Goal: Task Accomplishment & Management: Use online tool/utility

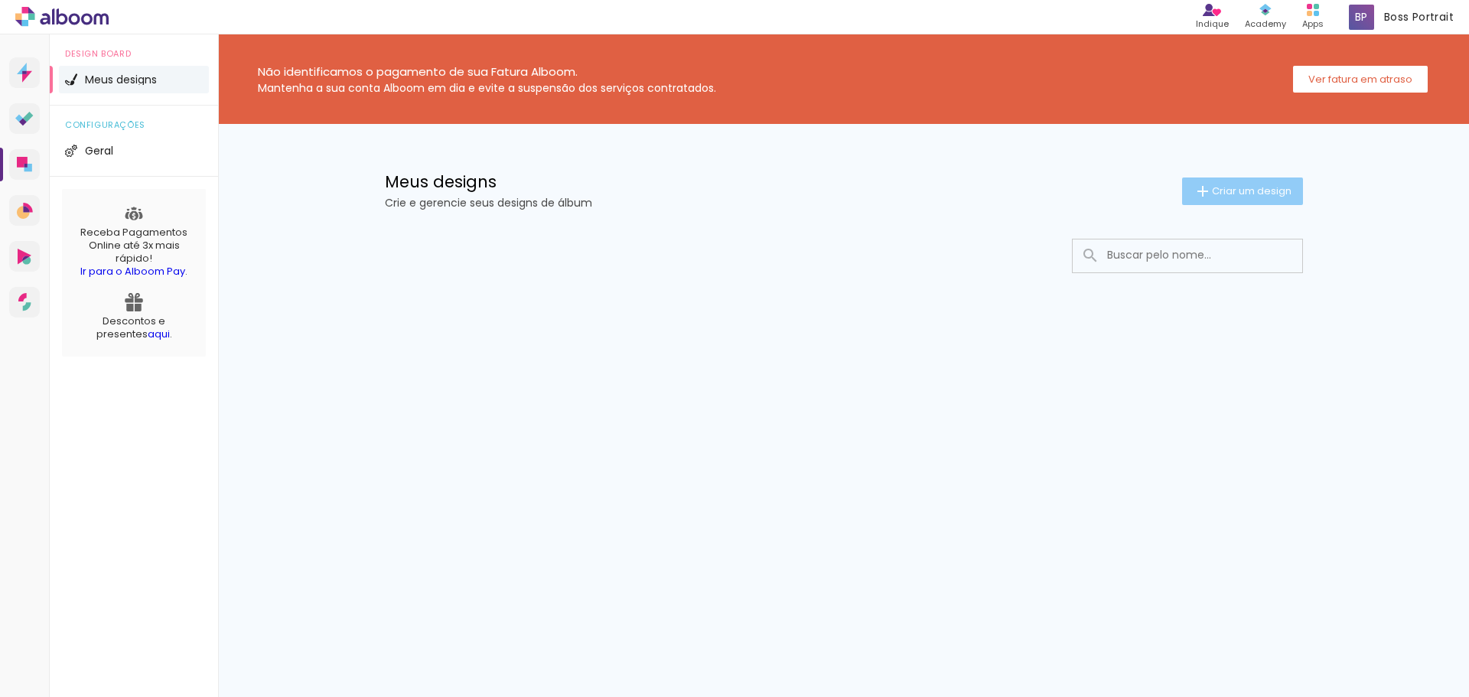
click at [1262, 196] on span "Criar um design" at bounding box center [1252, 191] width 80 height 10
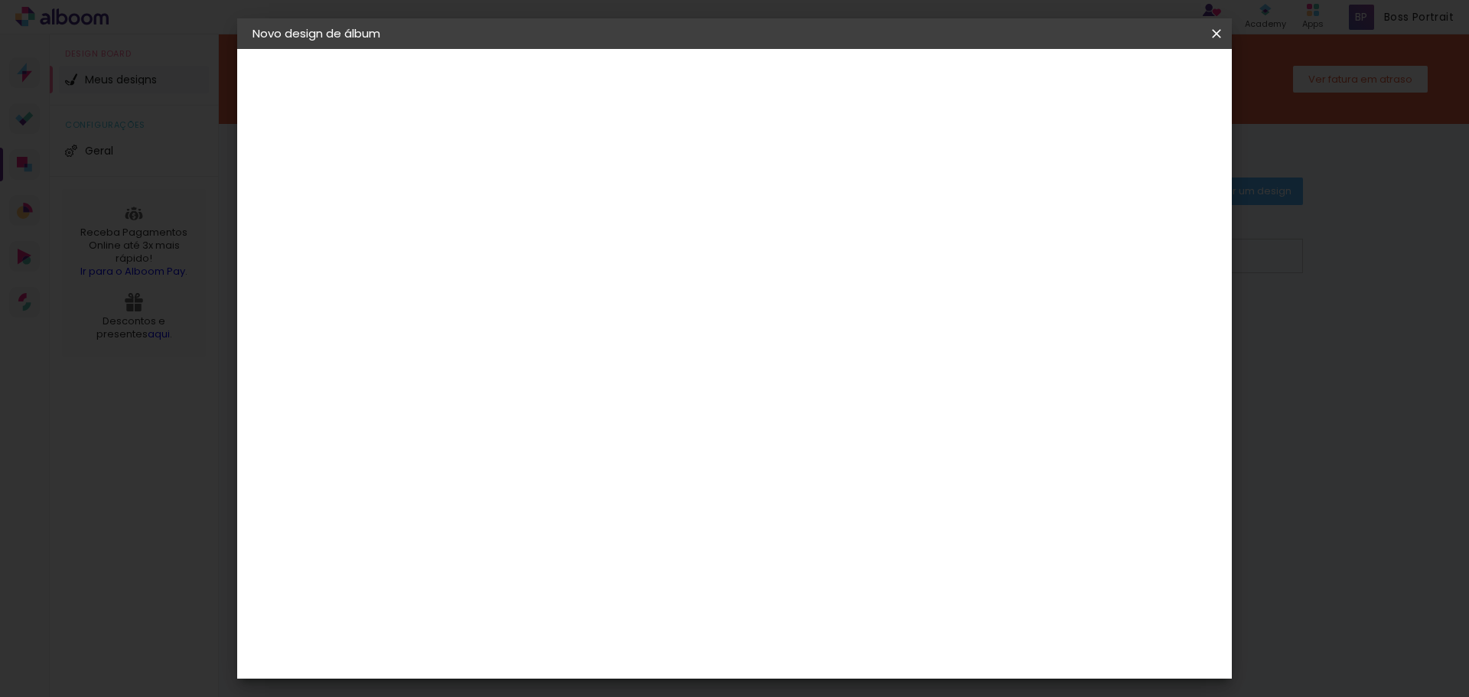
click at [503, 207] on input at bounding box center [503, 206] width 0 height 24
type input "Kah & Cris"
type paper-input "Kah & Cris"
click at [0, 0] on slot "Avançar" at bounding box center [0, 0] width 0 height 0
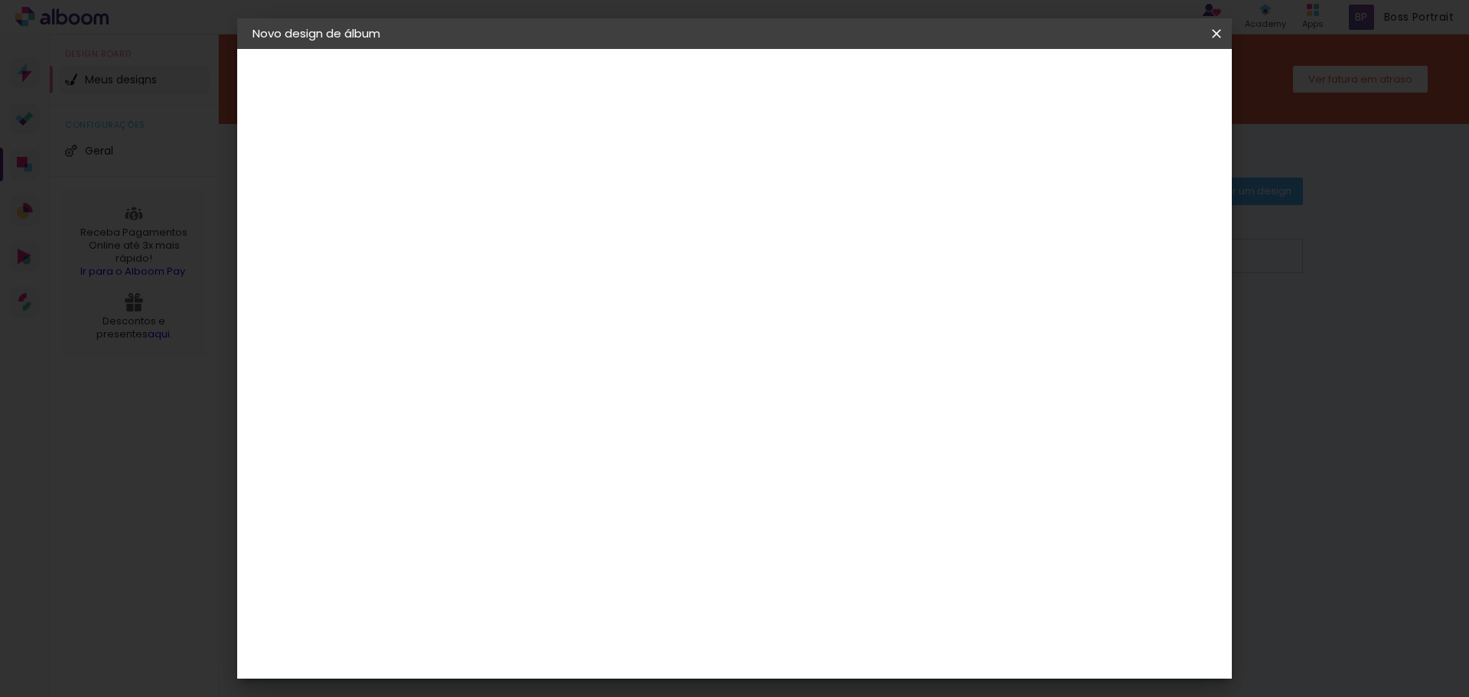
click at [510, 487] on div "Digipix Pro" at bounding box center [512, 499] width 38 height 24
click at [812, 99] on header "Fornecedor Escolha um fornecedor ou avance com o tamanho livre. Voltar Avançar" at bounding box center [624, 94] width 376 height 91
click at [0, 0] on slot "Avançar" at bounding box center [0, 0] width 0 height 0
click at [562, 255] on input "text" at bounding box center [533, 267] width 60 height 24
click at [849, 249] on paper-item "180º FLAT 600" at bounding box center [834, 254] width 306 height 31
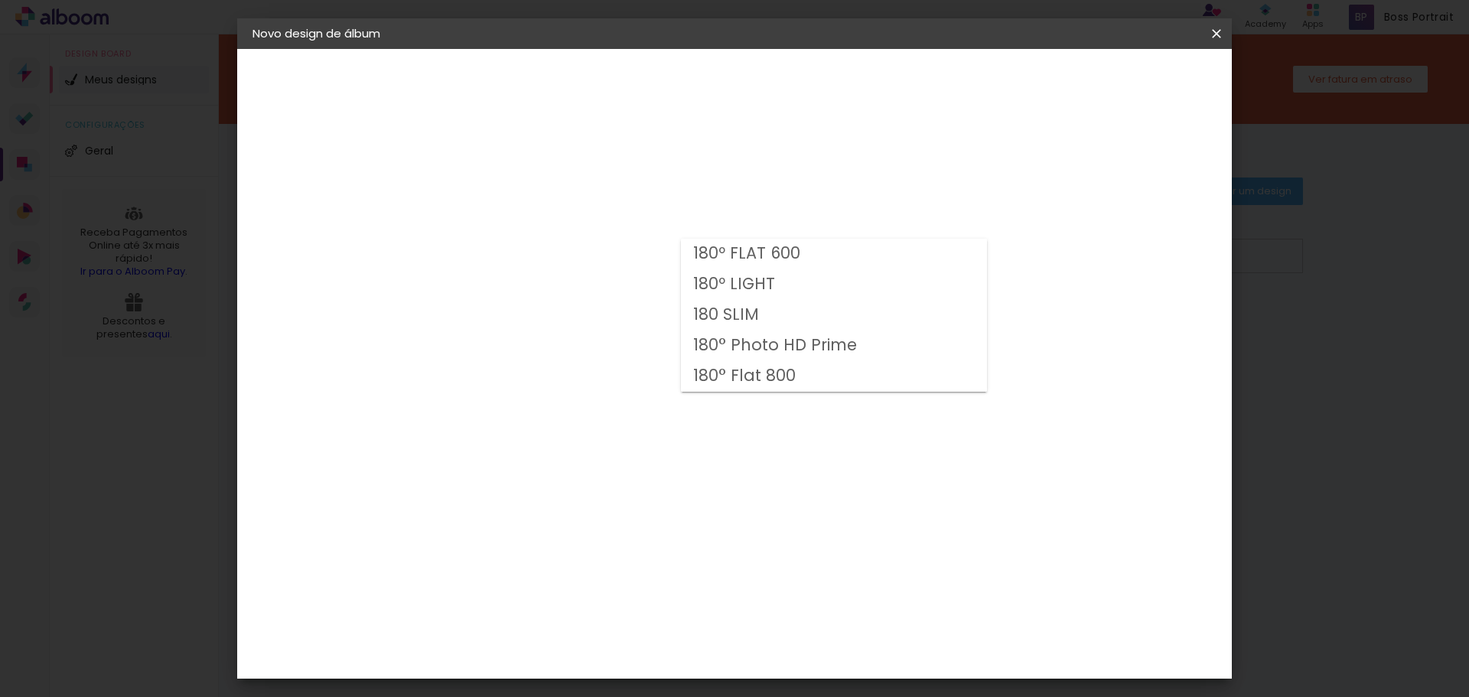
type input "180º FLAT 600"
click at [606, 362] on span "21 × 14.8" at bounding box center [570, 374] width 71 height 41
click at [0, 0] on slot "Avançar" at bounding box center [0, 0] width 0 height 0
click at [1034, 170] on div at bounding box center [1028, 165] width 14 height 14
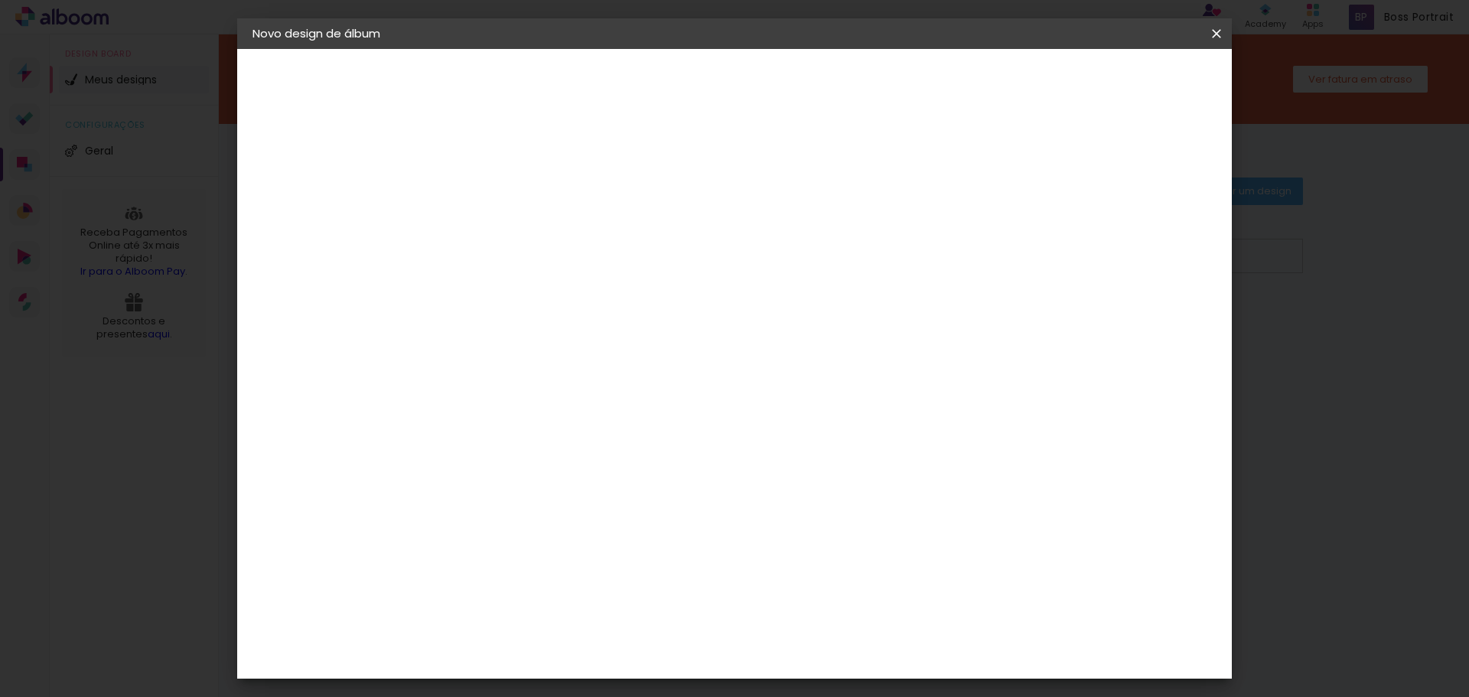
type paper-checkbox "on"
click at [1121, 80] on span "Iniciar design" at bounding box center [1086, 81] width 70 height 11
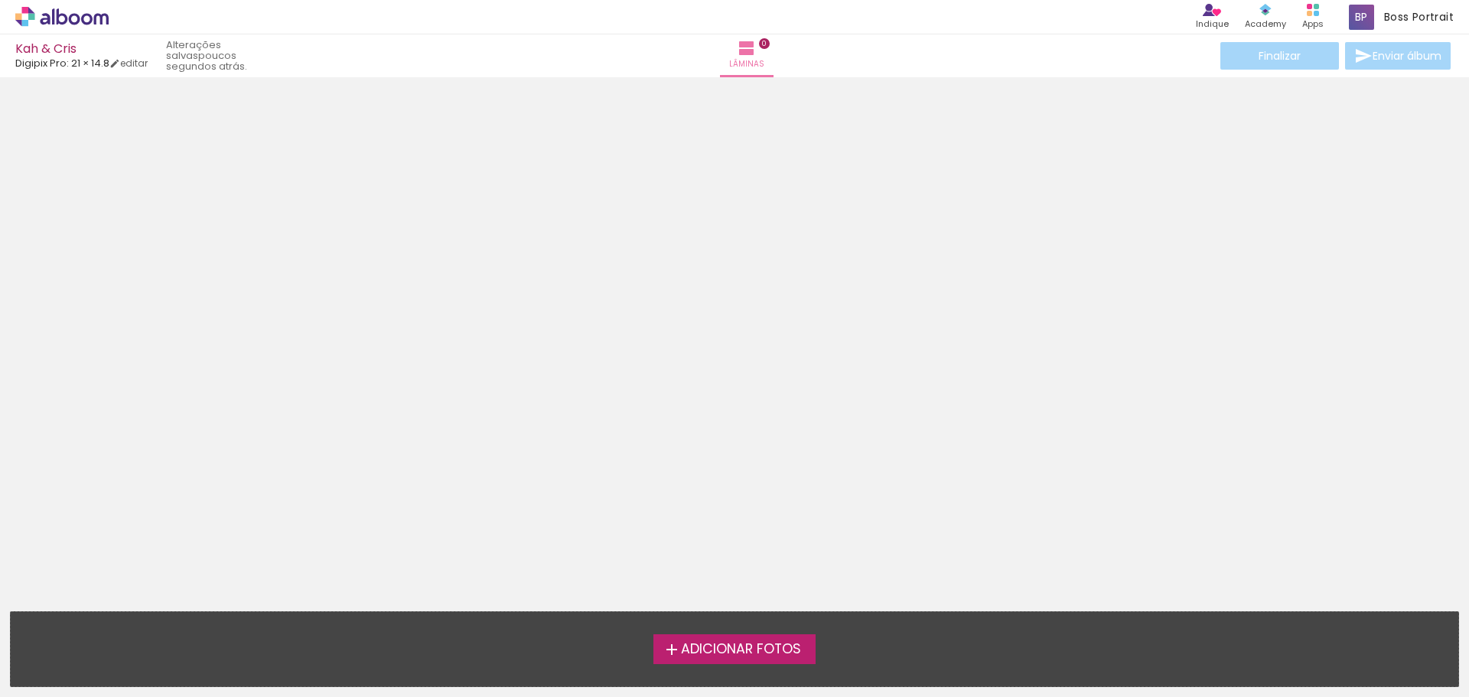
click at [754, 648] on span "Adicionar Fotos" at bounding box center [741, 650] width 120 height 14
click at [0, 0] on input "file" at bounding box center [0, 0] width 0 height 0
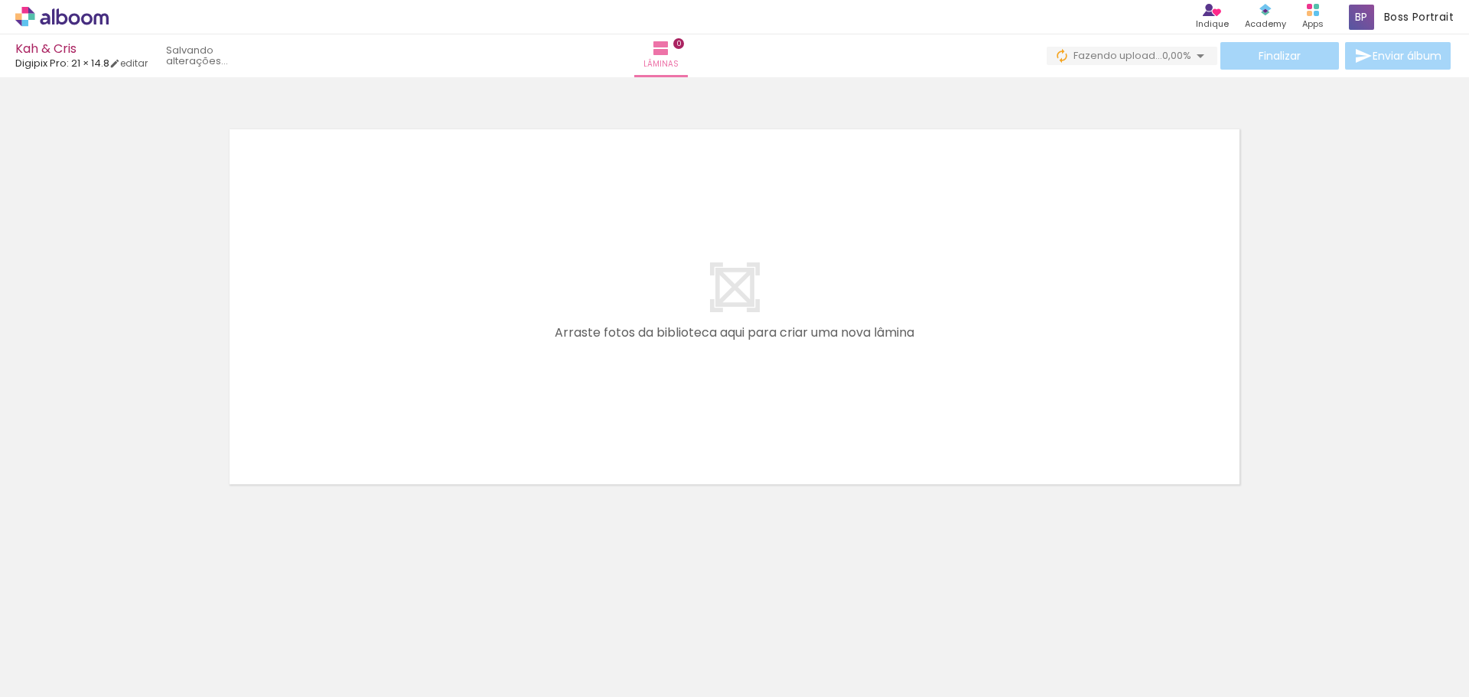
click at [53, 679] on span "Adicionar Fotos" at bounding box center [54, 676] width 46 height 17
click at [0, 0] on input "file" at bounding box center [0, 0] width 0 height 0
click at [70, 674] on span "Adicionar Fotos" at bounding box center [54, 676] width 46 height 17
click at [0, 0] on input "file" at bounding box center [0, 0] width 0 height 0
click at [49, 680] on span "Adicionar Fotos" at bounding box center [54, 676] width 46 height 17
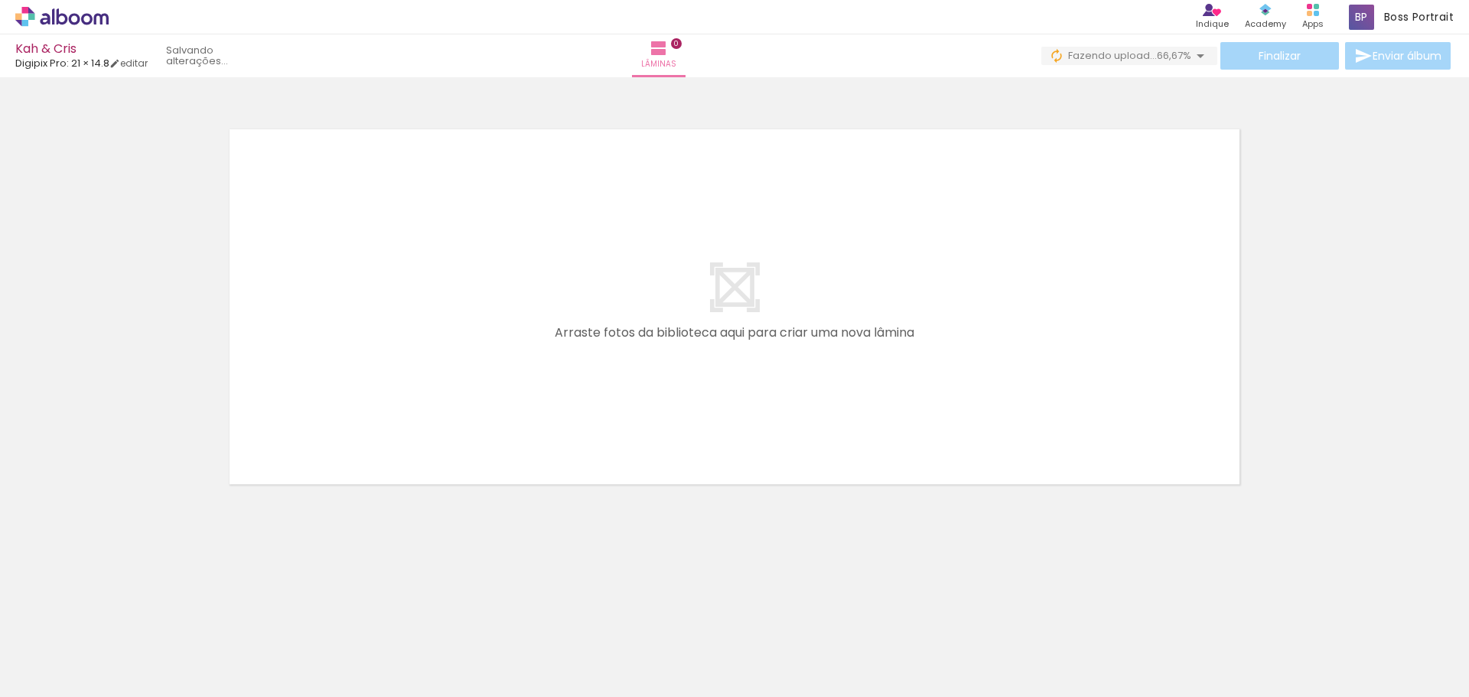
click at [0, 0] on input "file" at bounding box center [0, 0] width 0 height 0
click at [54, 676] on span "Adicionar Fotos" at bounding box center [54, 676] width 46 height 17
click at [0, 0] on input "file" at bounding box center [0, 0] width 0 height 0
drag, startPoint x: 583, startPoint y: 637, endPoint x: 121, endPoint y: 598, distance: 463.7
click at [122, 594] on quentale-workspace at bounding box center [734, 348] width 1469 height 697
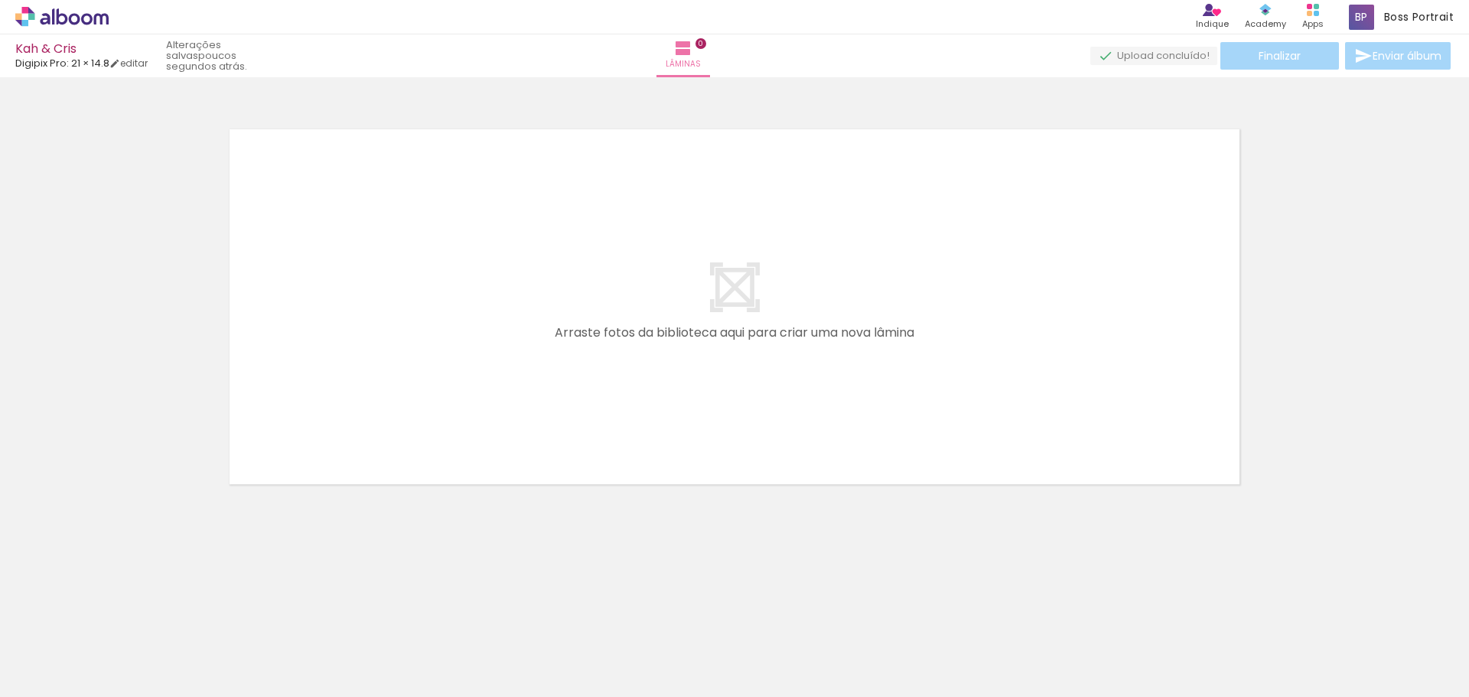
click at [45, 678] on span "Adicionar Fotos" at bounding box center [54, 676] width 46 height 17
click at [0, 0] on input "file" at bounding box center [0, 0] width 0 height 0
click at [68, 680] on span "Adicionar Fotos" at bounding box center [54, 676] width 46 height 17
click at [0, 0] on input "file" at bounding box center [0, 0] width 0 height 0
click at [31, 673] on iron-icon at bounding box center [22, 676] width 18 height 18
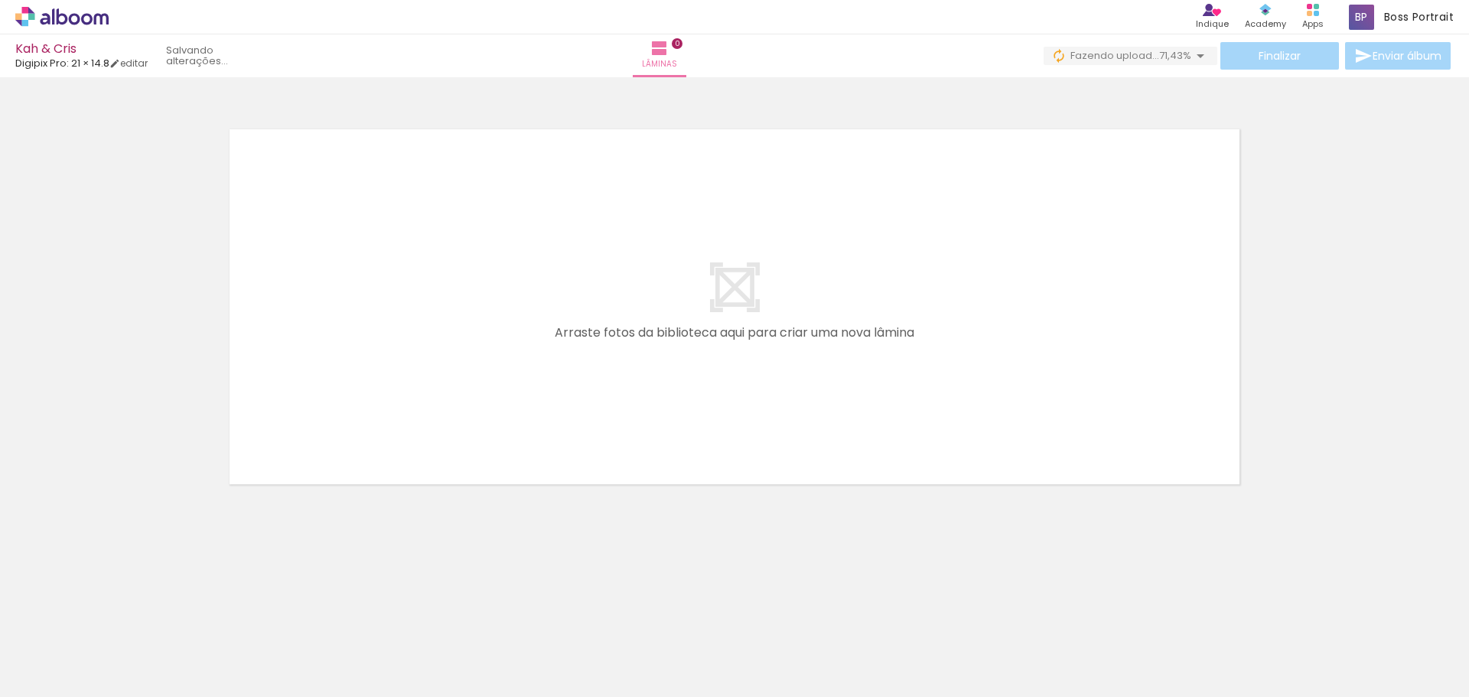
click at [0, 0] on input "file" at bounding box center [0, 0] width 0 height 0
click at [35, 679] on span "Adicionar Fotos" at bounding box center [54, 676] width 46 height 17
click at [0, 0] on input "file" at bounding box center [0, 0] width 0 height 0
click at [73, 678] on span "Adicionar Fotos" at bounding box center [54, 676] width 46 height 17
click at [0, 0] on input "file" at bounding box center [0, 0] width 0 height 0
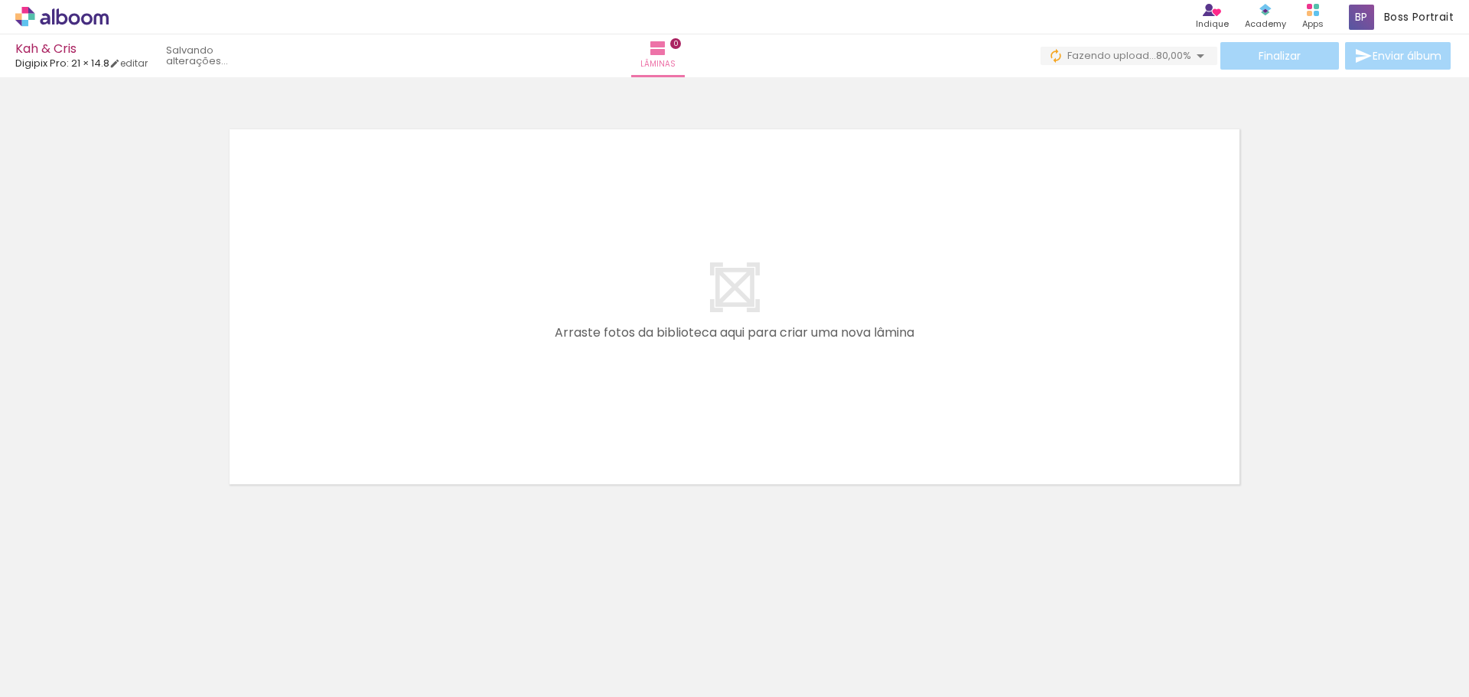
drag, startPoint x: 149, startPoint y: 583, endPoint x: 476, endPoint y: 562, distance: 327.3
click at [659, 576] on neon-animatable "Confirmar Cancelar" at bounding box center [734, 359] width 1469 height 564
click at [1207, 61] on iron-icon at bounding box center [1200, 56] width 18 height 18
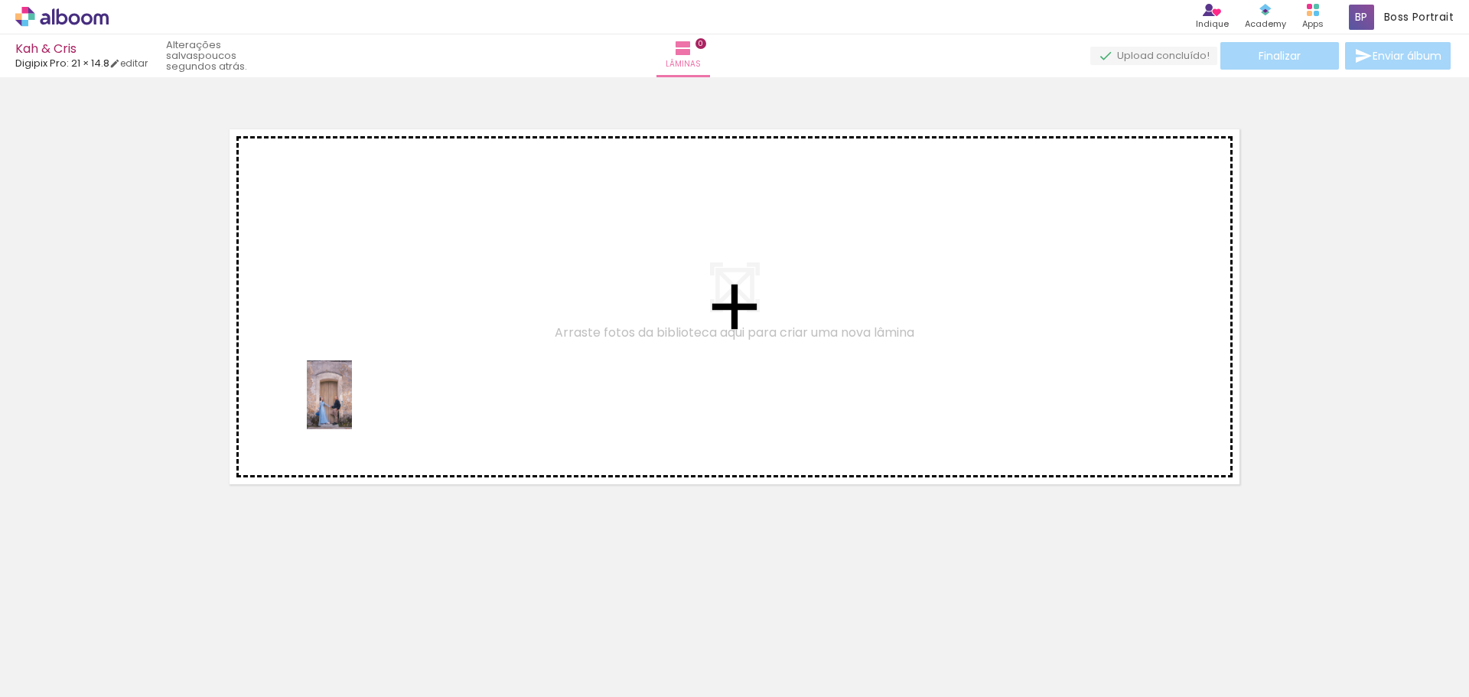
drag, startPoint x: 152, startPoint y: 651, endPoint x: 358, endPoint y: 362, distance: 354.9
click at [364, 377] on quentale-workspace at bounding box center [734, 348] width 1469 height 697
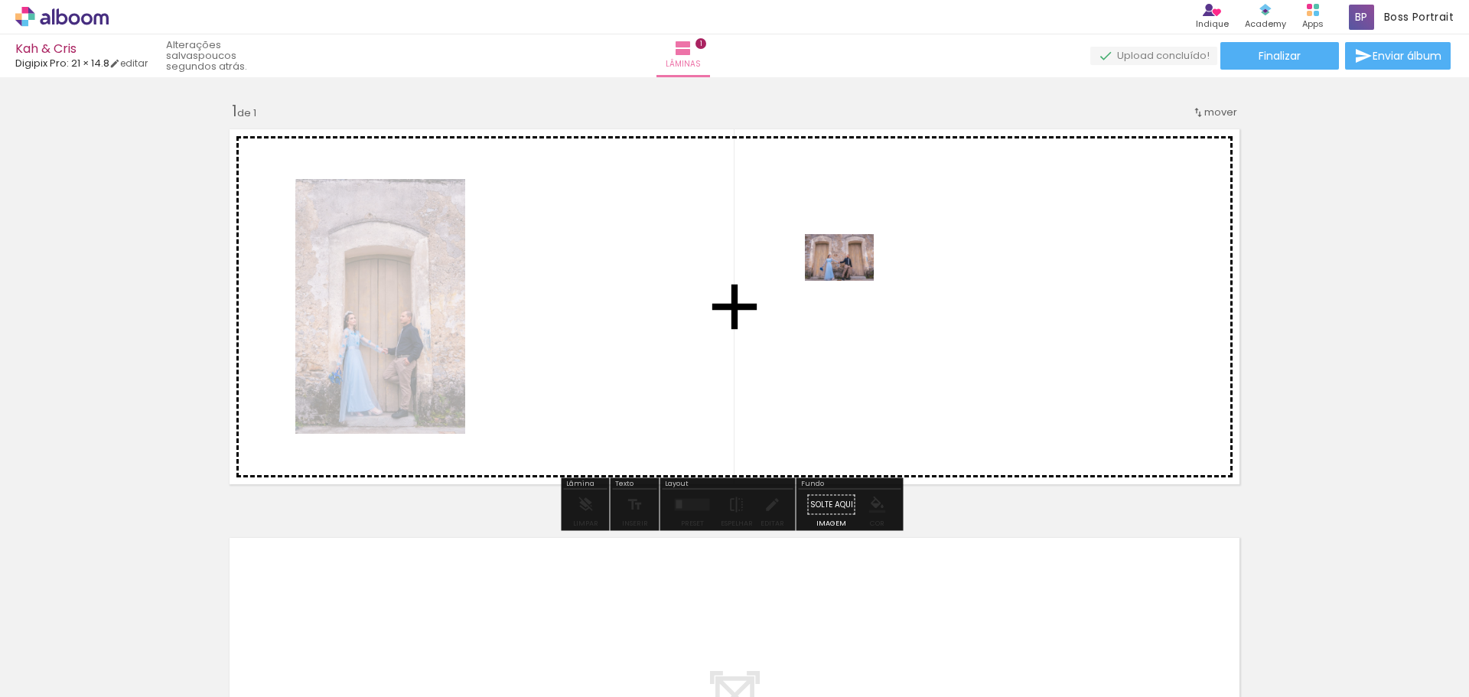
drag, startPoint x: 249, startPoint y: 644, endPoint x: 897, endPoint y: 302, distance: 733.4
click at [897, 302] on quentale-workspace at bounding box center [734, 348] width 1469 height 697
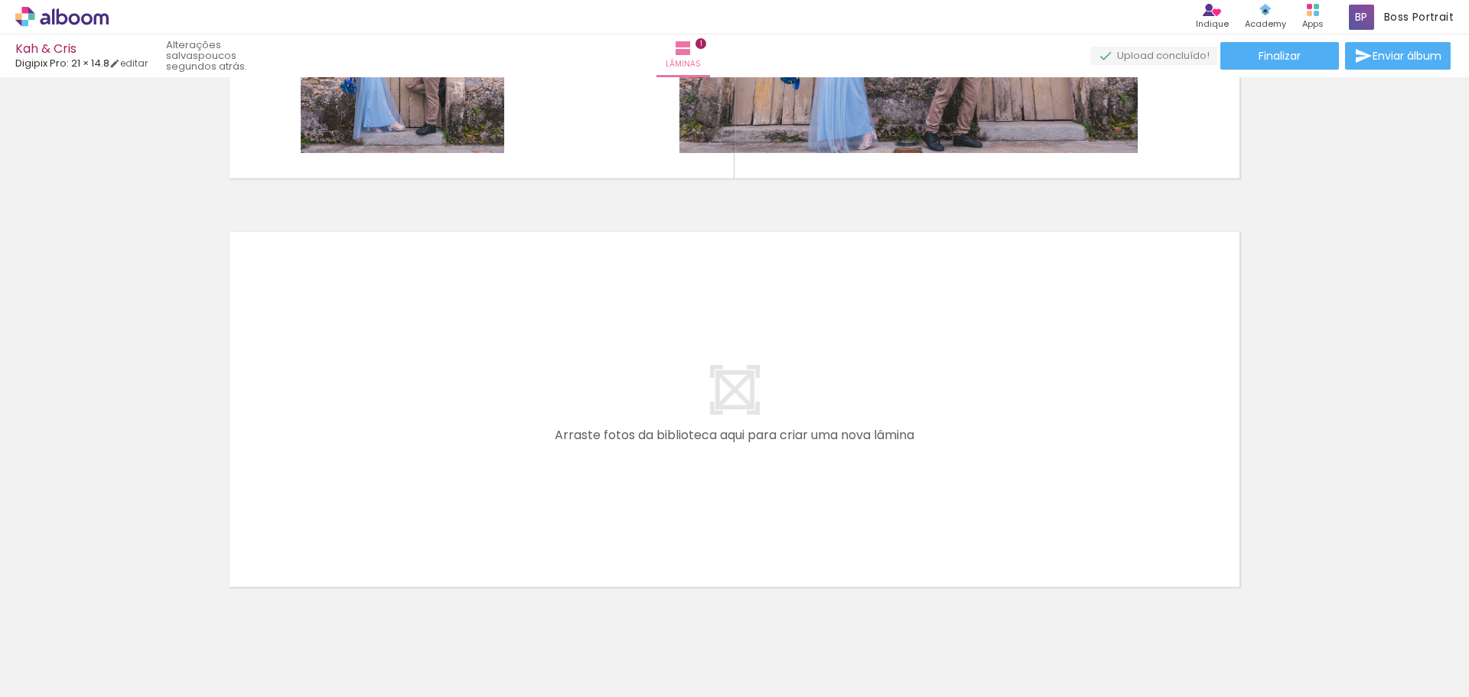
scroll to position [353, 0]
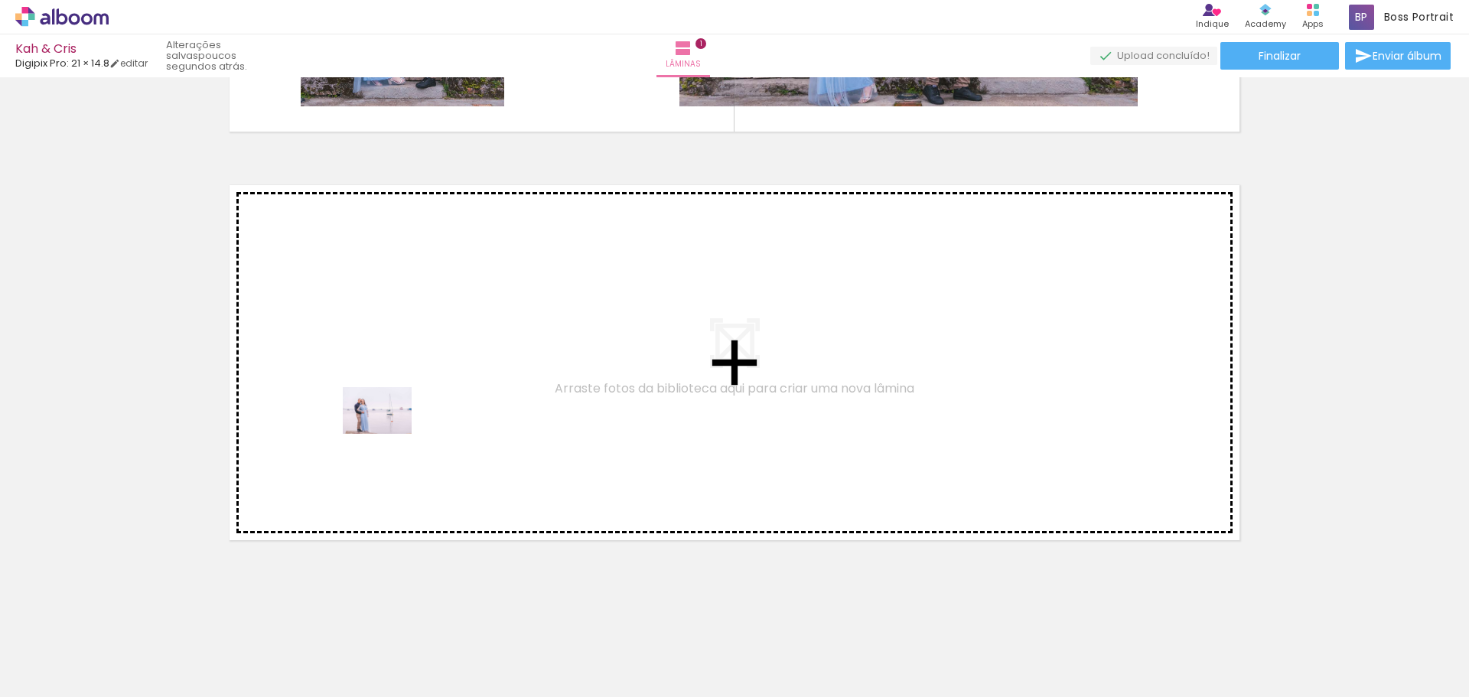
drag, startPoint x: 344, startPoint y: 646, endPoint x: 394, endPoint y: 416, distance: 235.8
click at [394, 416] on quentale-workspace at bounding box center [734, 348] width 1469 height 697
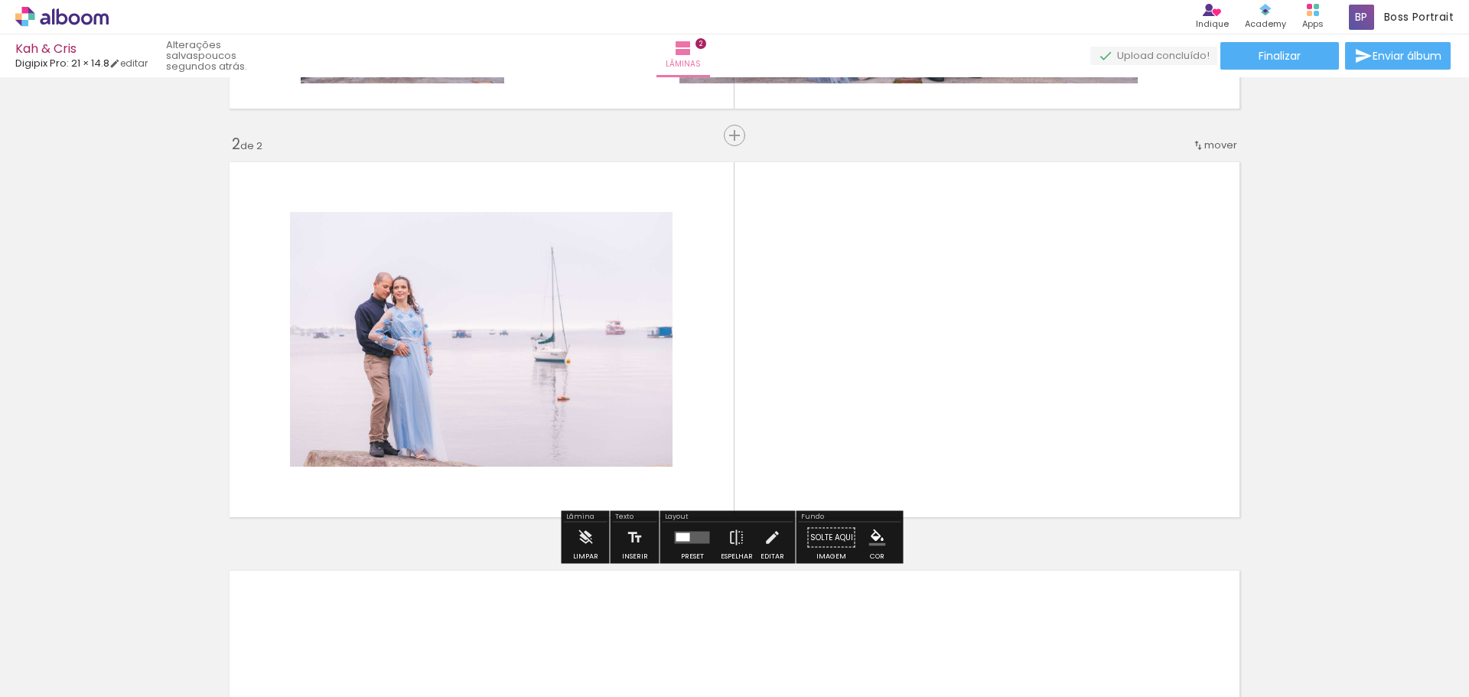
scroll to position [376, 0]
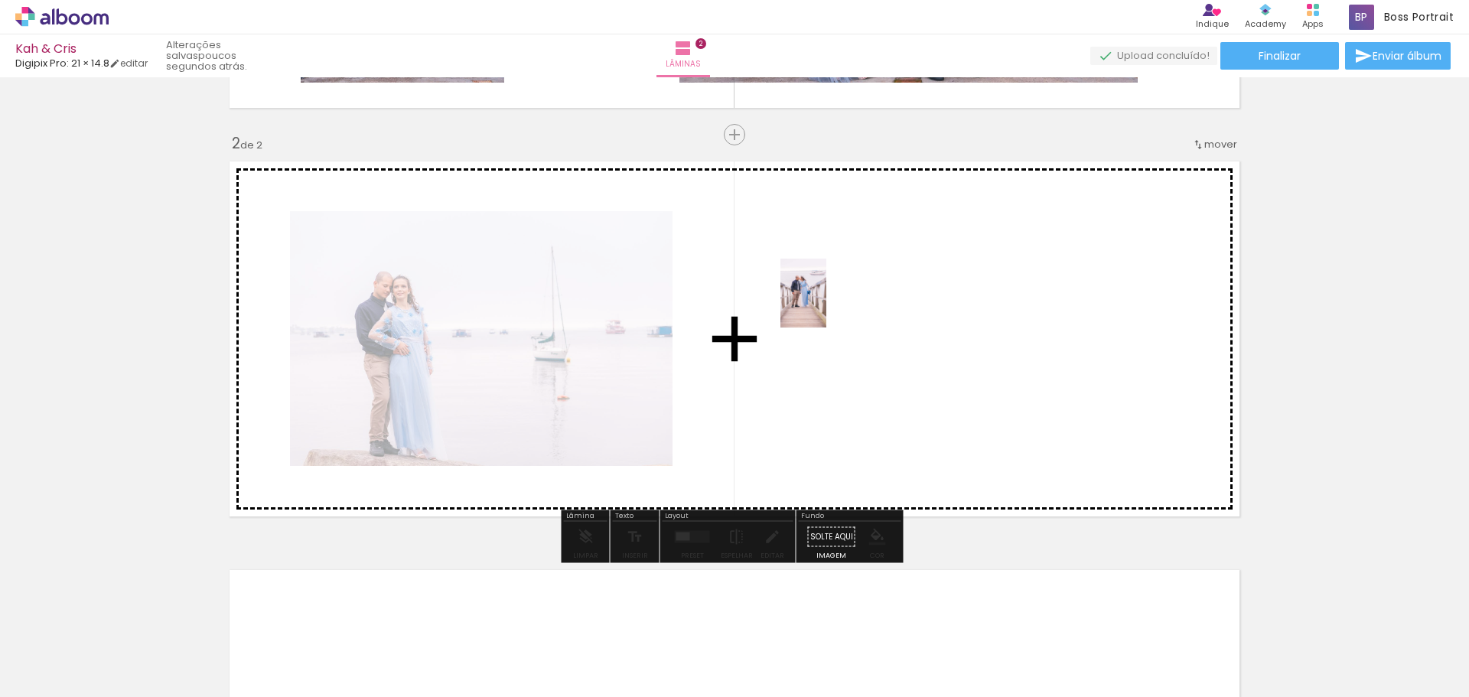
drag, startPoint x: 399, startPoint y: 666, endPoint x: 846, endPoint y: 324, distance: 562.2
click at [846, 324] on quentale-workspace at bounding box center [734, 348] width 1469 height 697
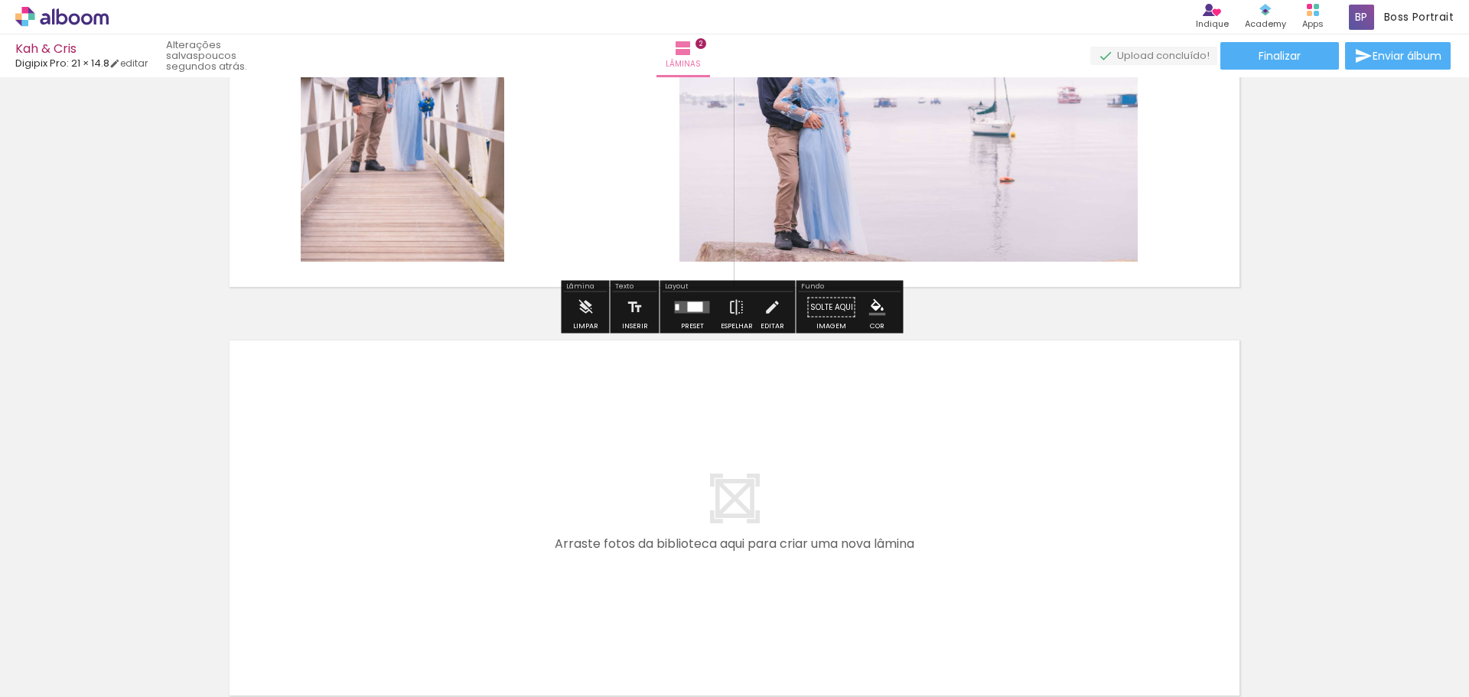
scroll to position [682, 0]
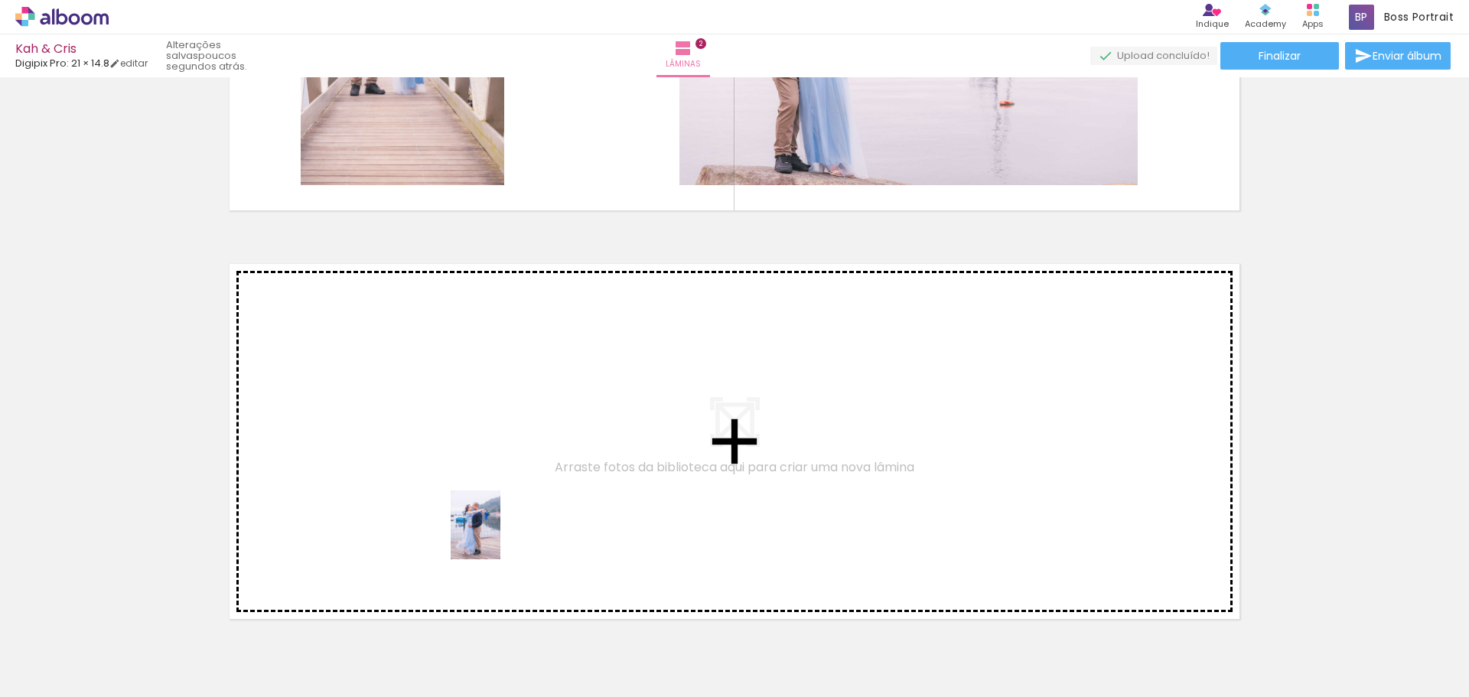
drag, startPoint x: 502, startPoint y: 672, endPoint x: 480, endPoint y: 511, distance: 162.9
click at [480, 511] on quentale-workspace at bounding box center [734, 348] width 1469 height 697
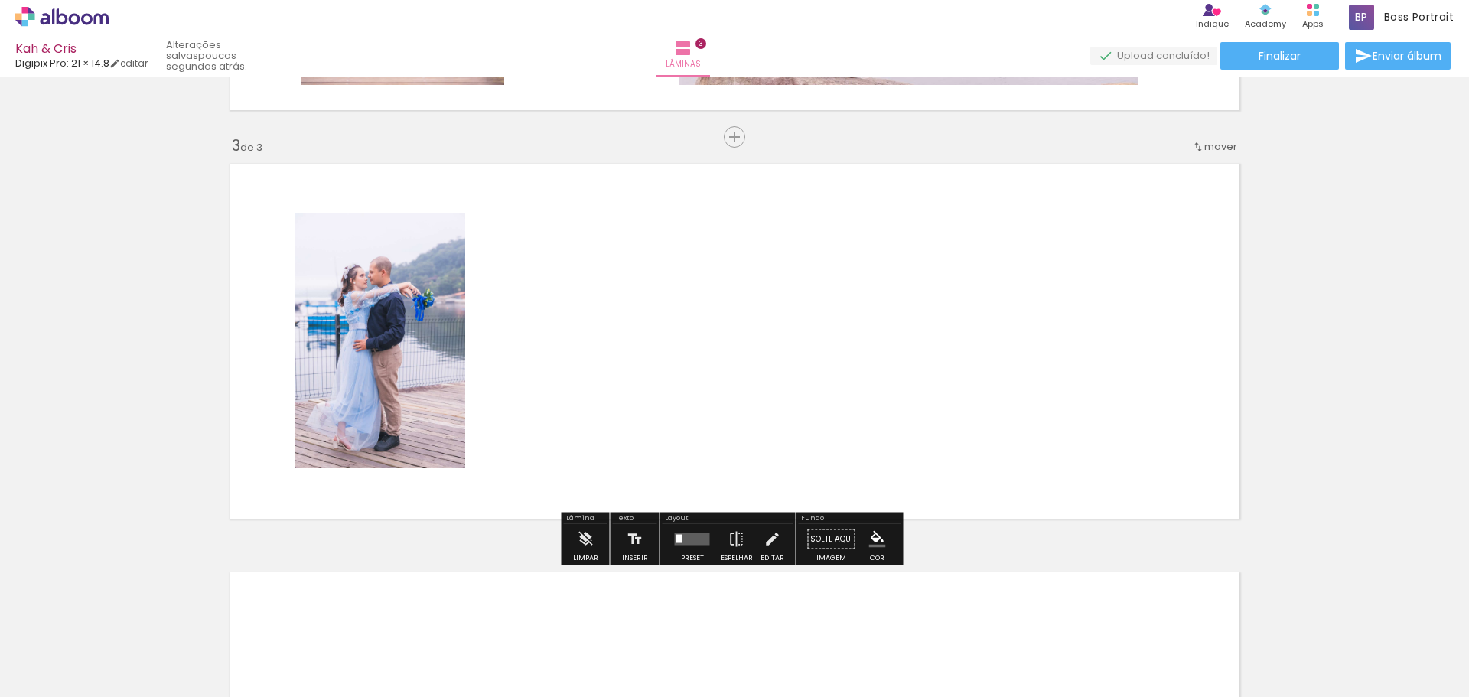
scroll to position [785, 0]
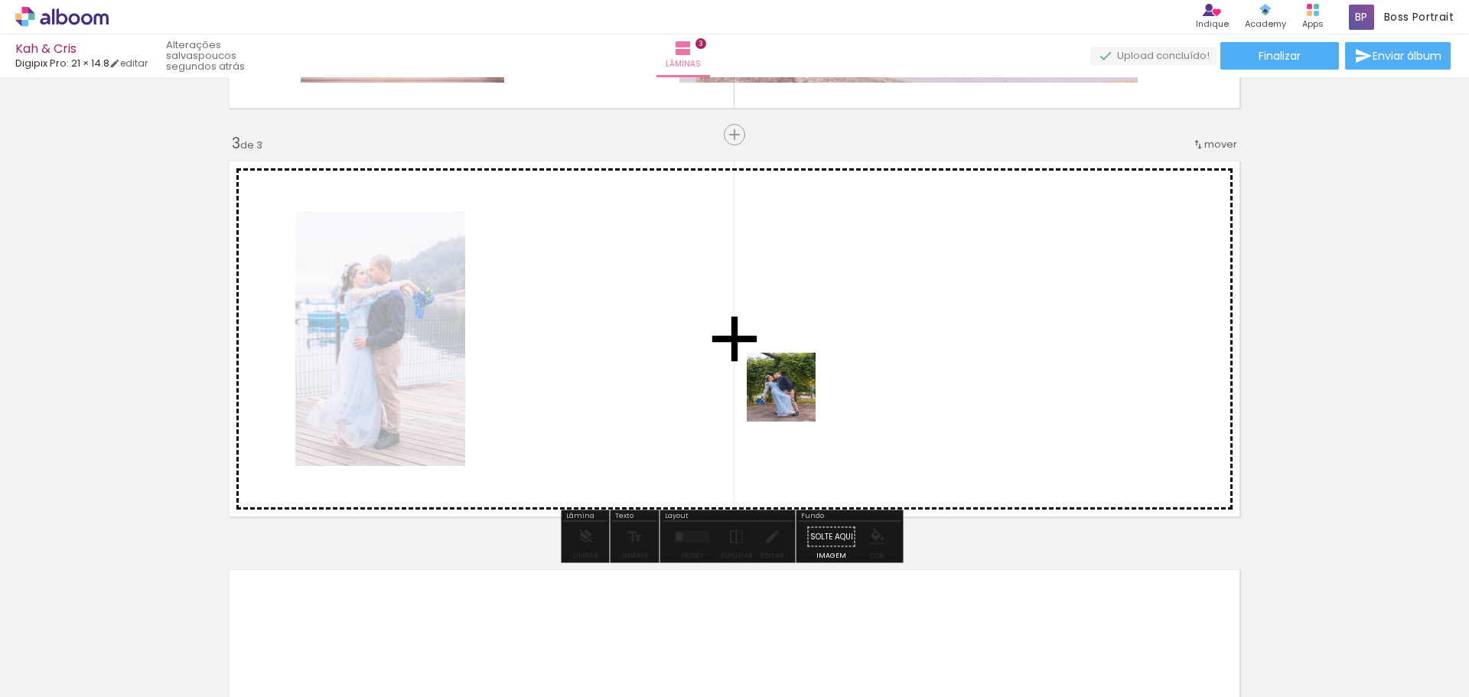
drag, startPoint x: 591, startPoint y: 645, endPoint x: 905, endPoint y: 370, distance: 416.9
click at [884, 340] on quentale-workspace at bounding box center [734, 348] width 1469 height 697
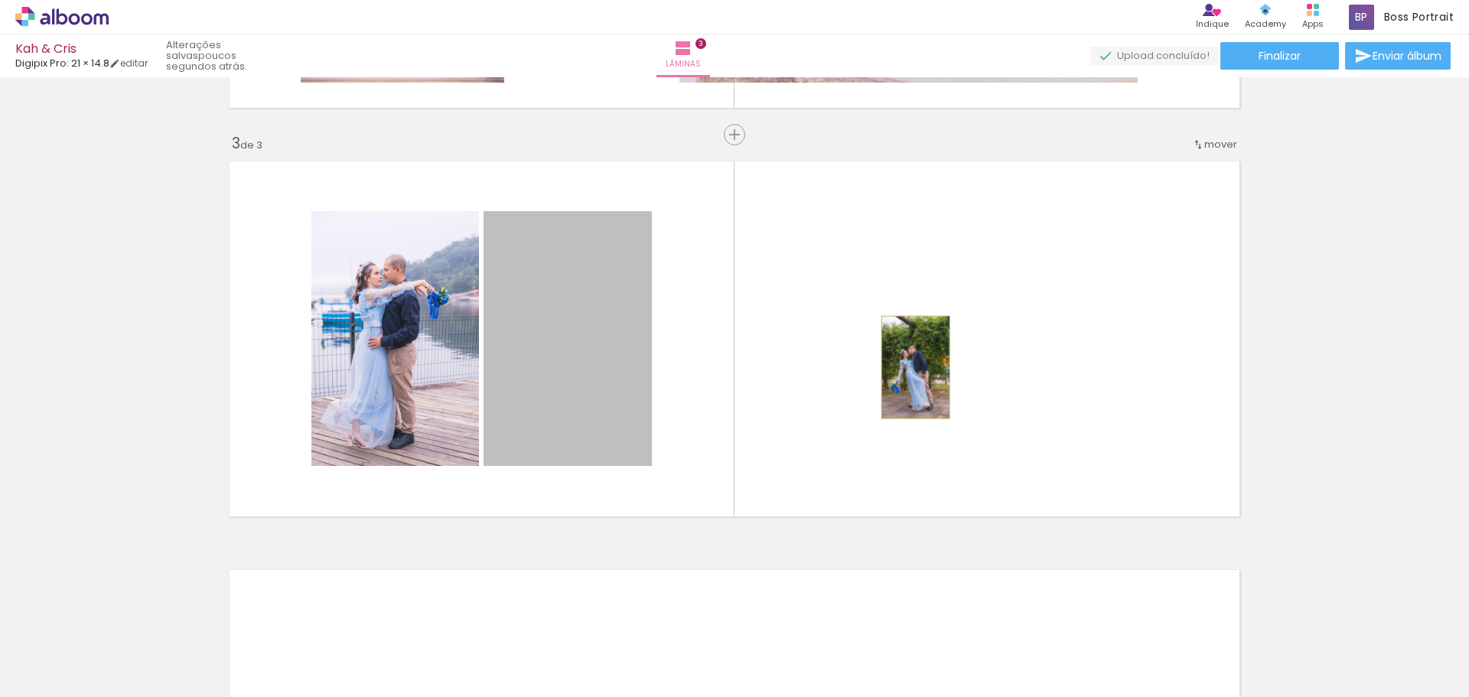
drag, startPoint x: 569, startPoint y: 379, endPoint x: 910, endPoint y: 367, distance: 340.6
click at [910, 367] on quentale-layouter at bounding box center [734, 339] width 1025 height 370
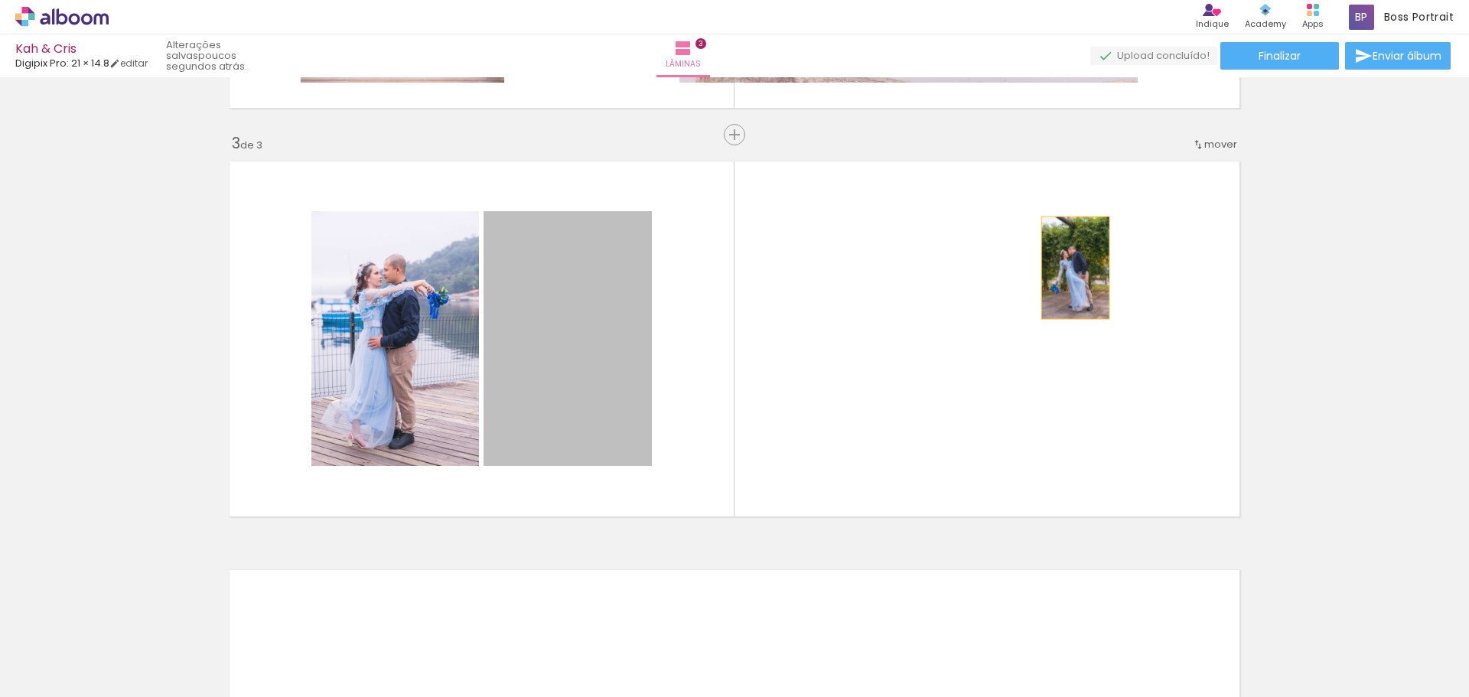
drag, startPoint x: 590, startPoint y: 367, endPoint x: 1070, endPoint y: 268, distance: 489.9
click at [1070, 268] on quentale-layouter at bounding box center [734, 339] width 1025 height 370
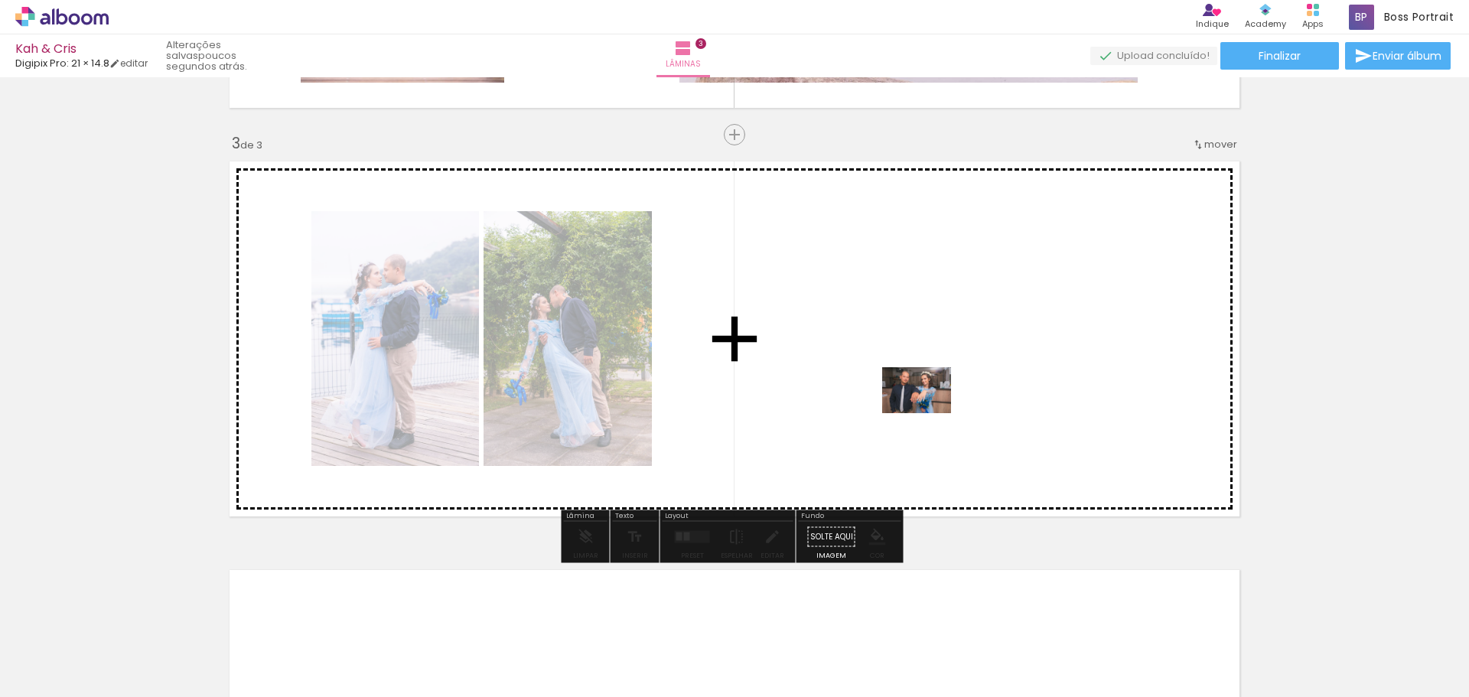
drag, startPoint x: 699, startPoint y: 639, endPoint x: 1008, endPoint y: 350, distance: 423.3
click at [1008, 350] on quentale-workspace at bounding box center [734, 348] width 1469 height 697
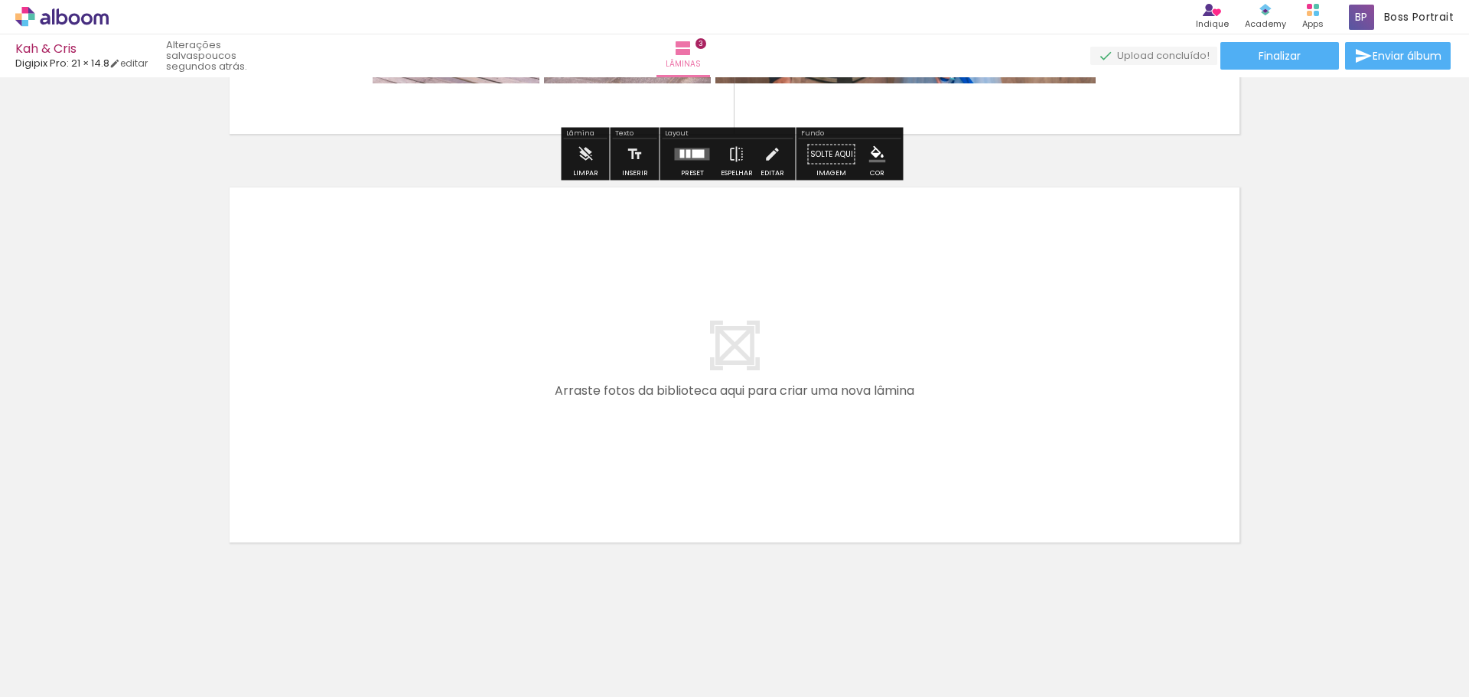
scroll to position [1170, 0]
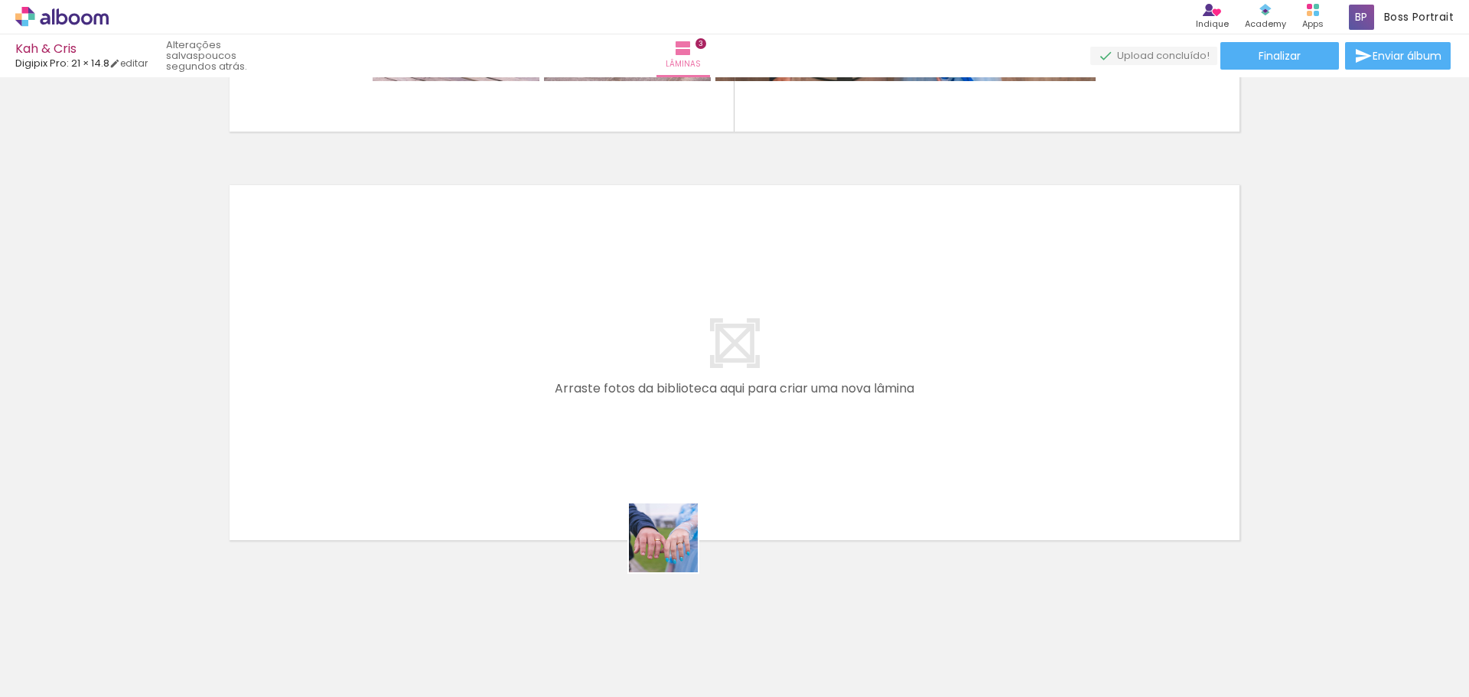
drag, startPoint x: 758, startPoint y: 662, endPoint x: 588, endPoint y: 441, distance: 278.7
click at [588, 441] on quentale-workspace at bounding box center [734, 348] width 1469 height 697
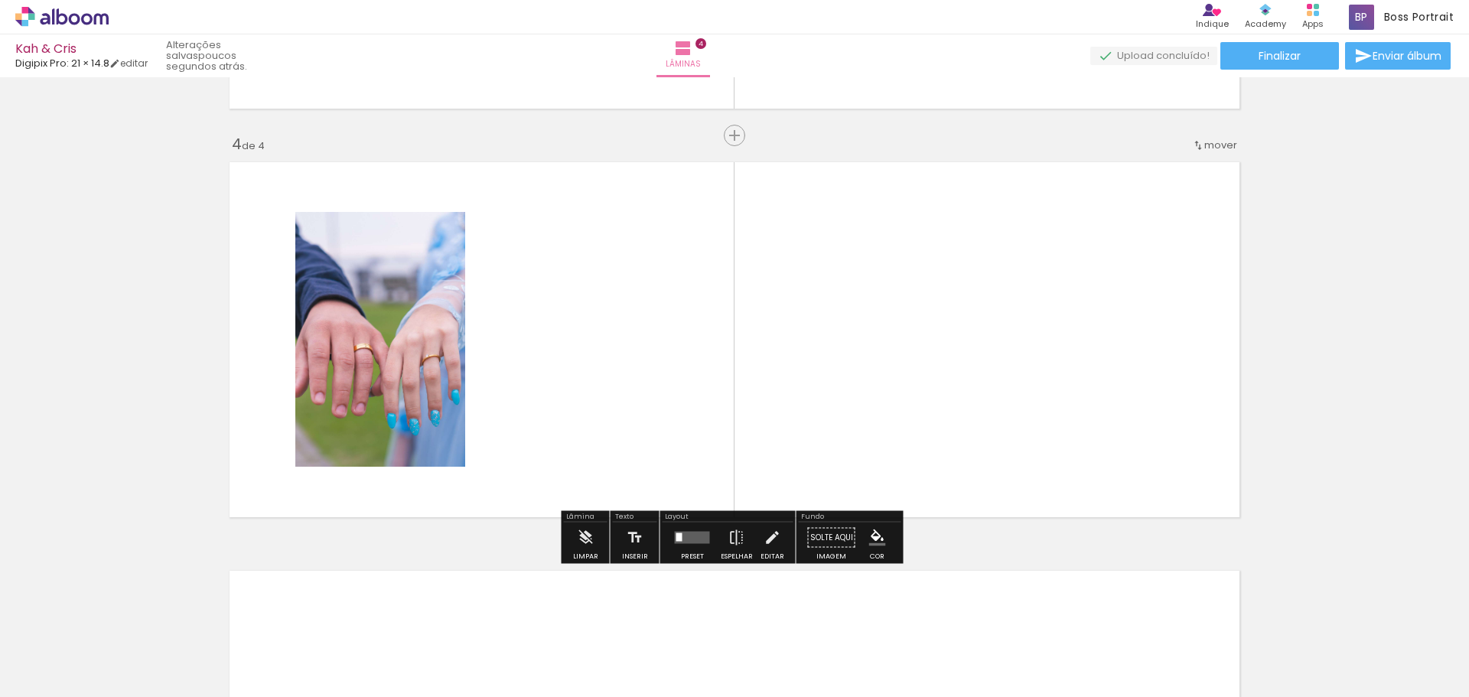
scroll to position [1193, 0]
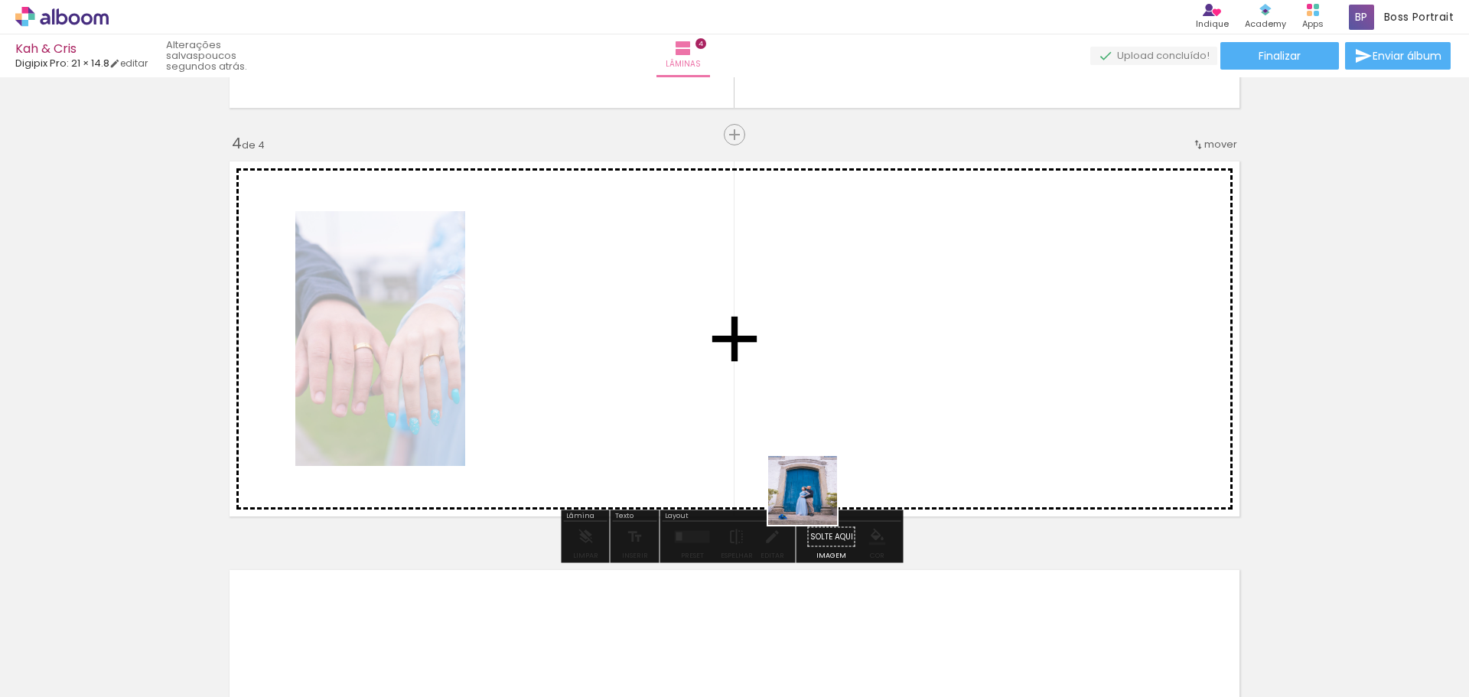
drag, startPoint x: 855, startPoint y: 647, endPoint x: 811, endPoint y: 357, distance: 294.0
click at [797, 364] on quentale-workspace at bounding box center [734, 348] width 1469 height 697
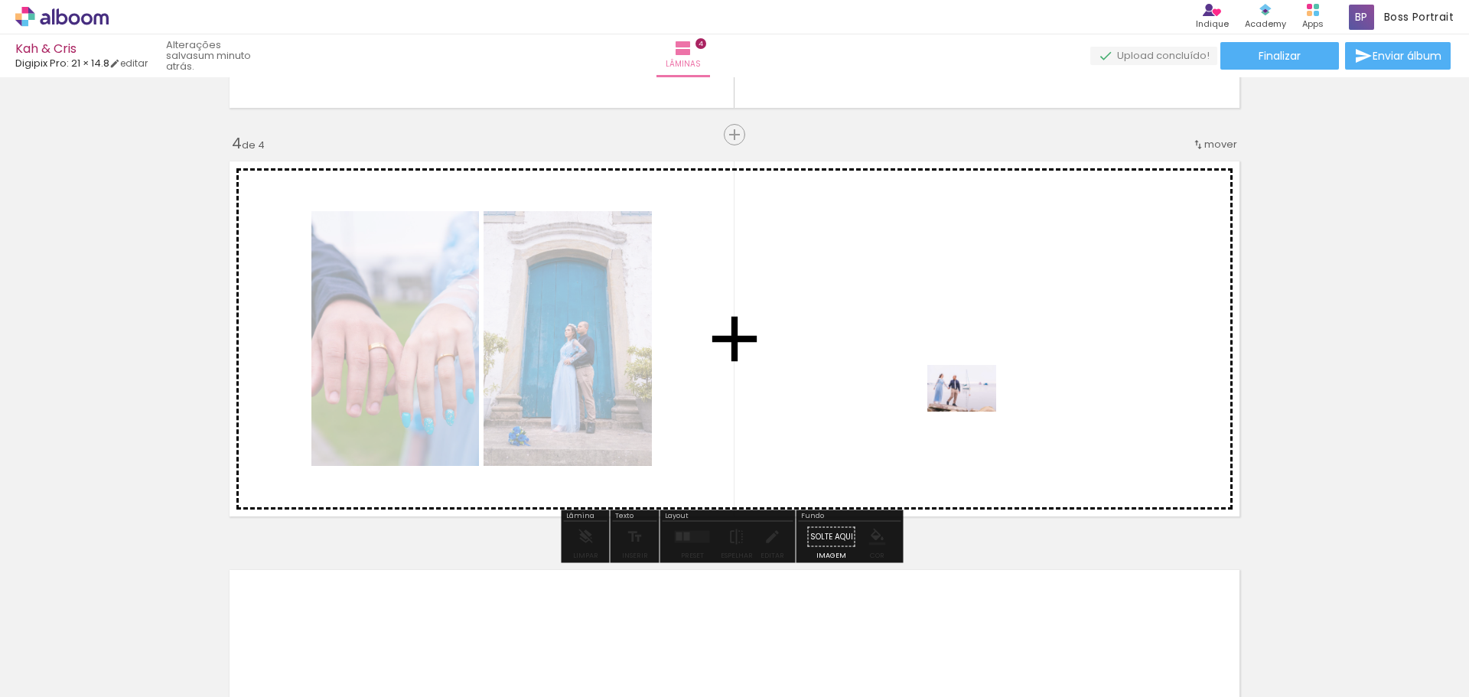
drag, startPoint x: 943, startPoint y: 652, endPoint x: 975, endPoint y: 405, distance: 248.3
click at [975, 405] on quentale-workspace at bounding box center [734, 348] width 1469 height 697
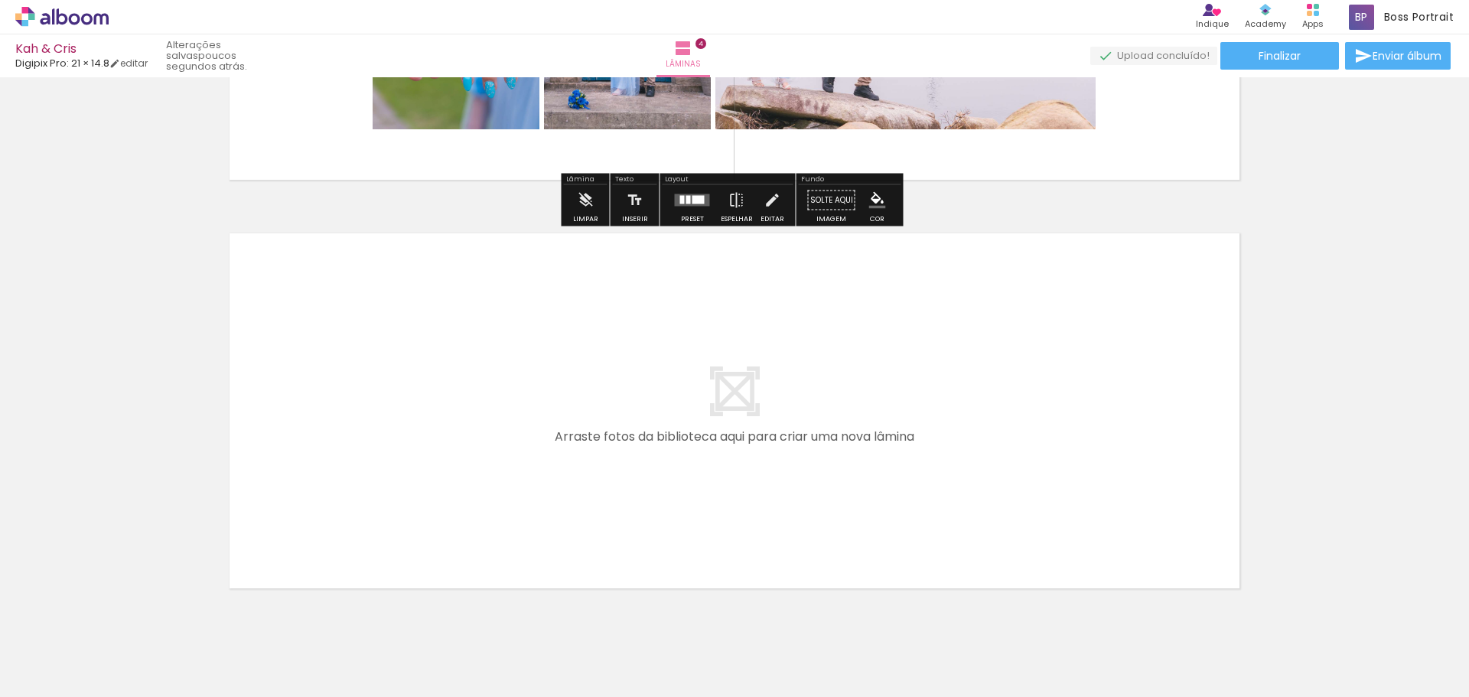
scroll to position [1578, 0]
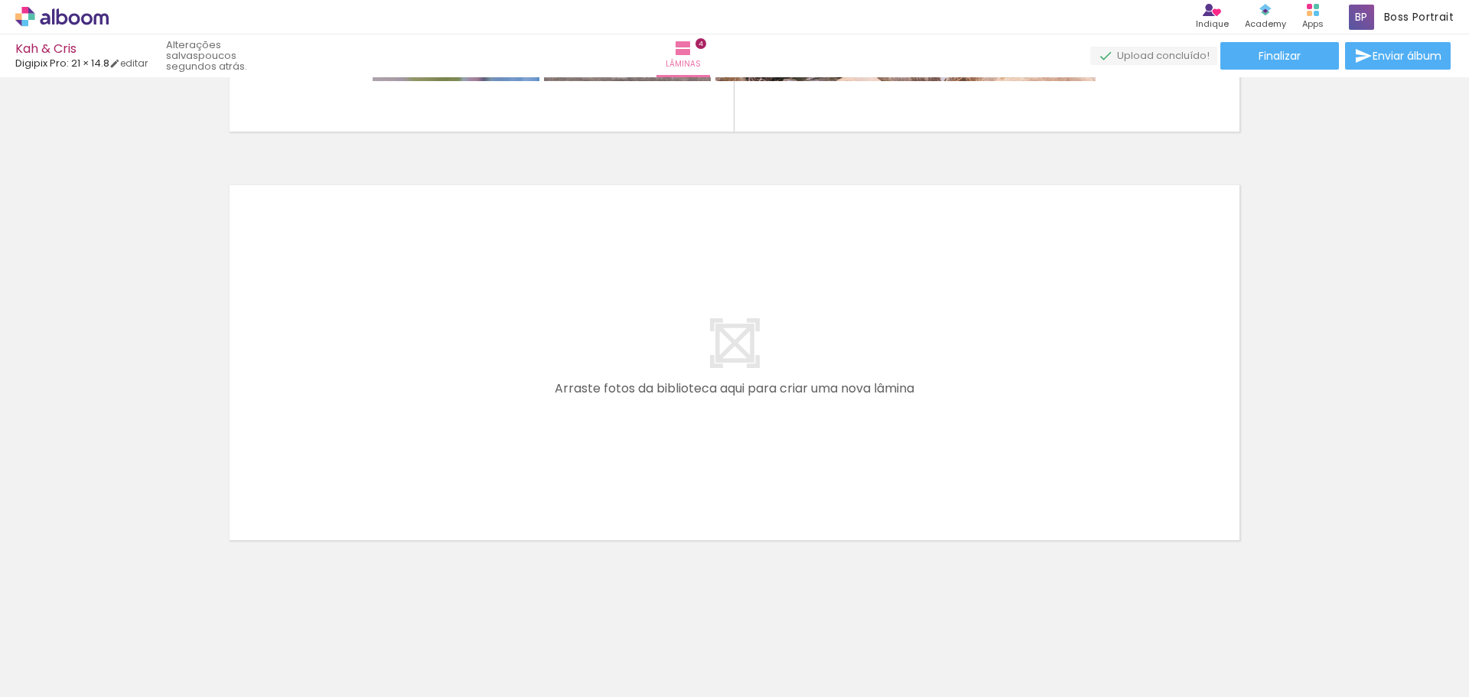
click at [67, 681] on span "Adicionar Fotos" at bounding box center [54, 676] width 46 height 17
click at [0, 0] on input "file" at bounding box center [0, 0] width 0 height 0
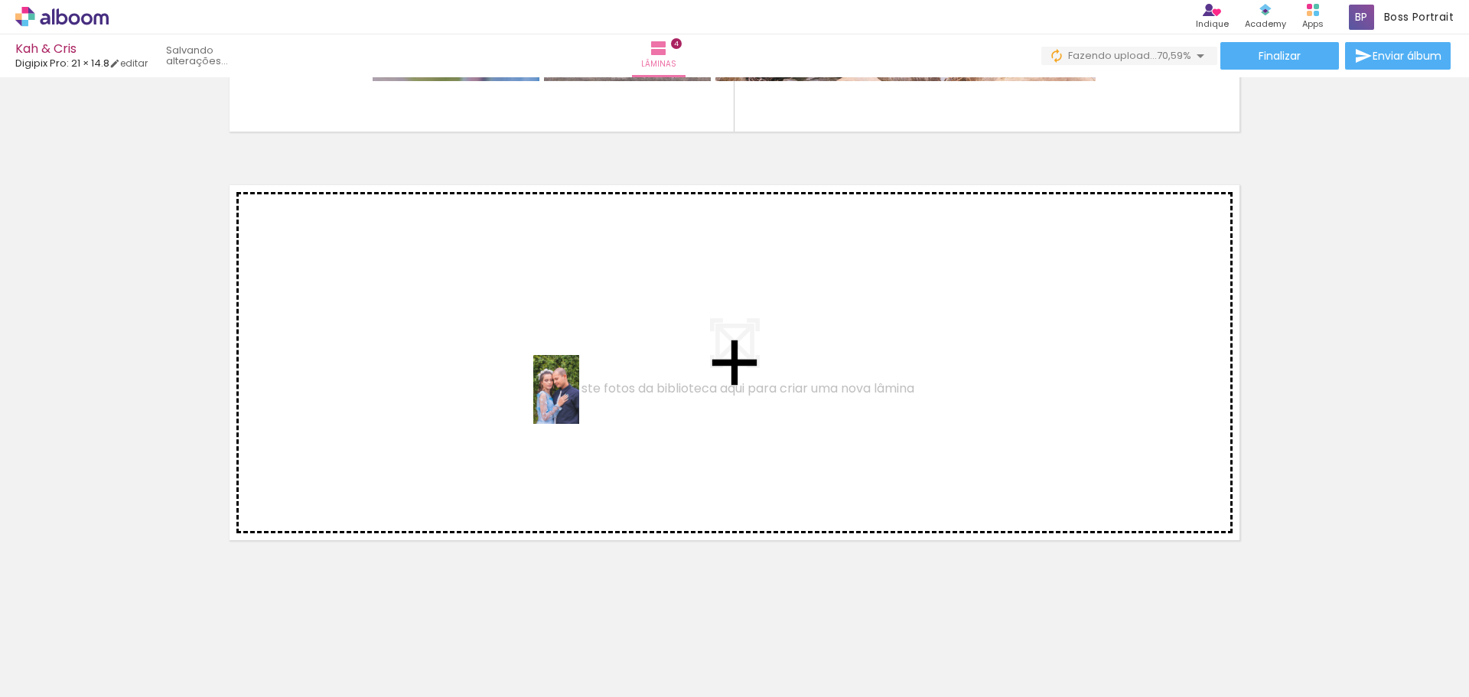
drag, startPoint x: 914, startPoint y: 643, endPoint x: 526, endPoint y: 383, distance: 468.1
click at [526, 383] on quentale-workspace at bounding box center [734, 348] width 1469 height 697
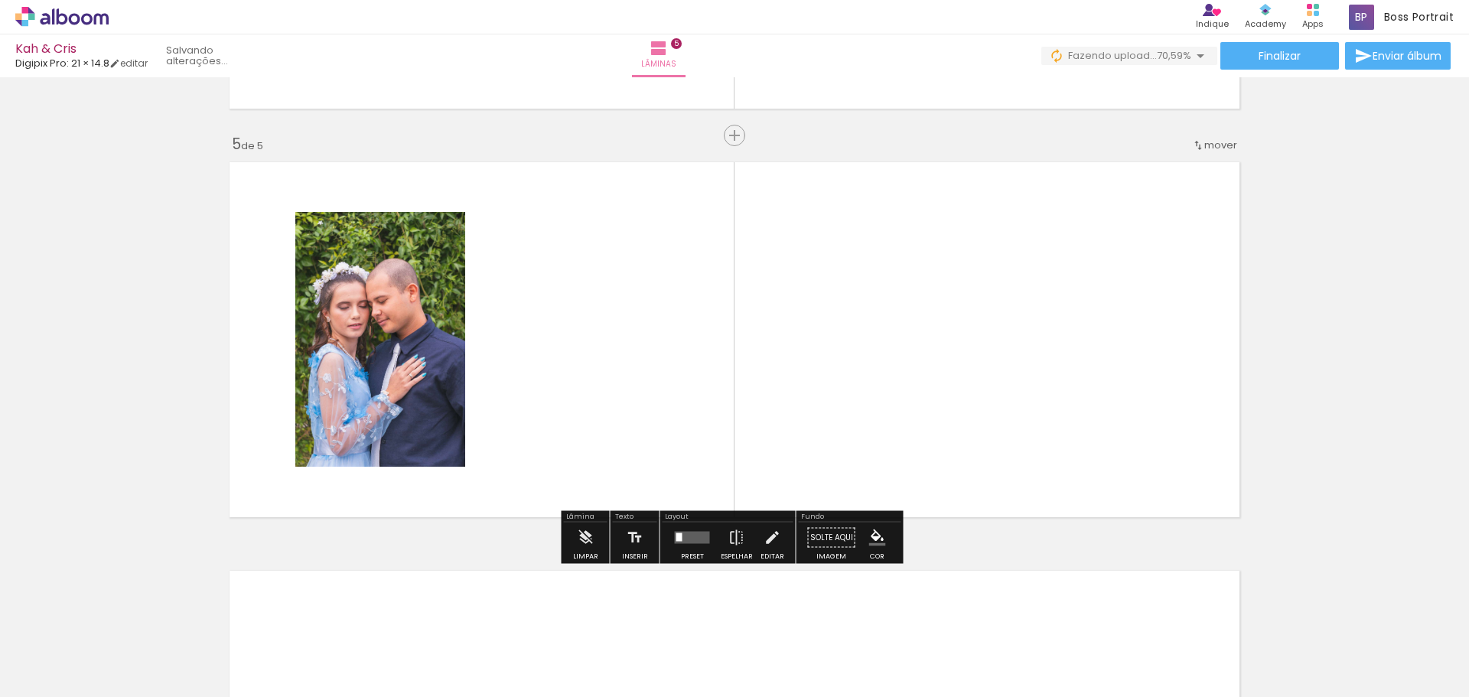
scroll to position [1602, 0]
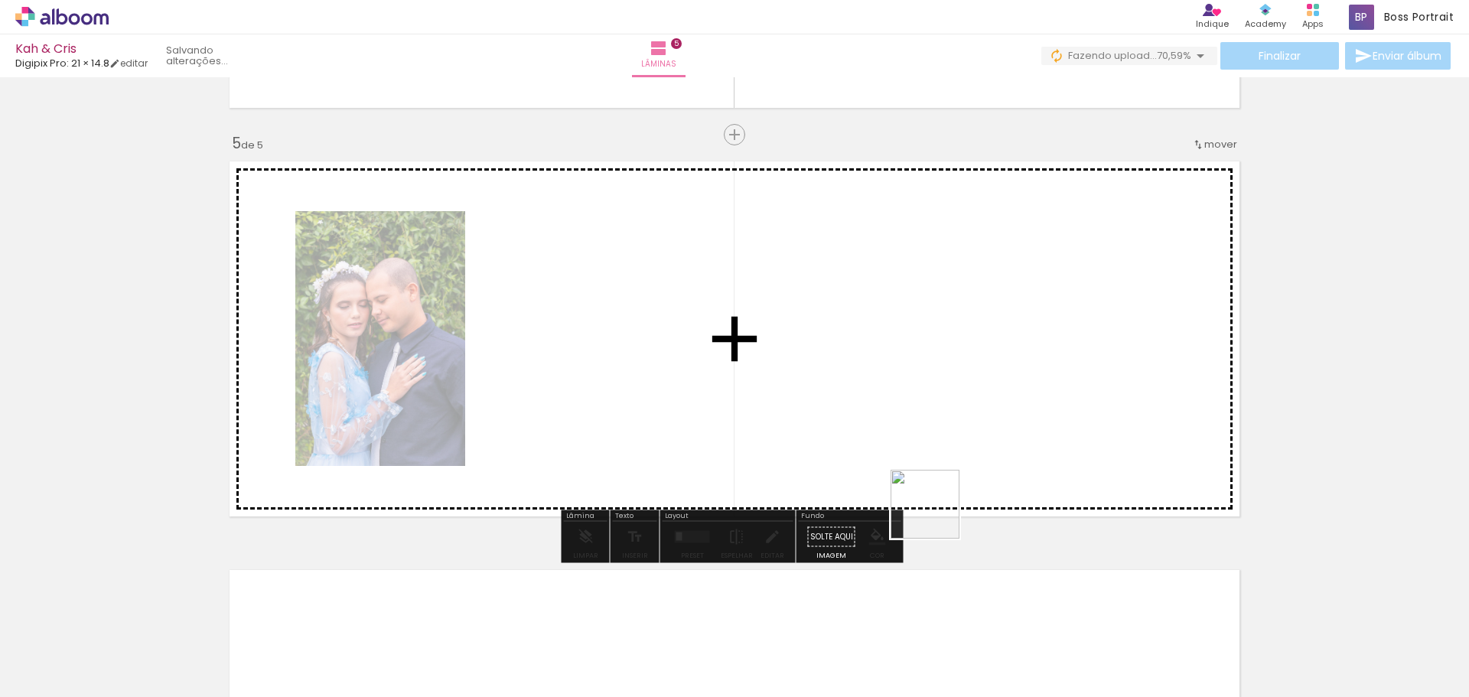
drag, startPoint x: 971, startPoint y: 644, endPoint x: 958, endPoint y: 391, distance: 253.6
click at [958, 391] on quentale-workspace at bounding box center [734, 348] width 1469 height 697
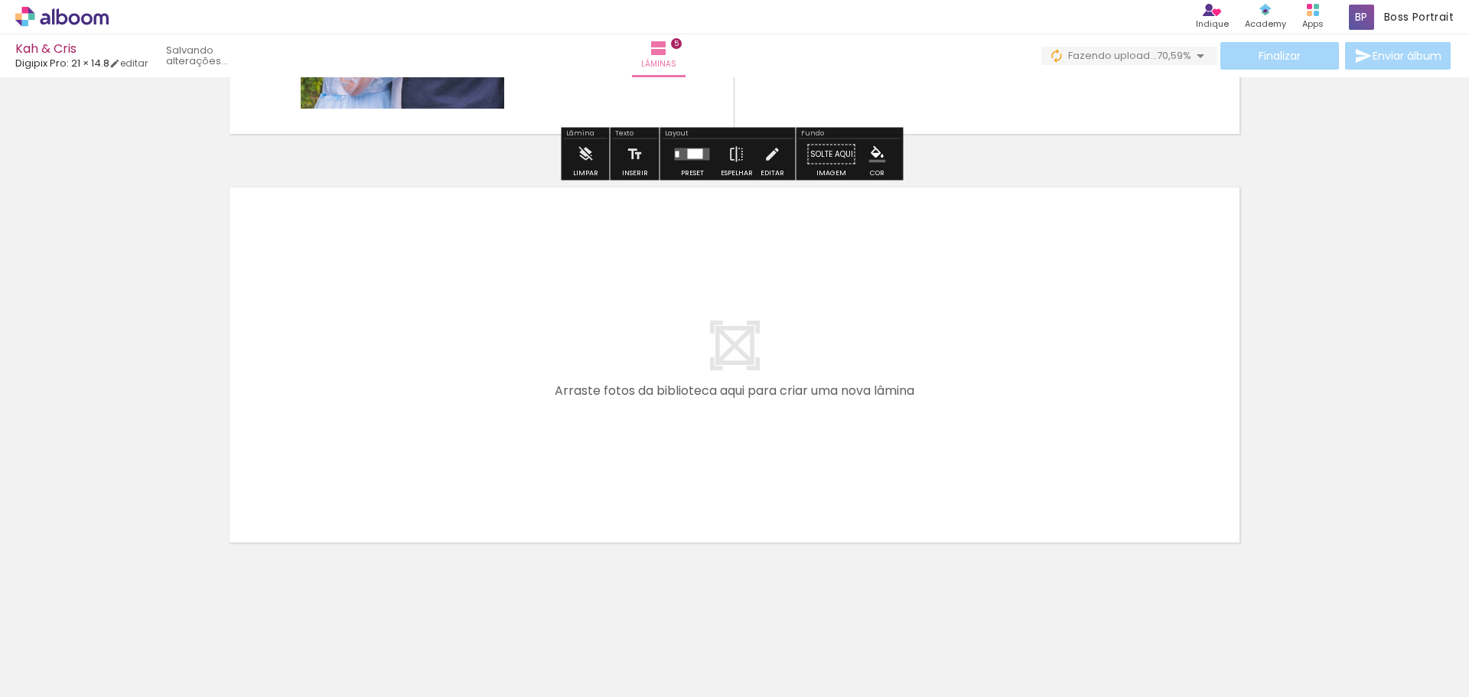
scroll to position [1987, 0]
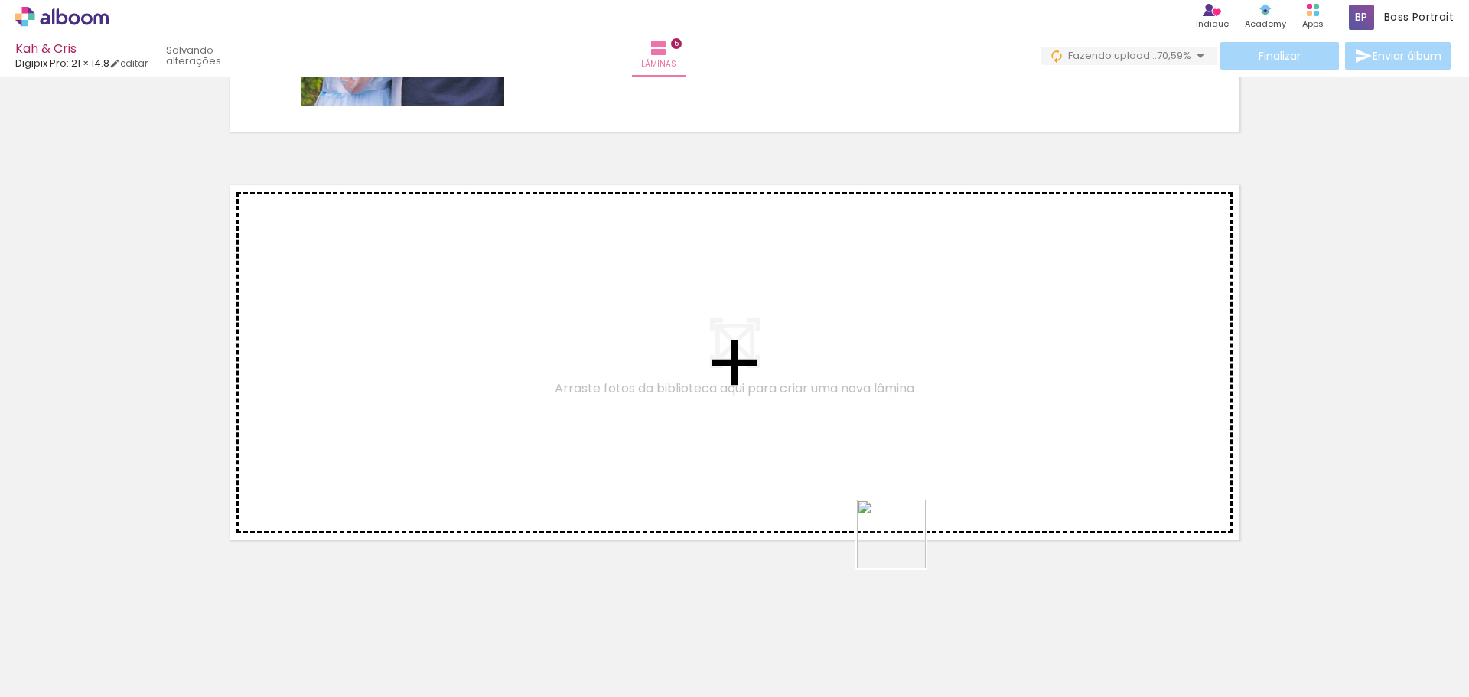
drag, startPoint x: 1077, startPoint y: 638, endPoint x: 711, endPoint y: 428, distance: 422.2
click at [711, 428] on quentale-workspace at bounding box center [734, 348] width 1469 height 697
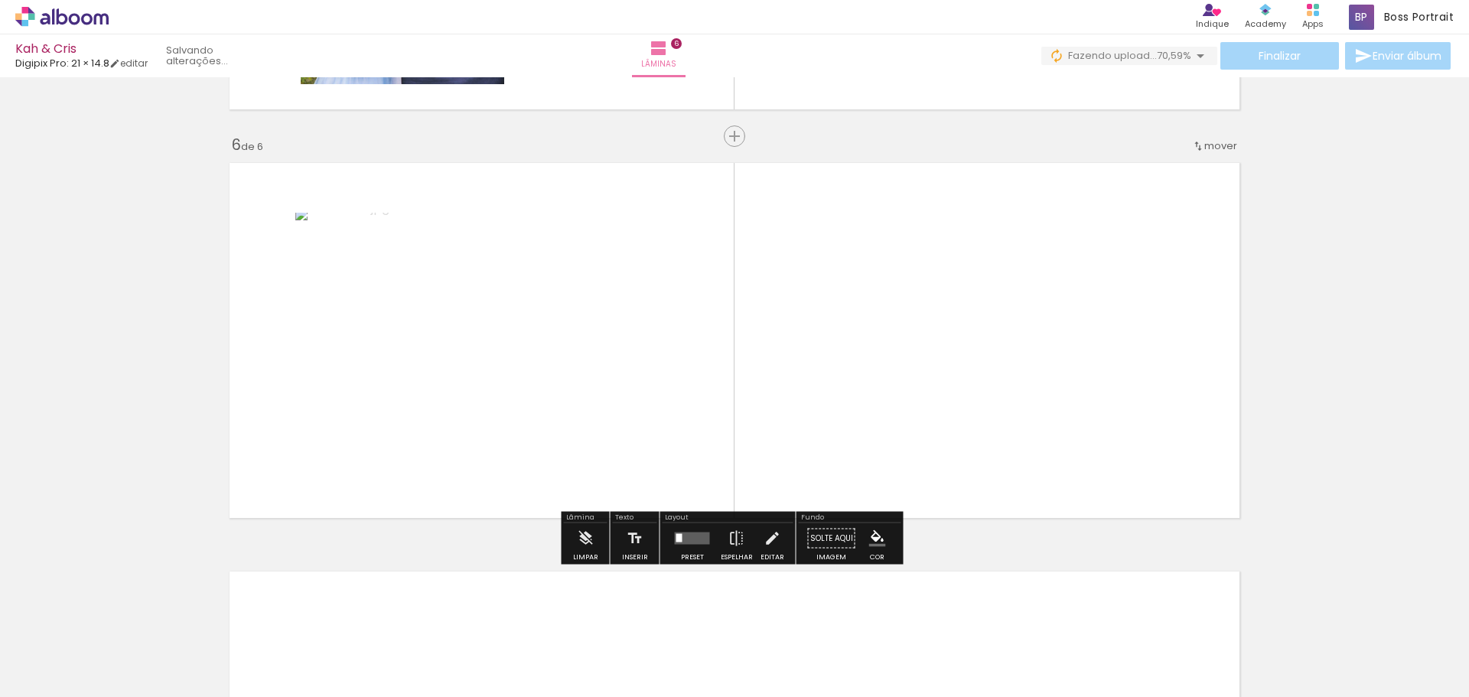
scroll to position [2011, 0]
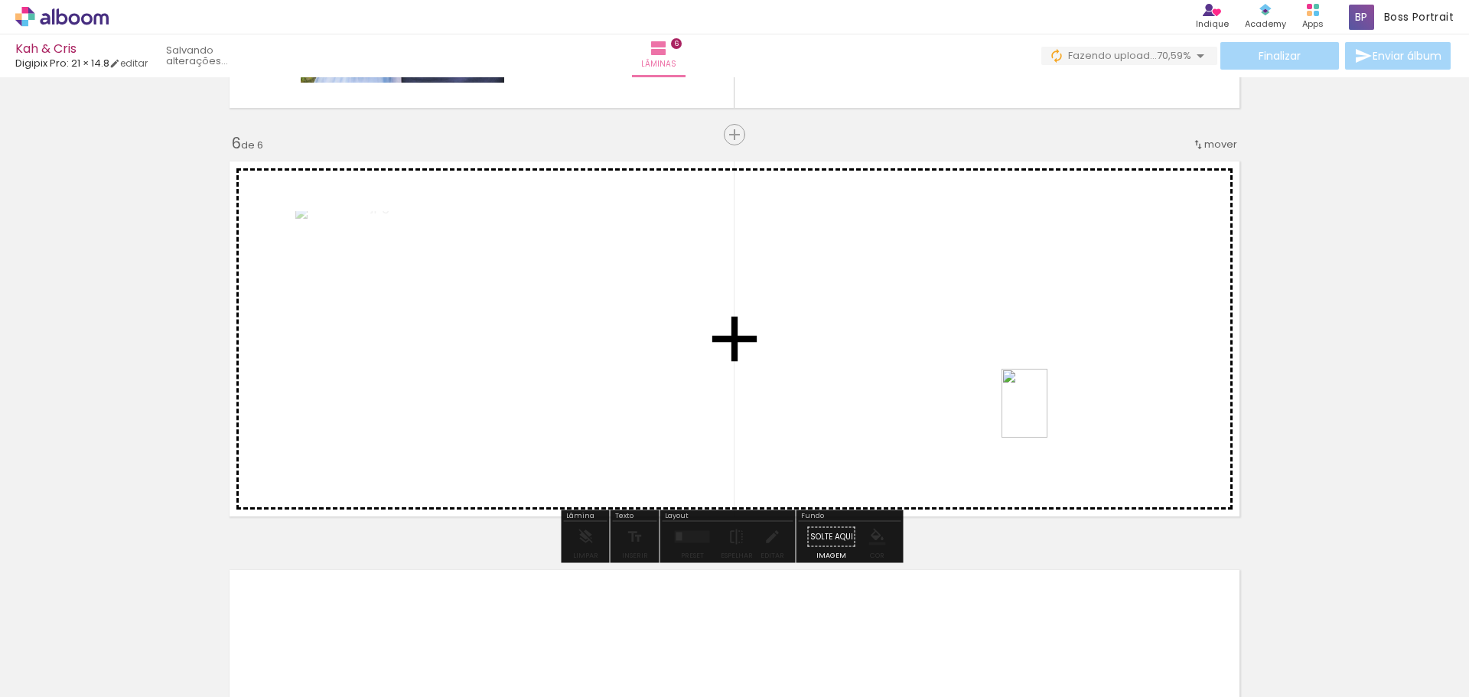
drag, startPoint x: 1159, startPoint y: 625, endPoint x: 1033, endPoint y: 400, distance: 257.9
click at [1034, 402] on quentale-workspace at bounding box center [734, 348] width 1469 height 697
drag, startPoint x: 1246, startPoint y: 633, endPoint x: 1053, endPoint y: 394, distance: 307.9
click at [1053, 394] on quentale-workspace at bounding box center [734, 348] width 1469 height 697
drag, startPoint x: 1338, startPoint y: 660, endPoint x: 780, endPoint y: 392, distance: 619.4
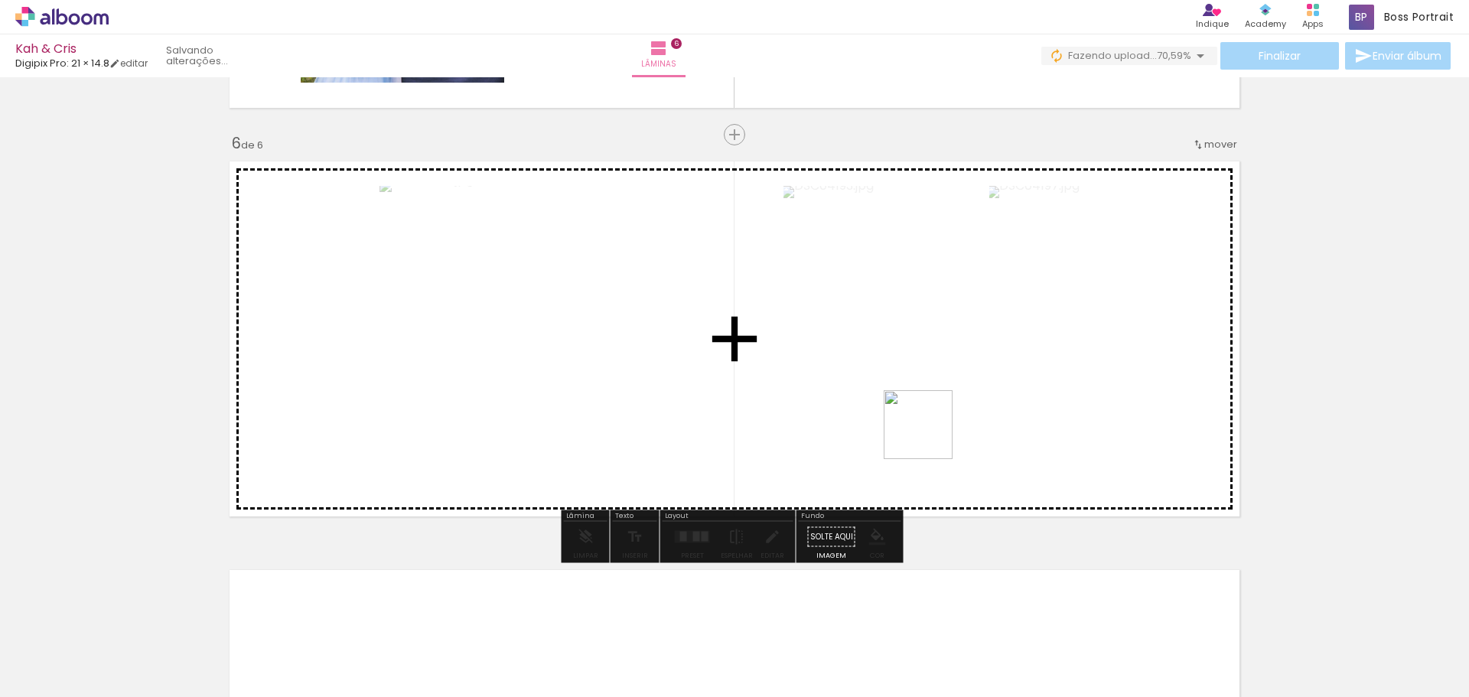
click at [780, 392] on quentale-workspace at bounding box center [734, 348] width 1469 height 697
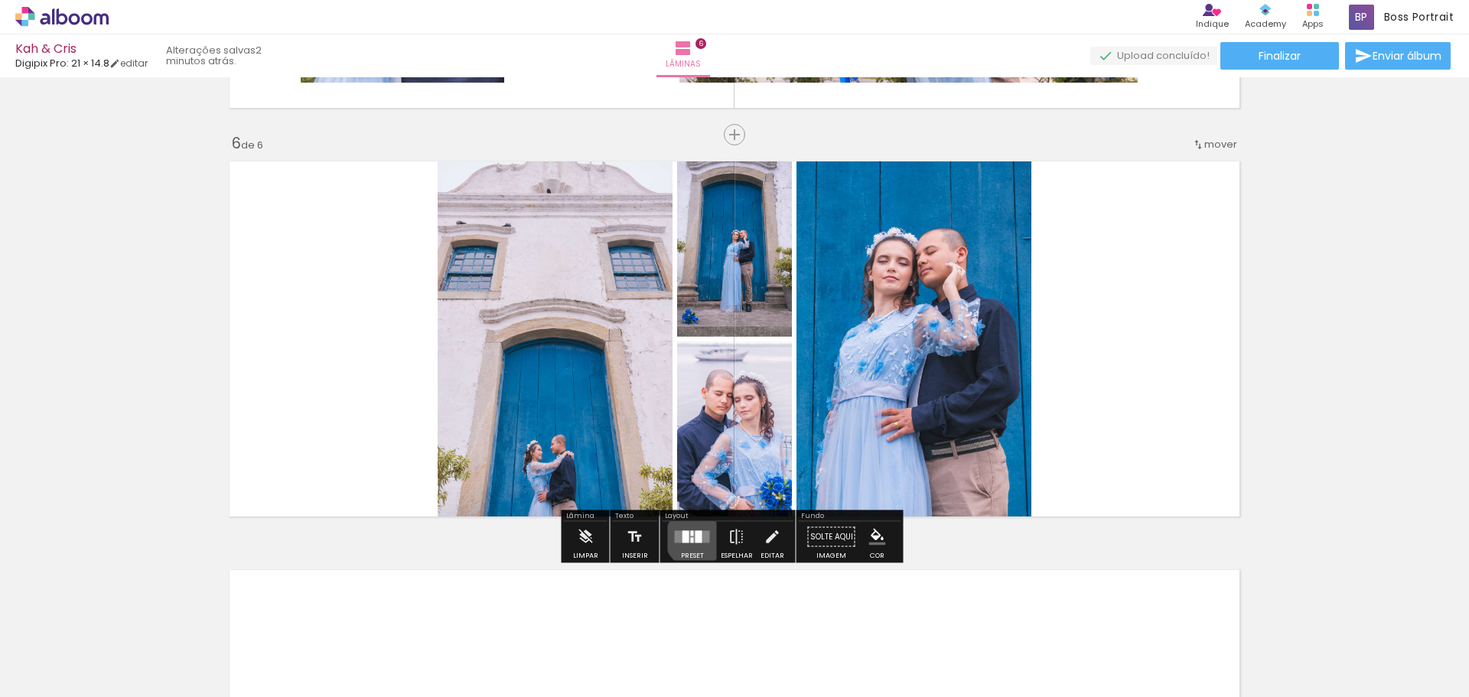
click at [695, 538] on div at bounding box center [698, 537] width 7 height 12
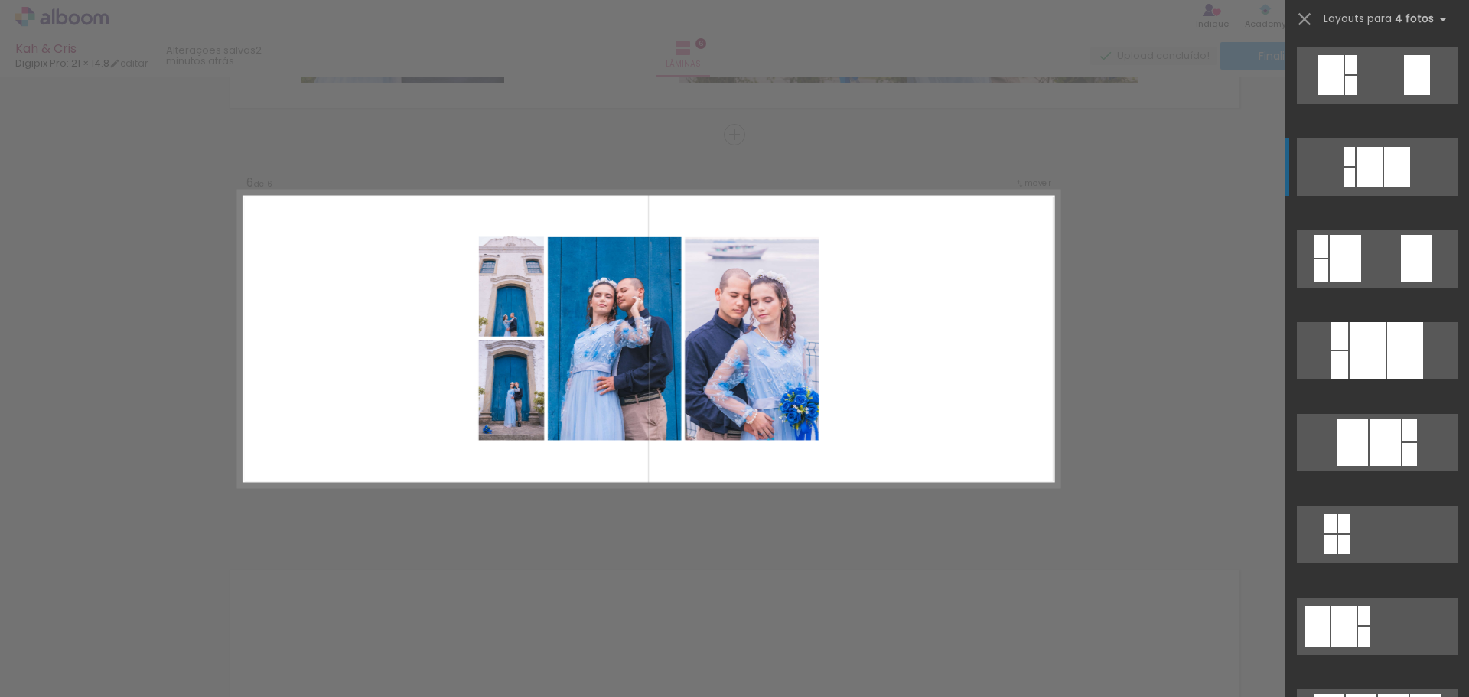
scroll to position [536, 0]
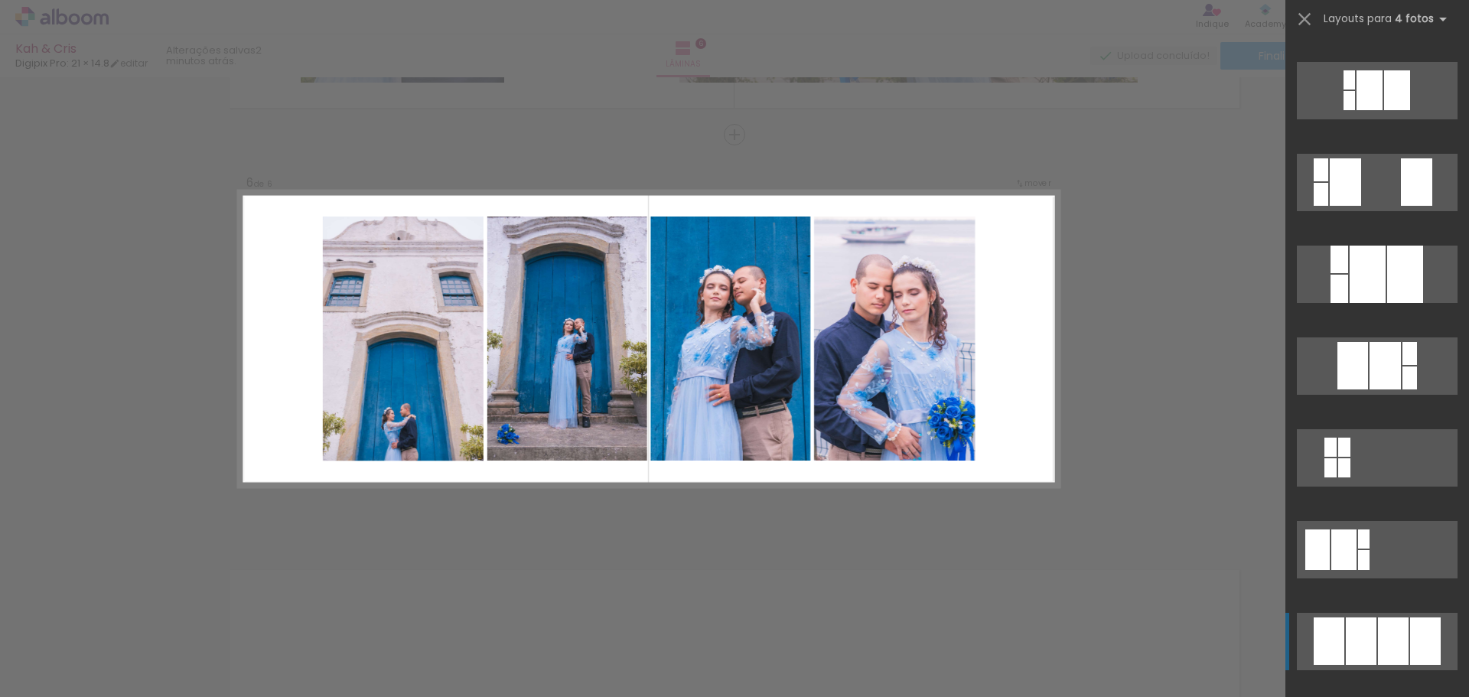
click at [1346, 645] on div at bounding box center [1361, 640] width 31 height 47
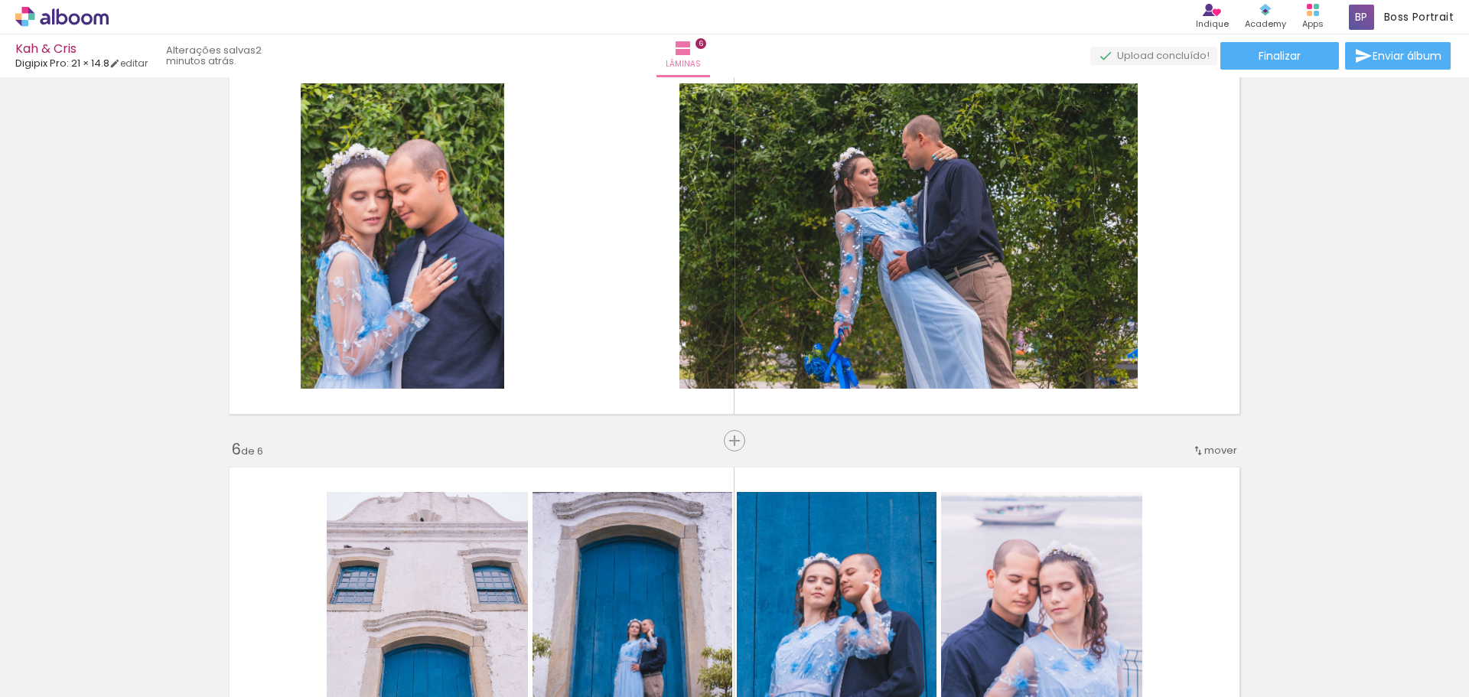
scroll to position [1246, 0]
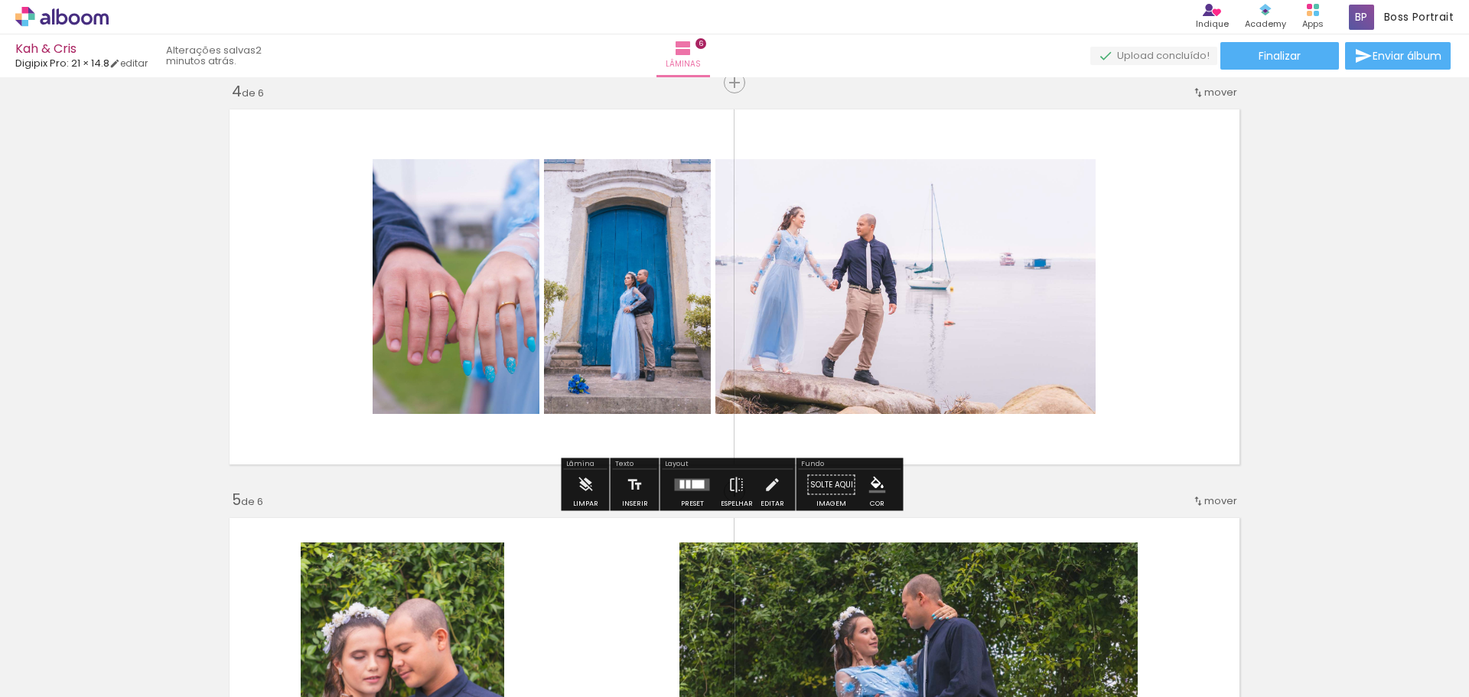
click at [1031, 146] on quentale-layouter at bounding box center [734, 287] width 1025 height 370
click at [1051, 234] on quentale-photo at bounding box center [905, 286] width 380 height 255
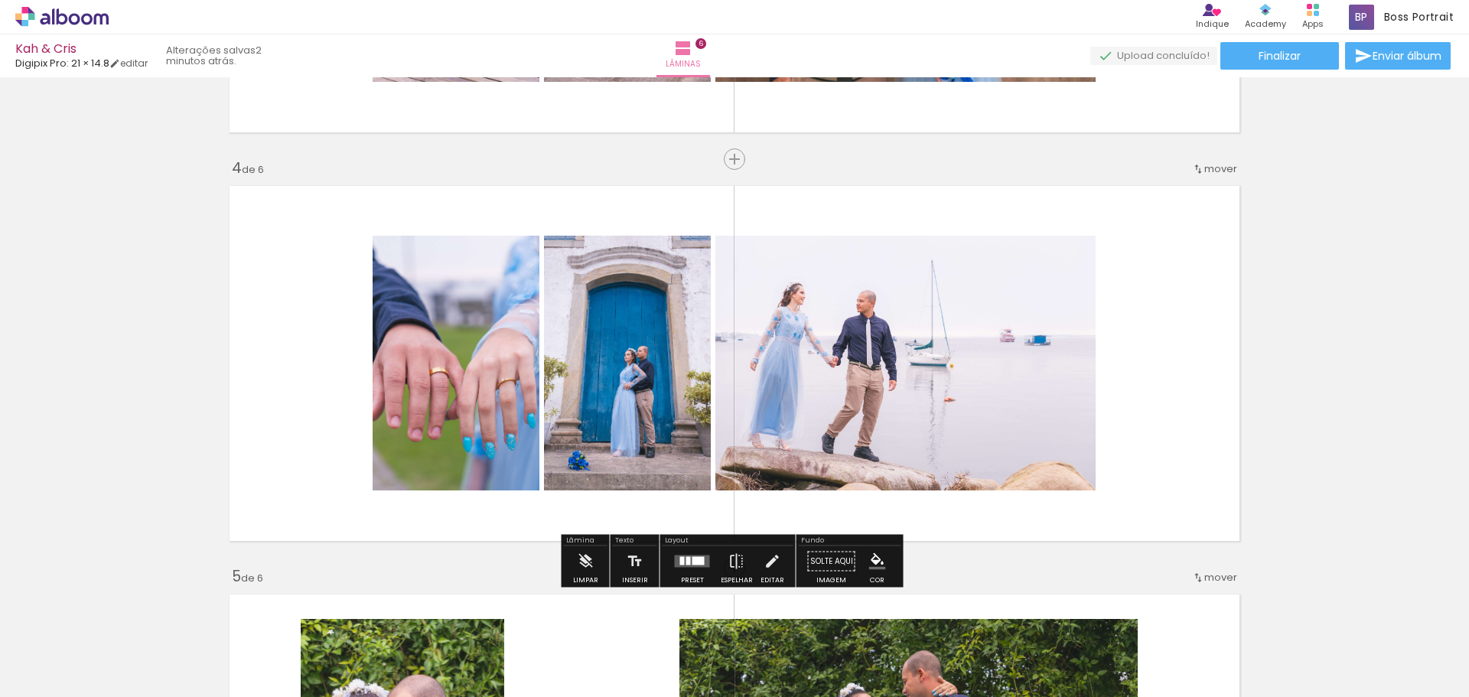
click at [686, 560] on div at bounding box center [688, 561] width 5 height 8
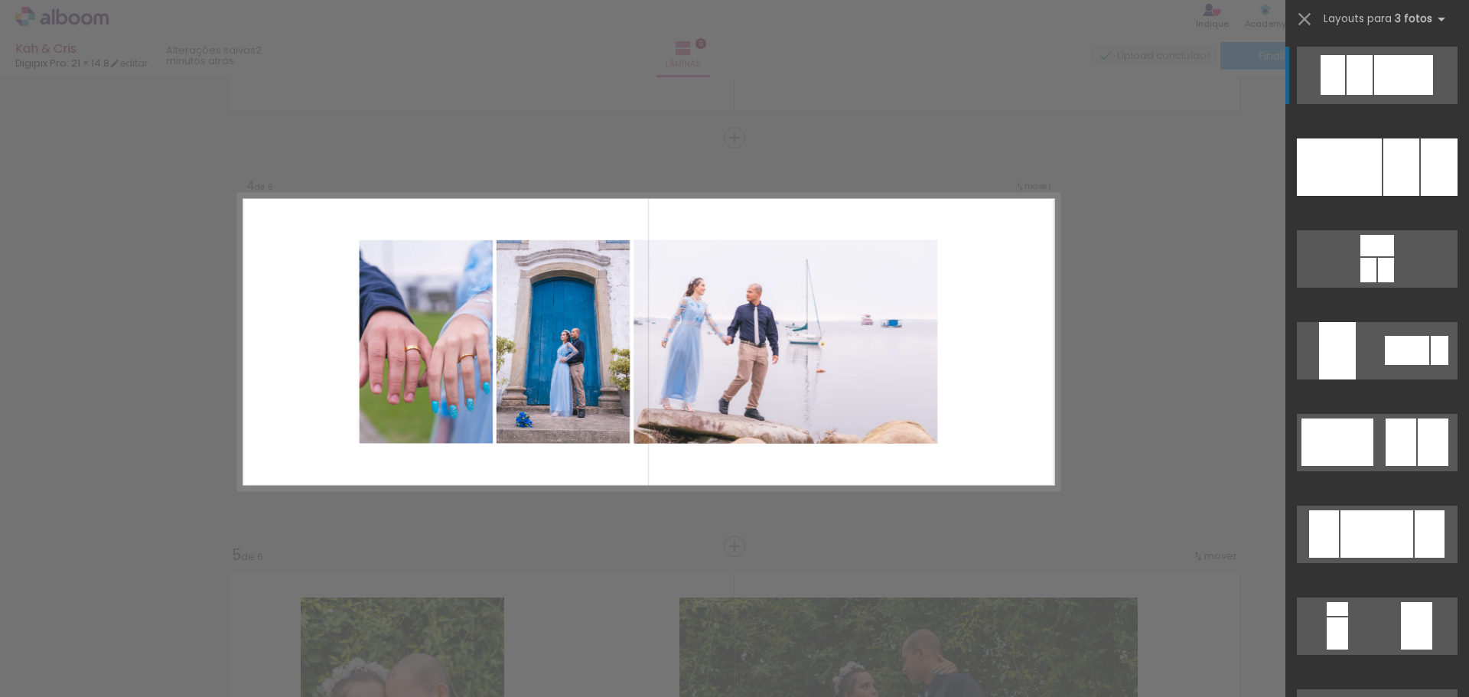
scroll to position [1193, 0]
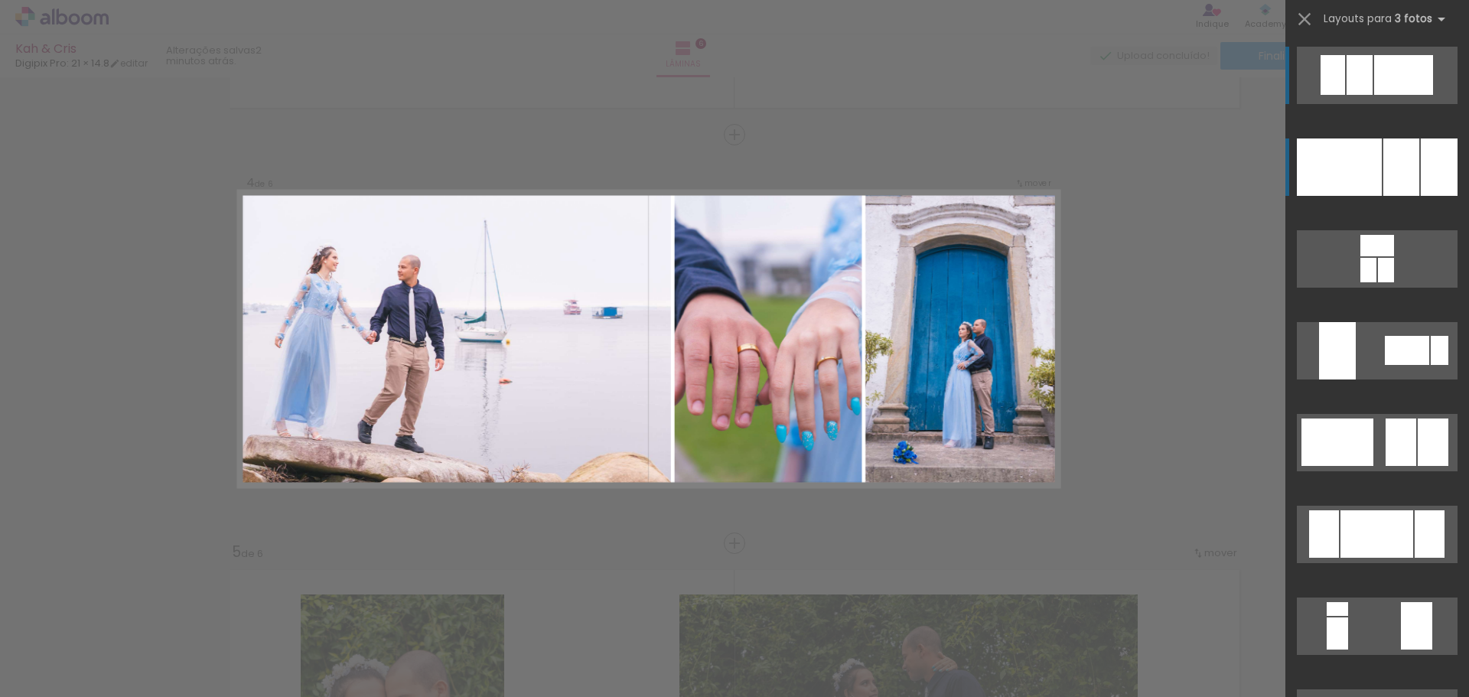
click at [1368, 173] on div at bounding box center [1339, 166] width 85 height 57
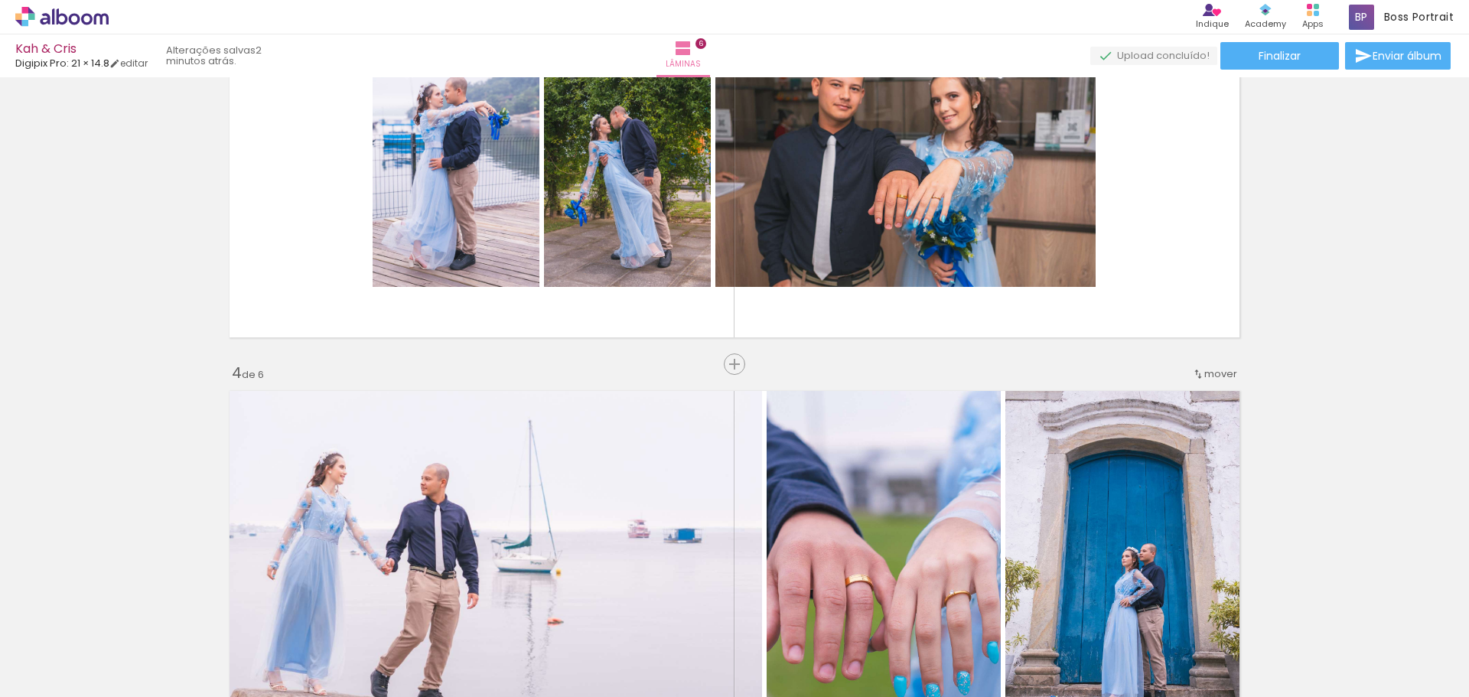
scroll to position [811, 0]
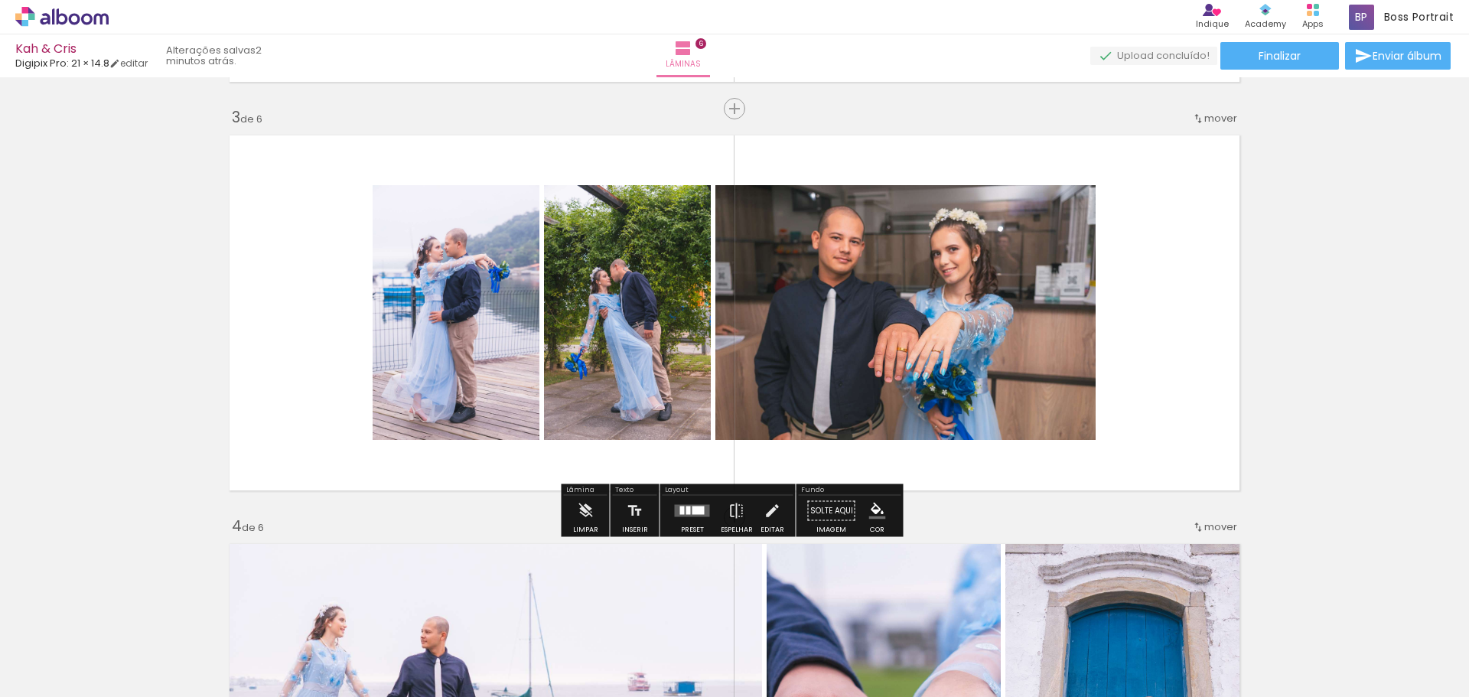
click at [692, 506] on div at bounding box center [698, 510] width 12 height 8
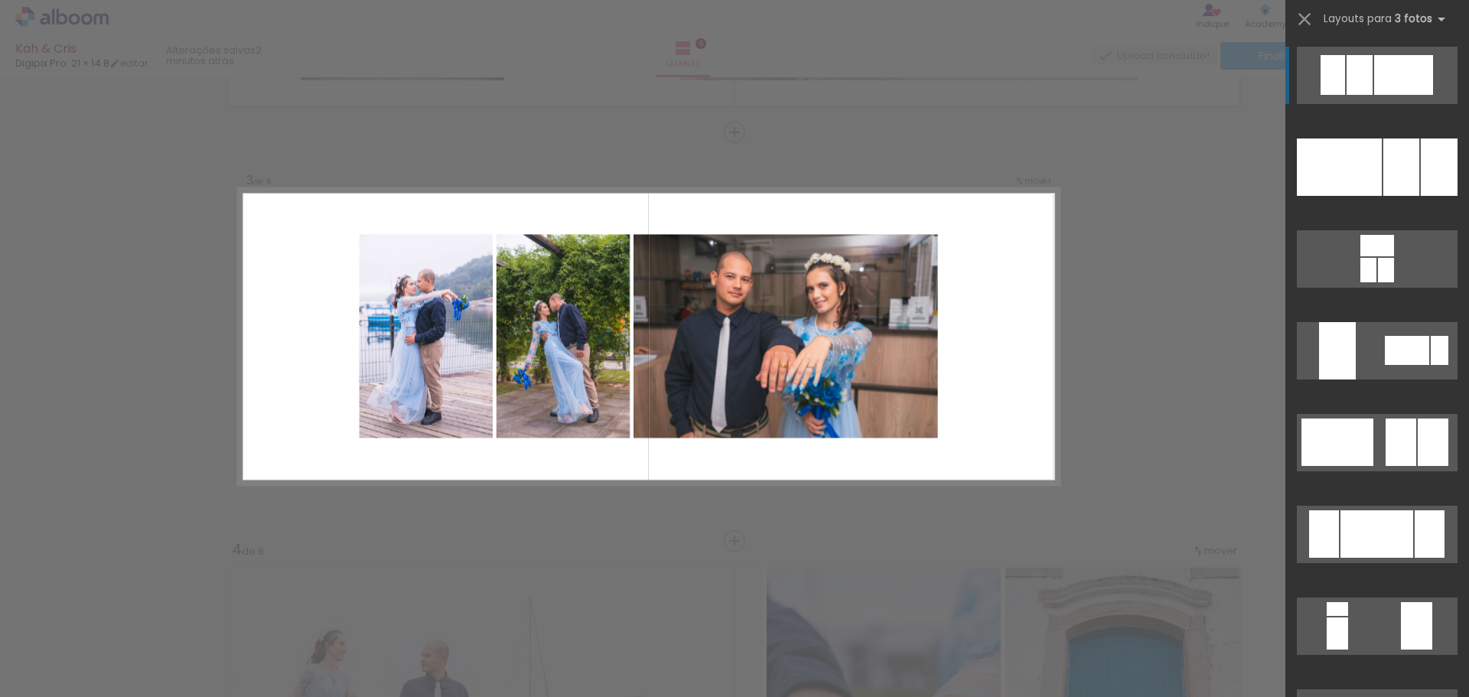
scroll to position [785, 0]
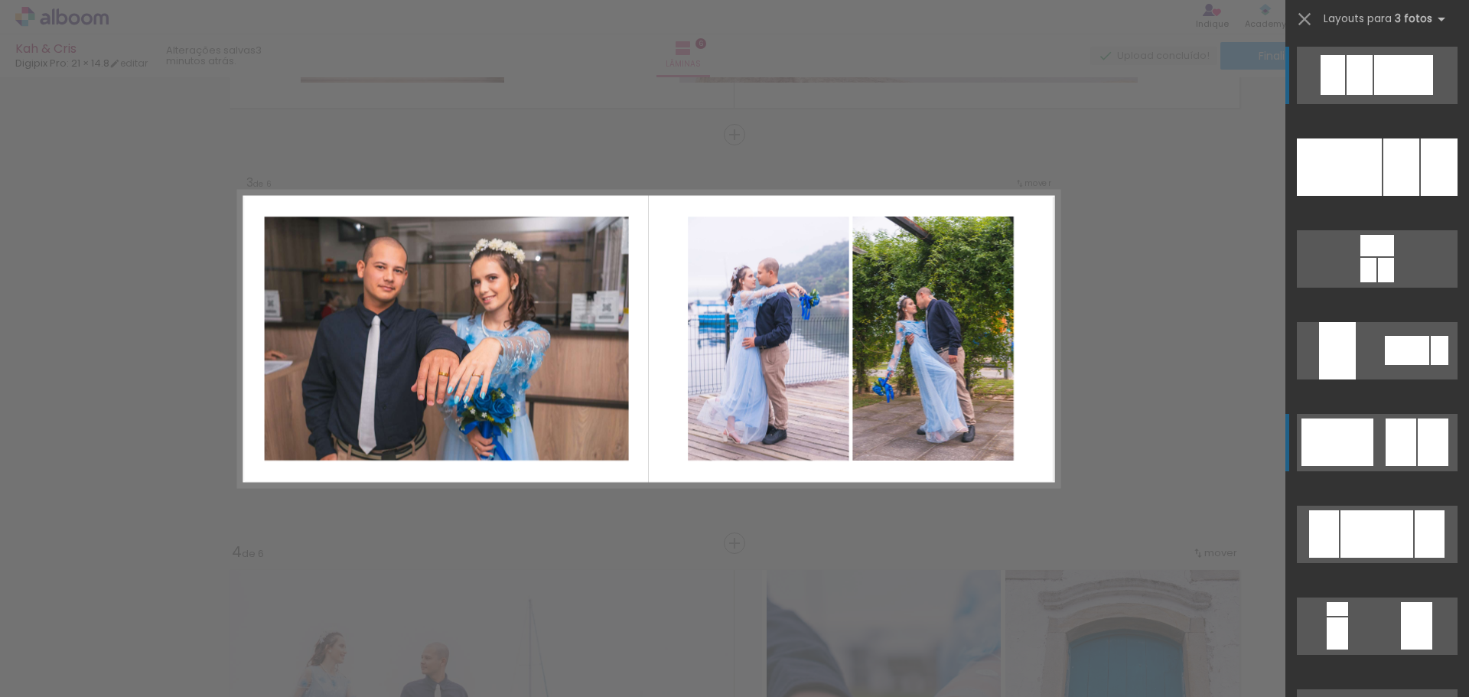
click at [1327, 438] on div at bounding box center [1337, 441] width 72 height 47
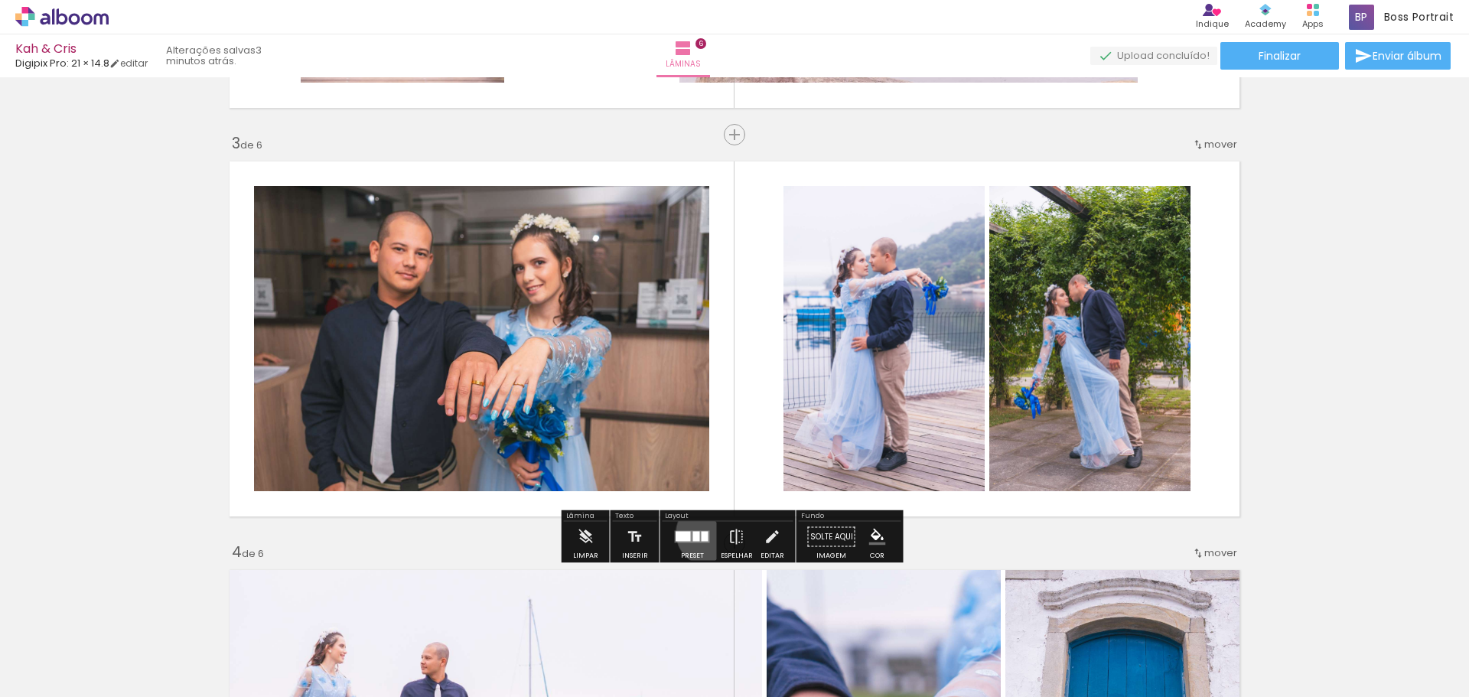
click at [704, 532] on quentale-layouter at bounding box center [692, 537] width 35 height 12
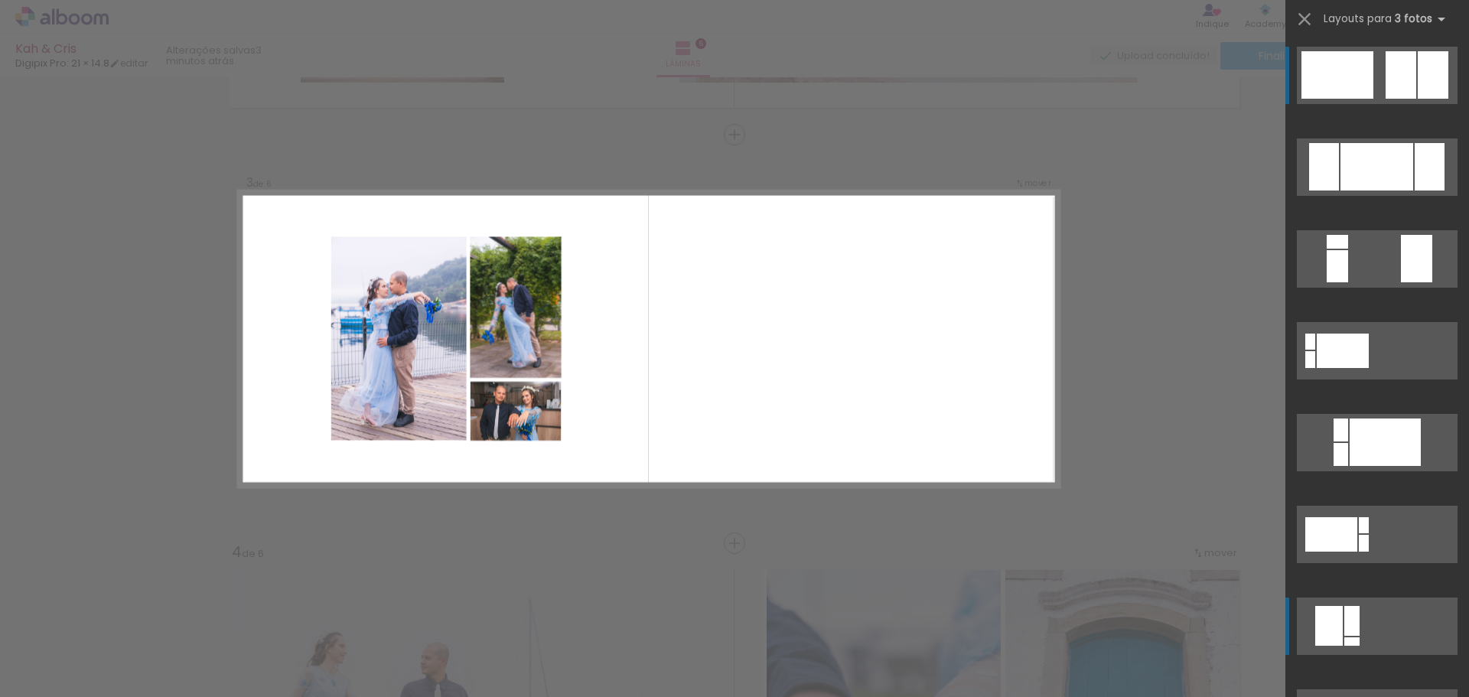
scroll to position [520, 0]
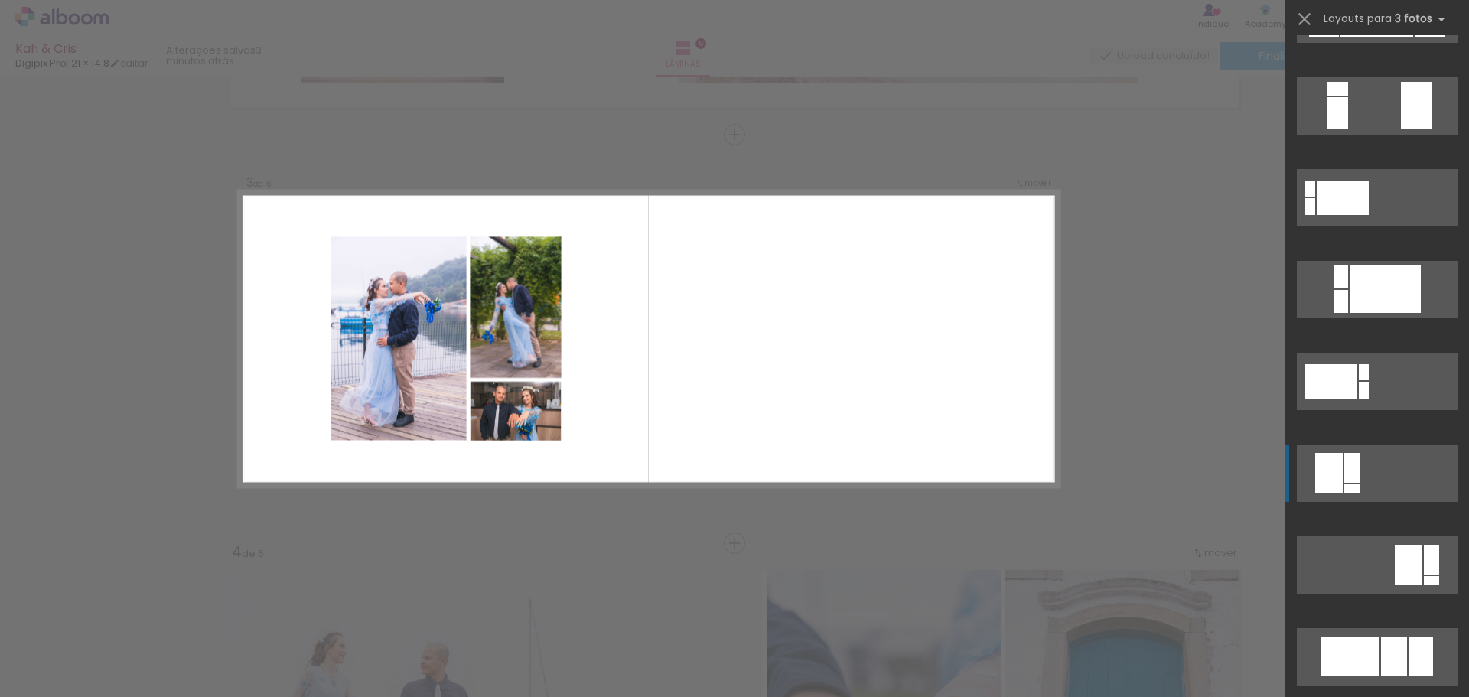
click at [1335, 478] on div at bounding box center [1329, 473] width 28 height 40
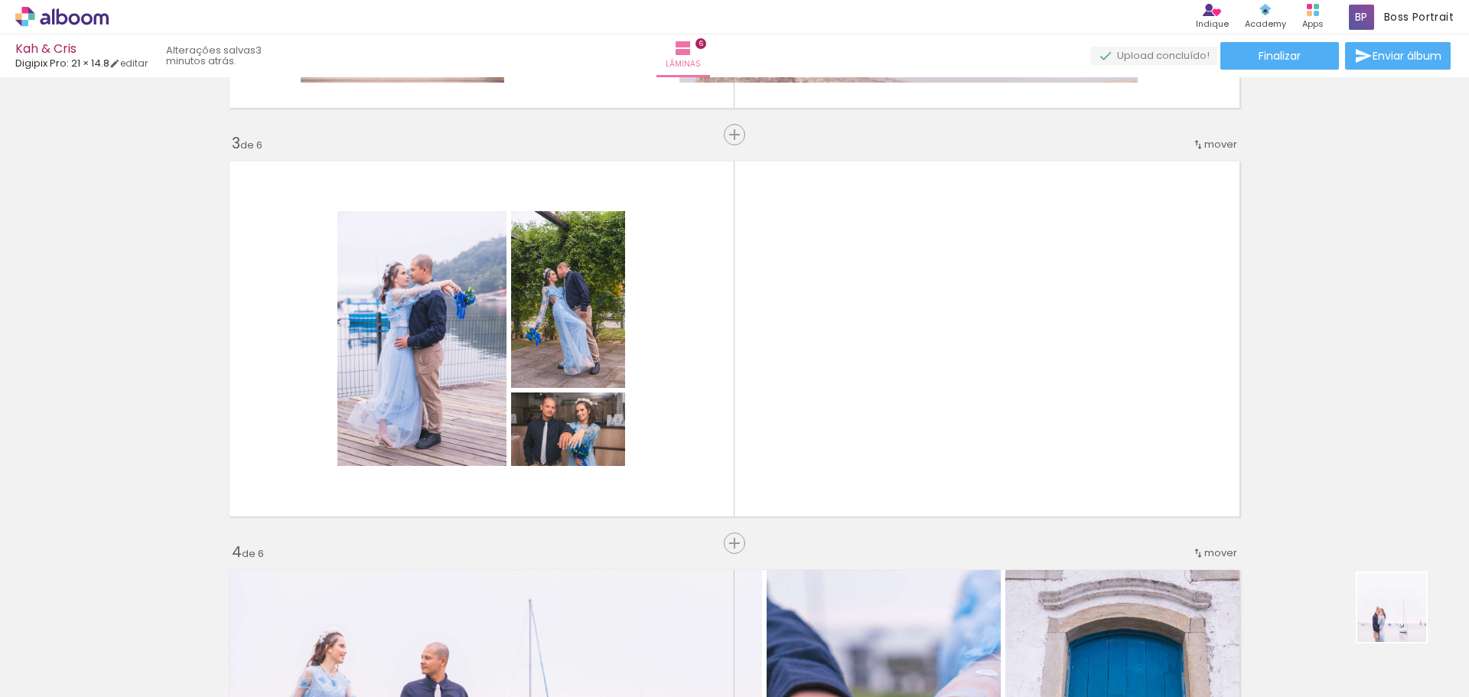
drag, startPoint x: 1434, startPoint y: 650, endPoint x: 1188, endPoint y: 444, distance: 320.4
click at [1188, 444] on quentale-workspace at bounding box center [734, 348] width 1469 height 697
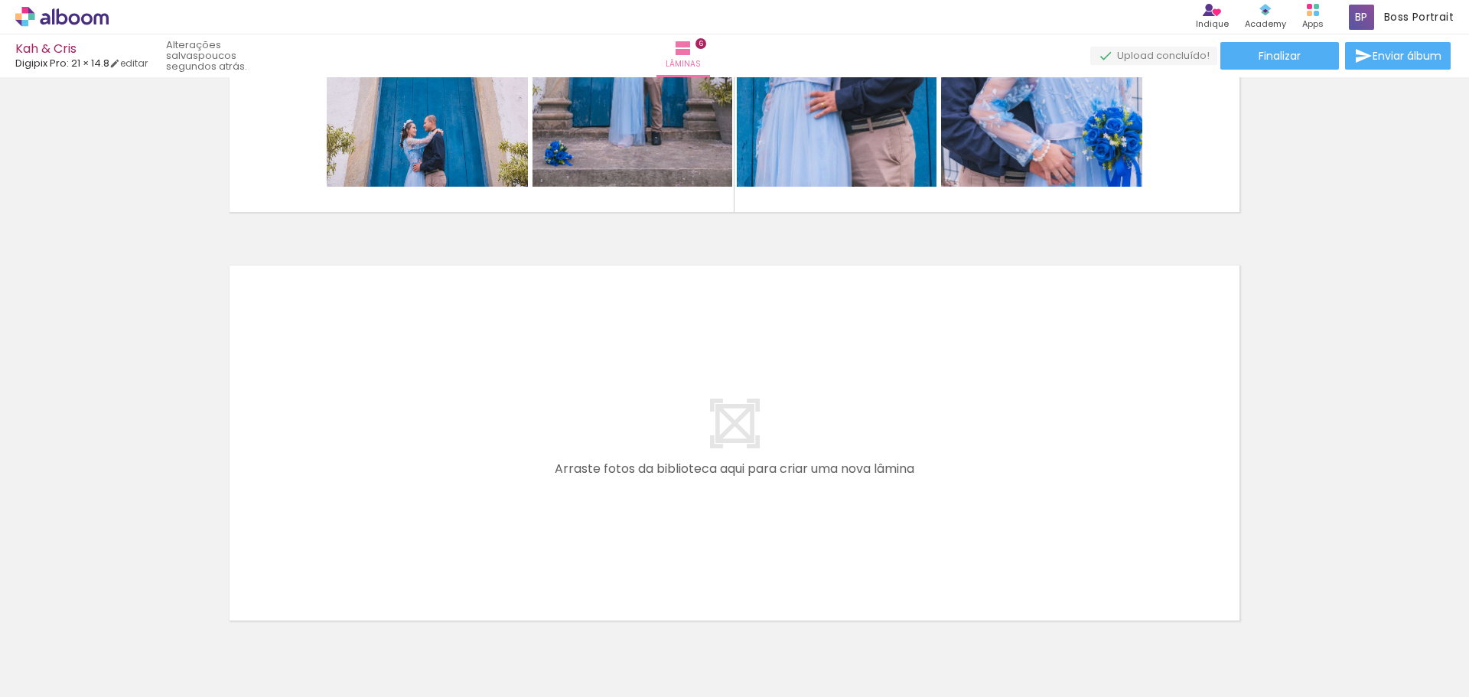
scroll to position [2395, 0]
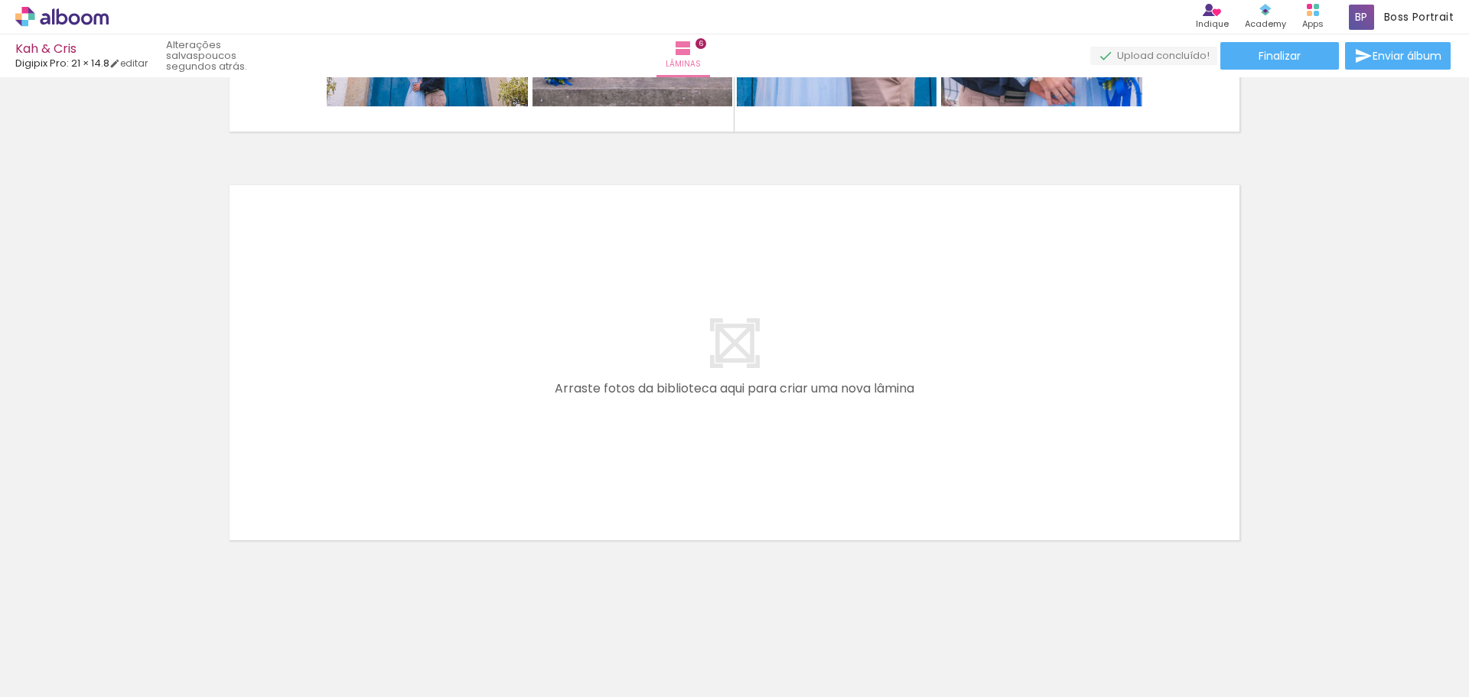
click at [48, 683] on span "Adicionar Fotos" at bounding box center [54, 676] width 46 height 17
click at [0, 0] on input "file" at bounding box center [0, 0] width 0 height 0
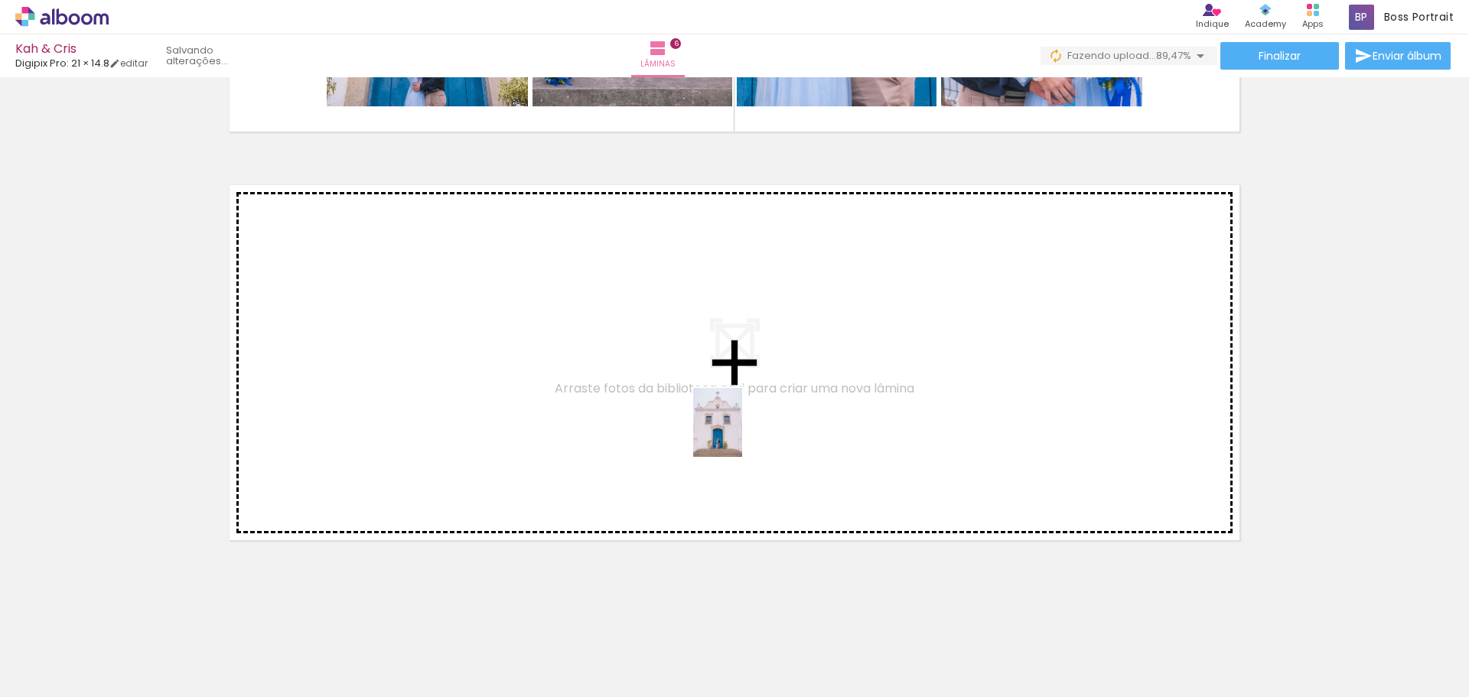
drag, startPoint x: 1324, startPoint y: 640, endPoint x: 688, endPoint y: 418, distance: 673.4
click at [688, 418] on quentale-workspace at bounding box center [734, 348] width 1469 height 697
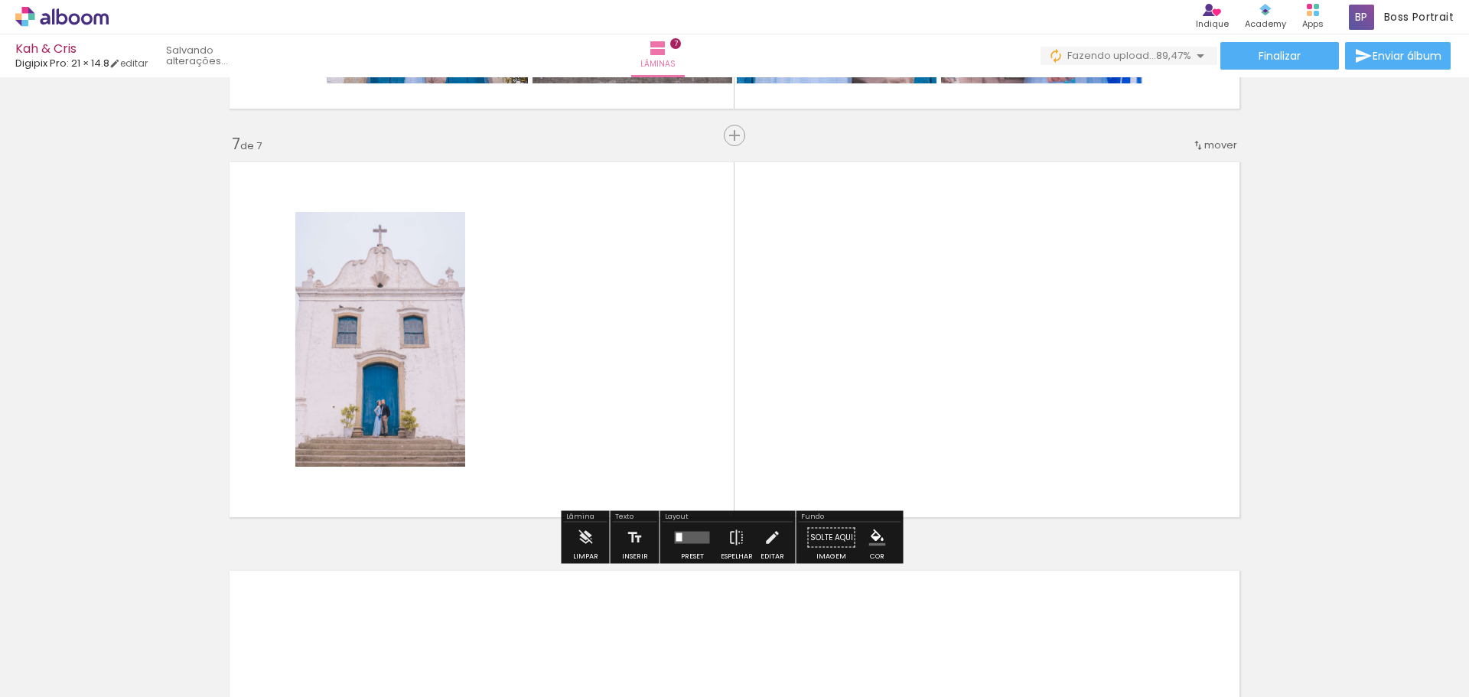
scroll to position [2419, 0]
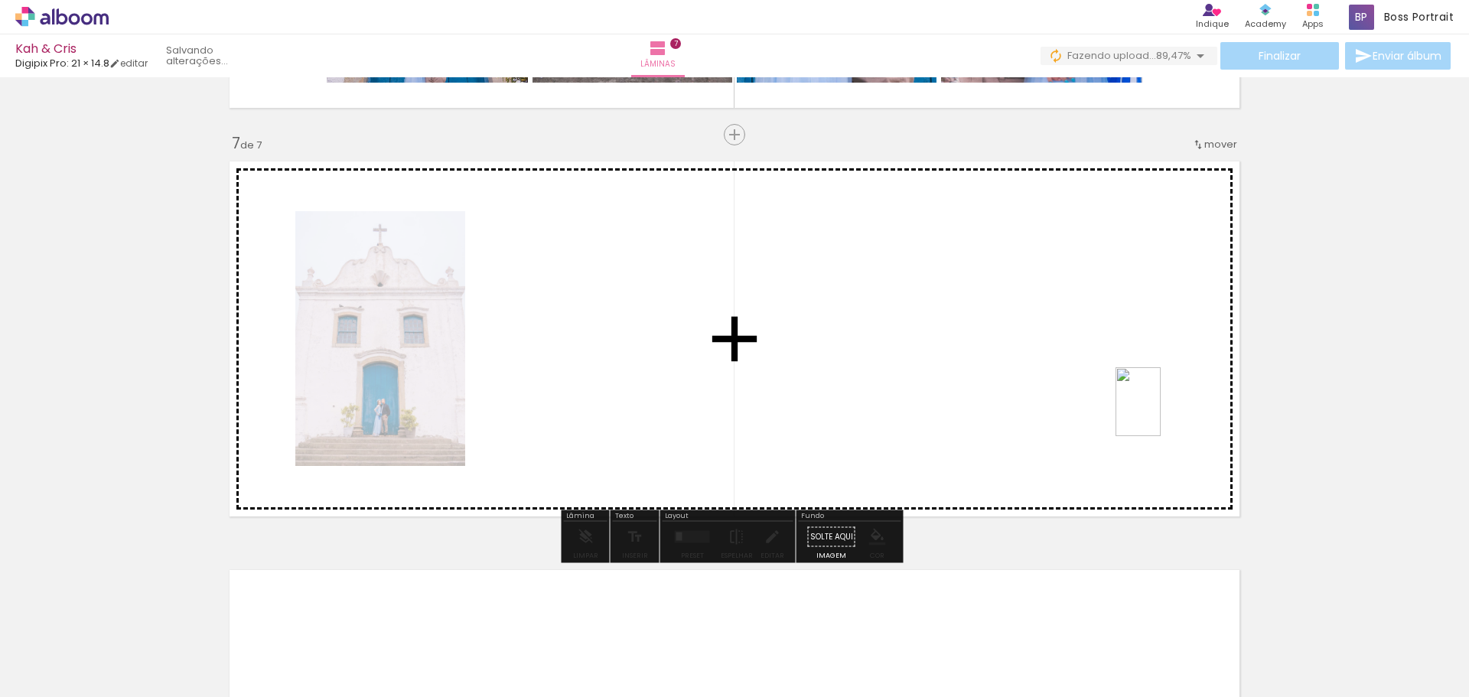
drag, startPoint x: 1397, startPoint y: 620, endPoint x: 1024, endPoint y: 364, distance: 451.8
click at [1102, 373] on quentale-workspace at bounding box center [734, 348] width 1469 height 697
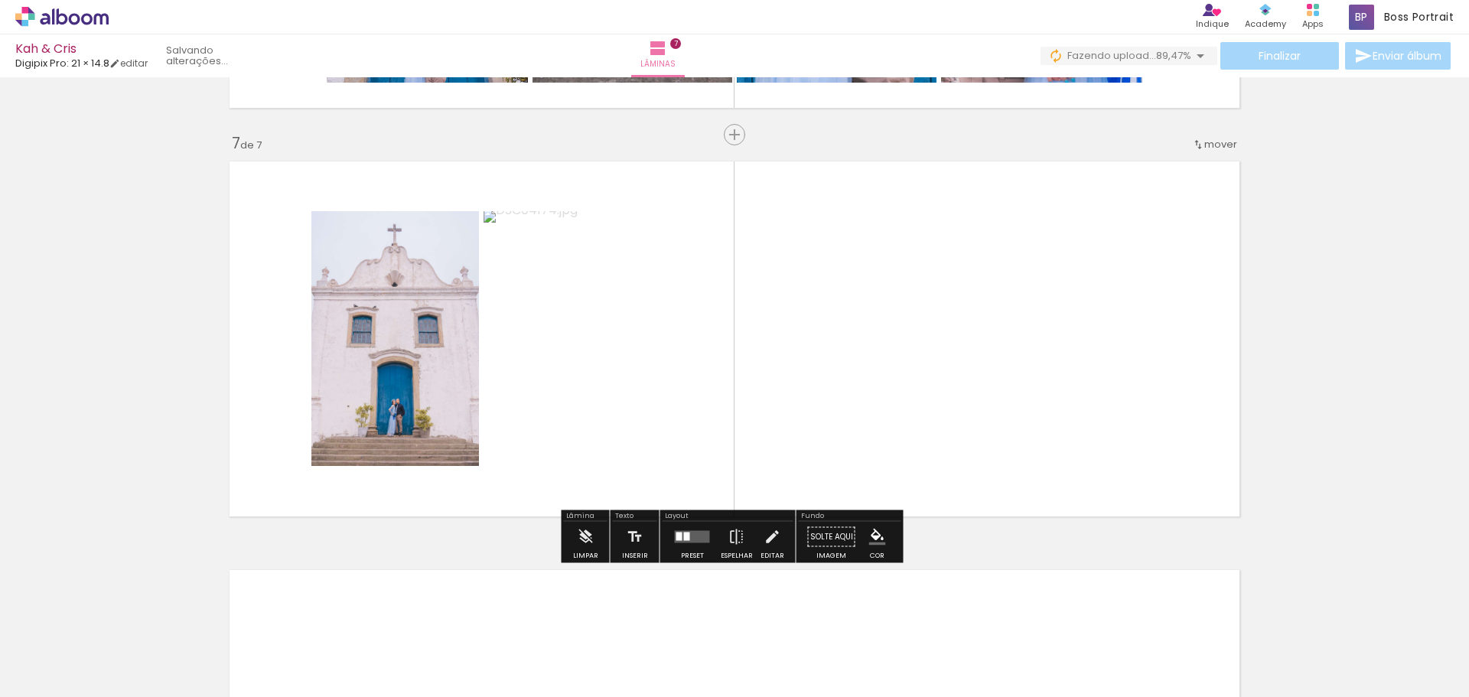
click at [678, 542] on quentale-layouter at bounding box center [692, 537] width 35 height 12
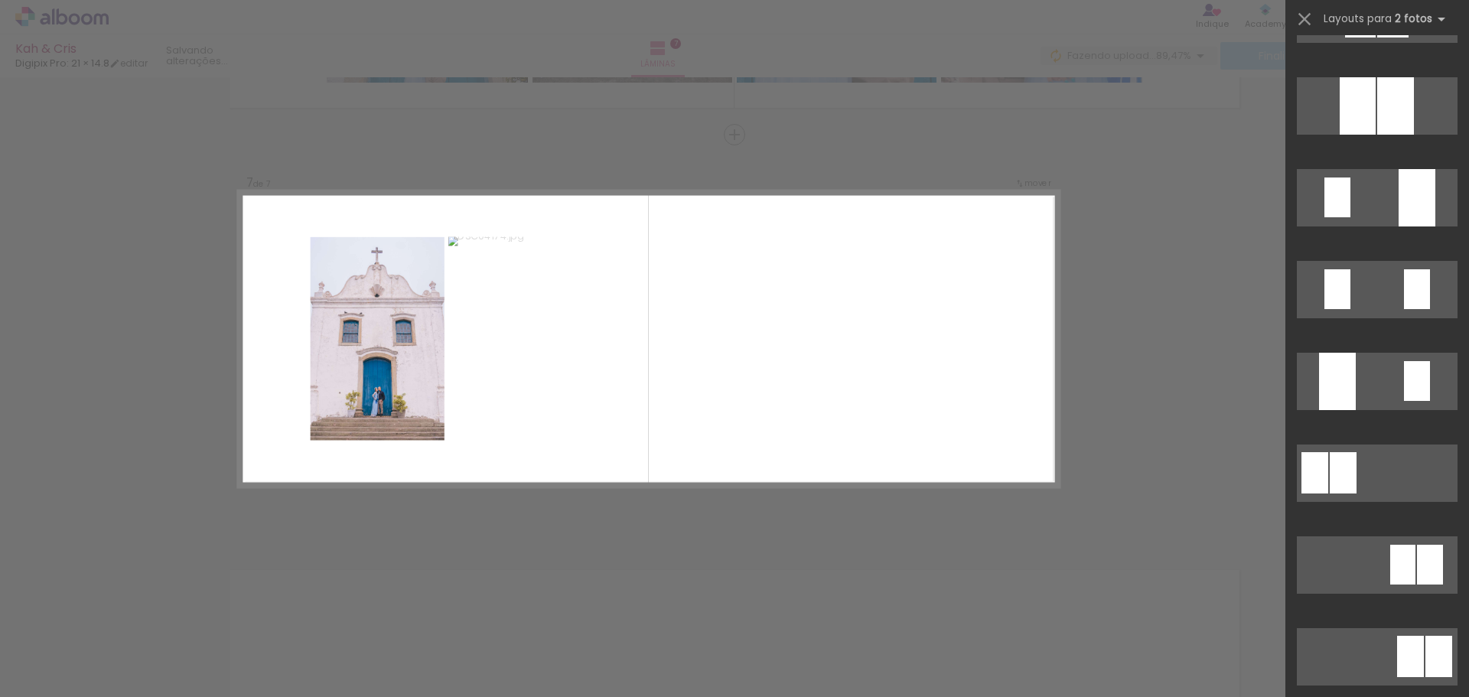
scroll to position [0, 0]
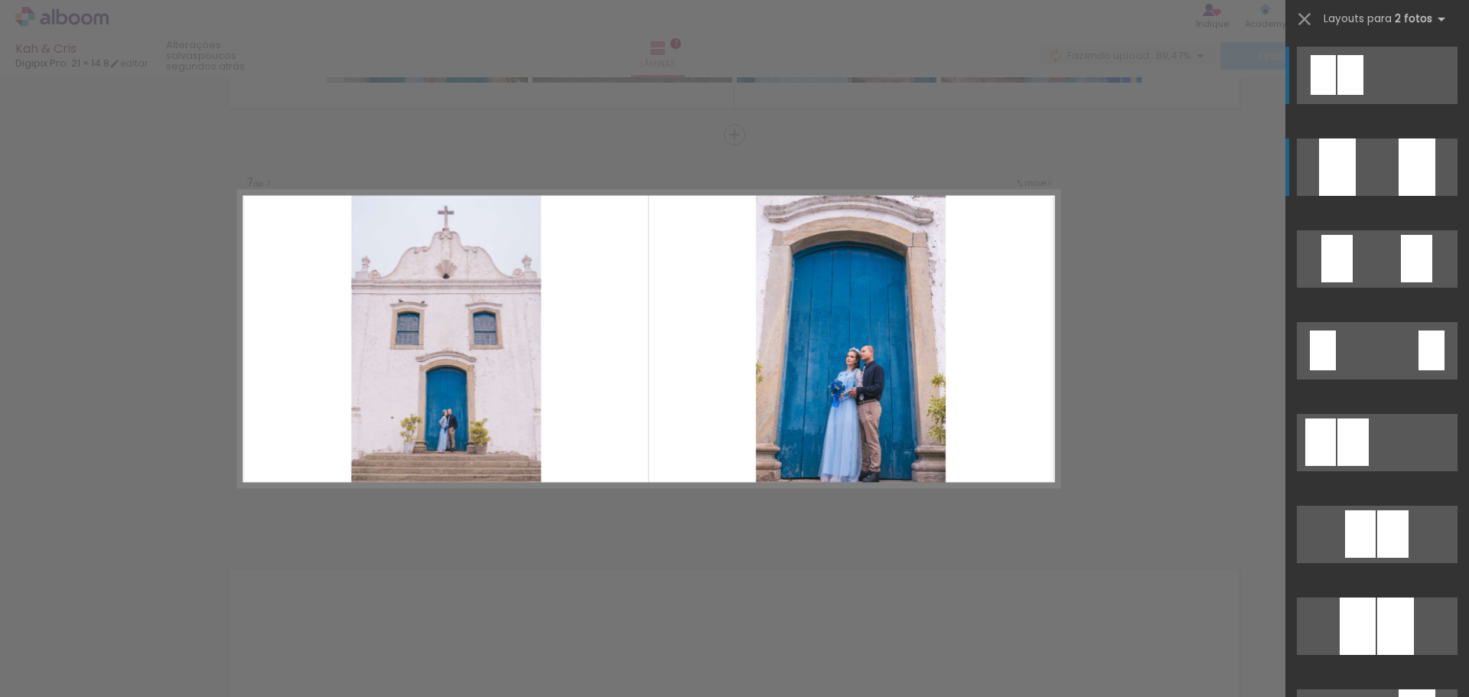
click at [1412, 166] on div at bounding box center [1417, 166] width 37 height 57
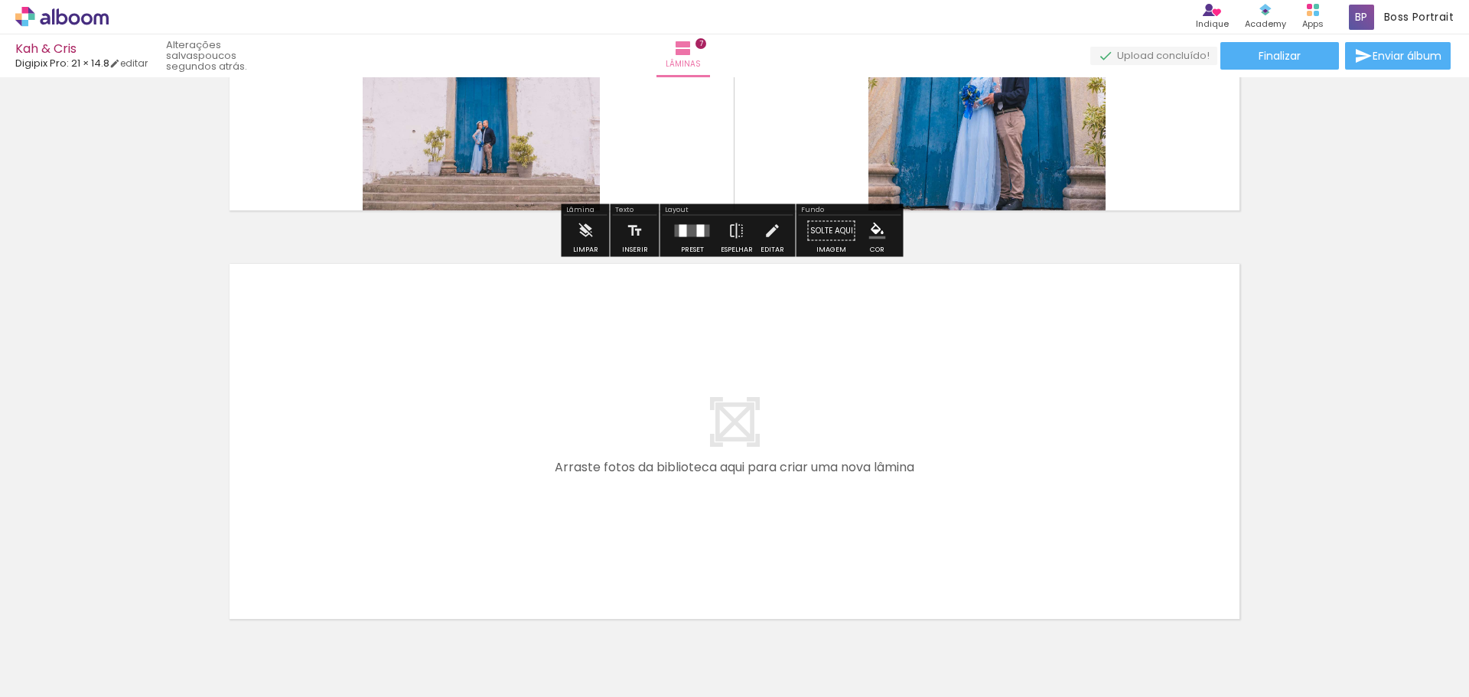
scroll to position [2804, 0]
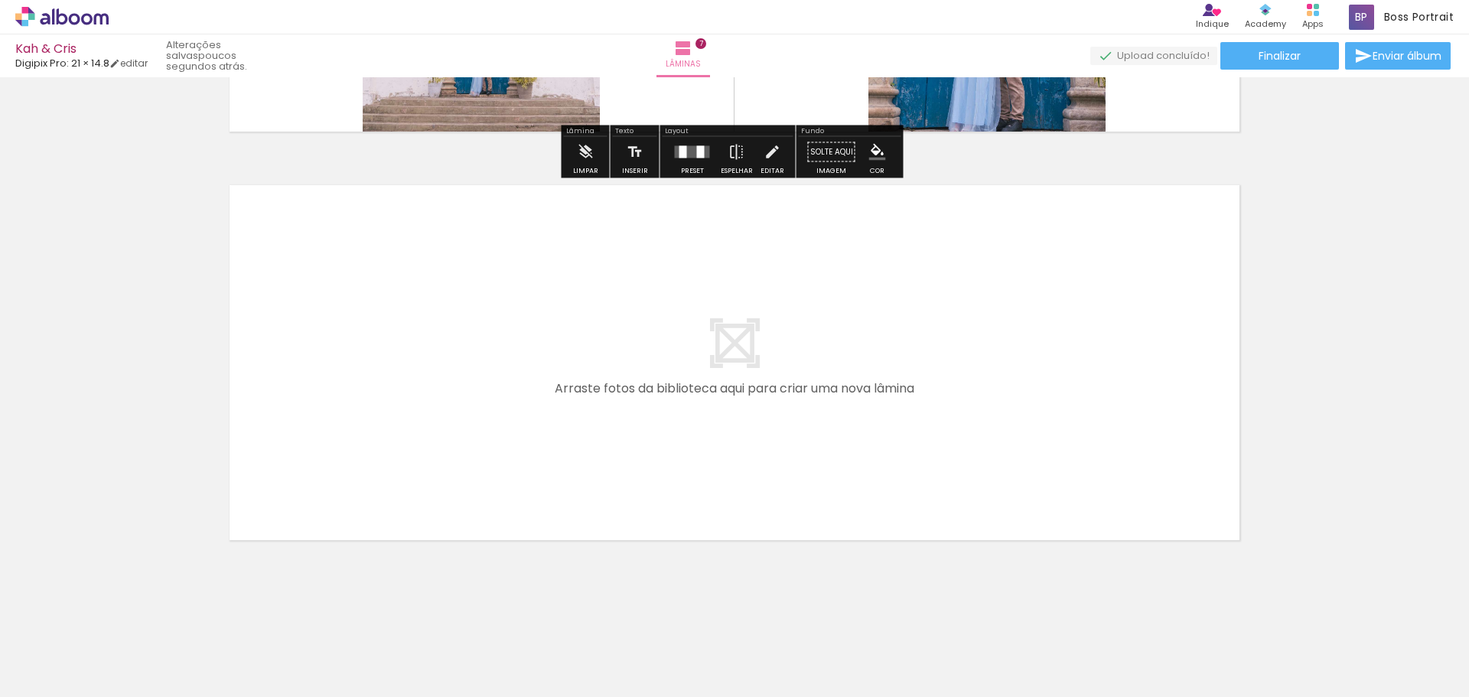
click at [55, 679] on span "Adicionar Fotos" at bounding box center [54, 676] width 46 height 17
click at [0, 0] on input "file" at bounding box center [0, 0] width 0 height 0
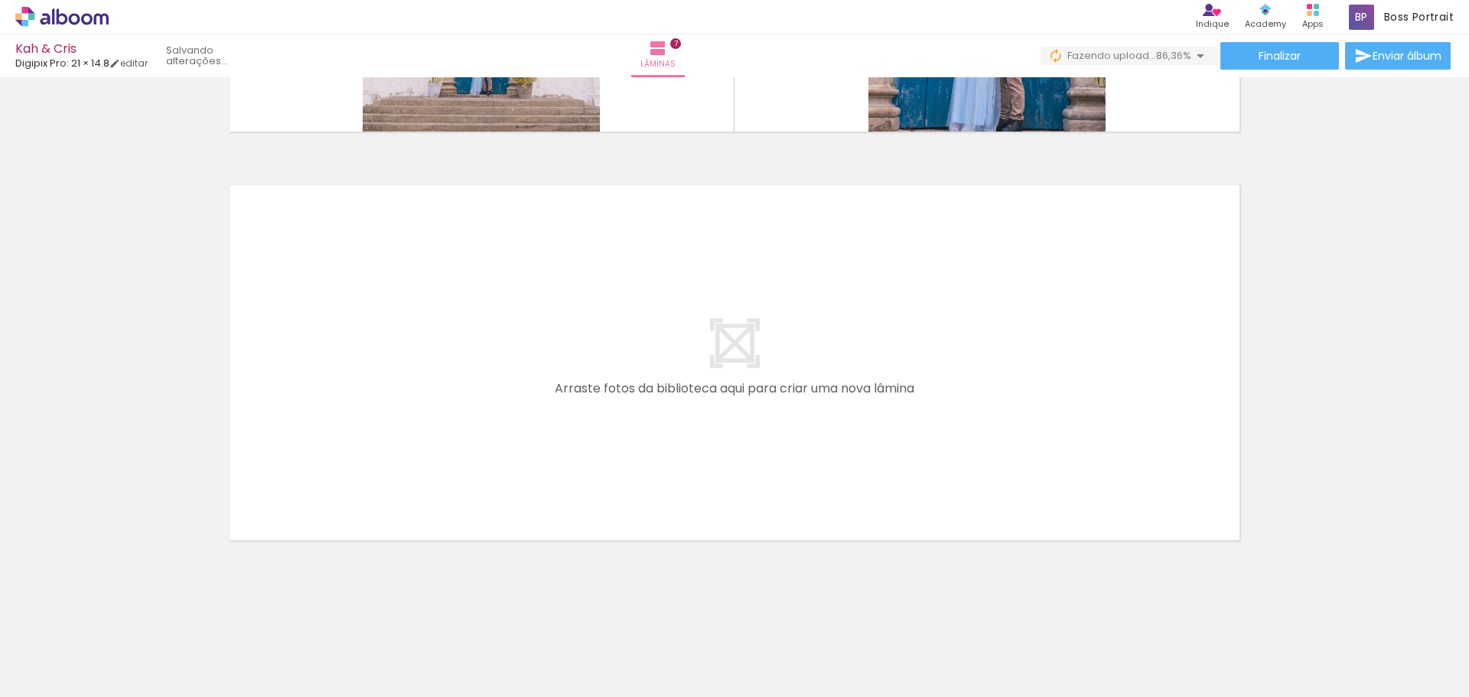
scroll to position [0, 546]
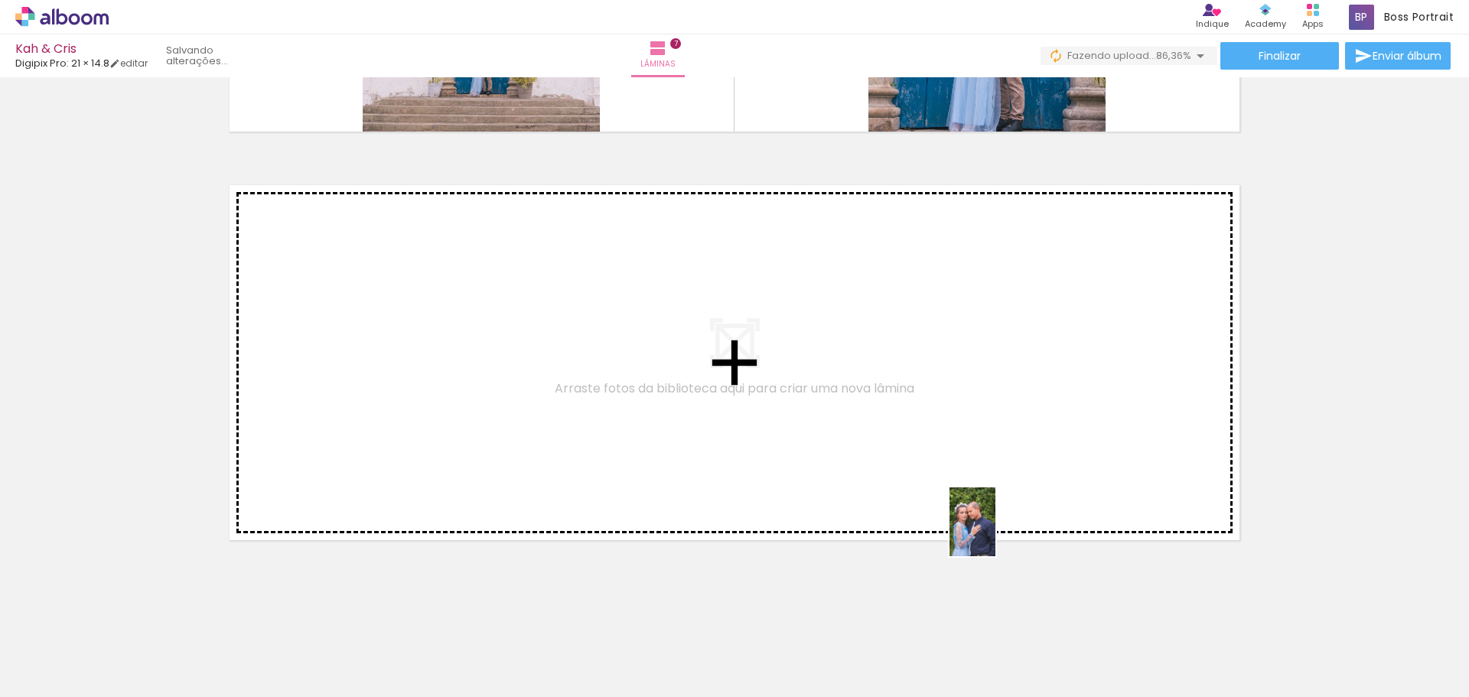
drag, startPoint x: 1245, startPoint y: 663, endPoint x: 784, endPoint y: 460, distance: 503.2
click at [784, 460] on quentale-workspace at bounding box center [734, 348] width 1469 height 697
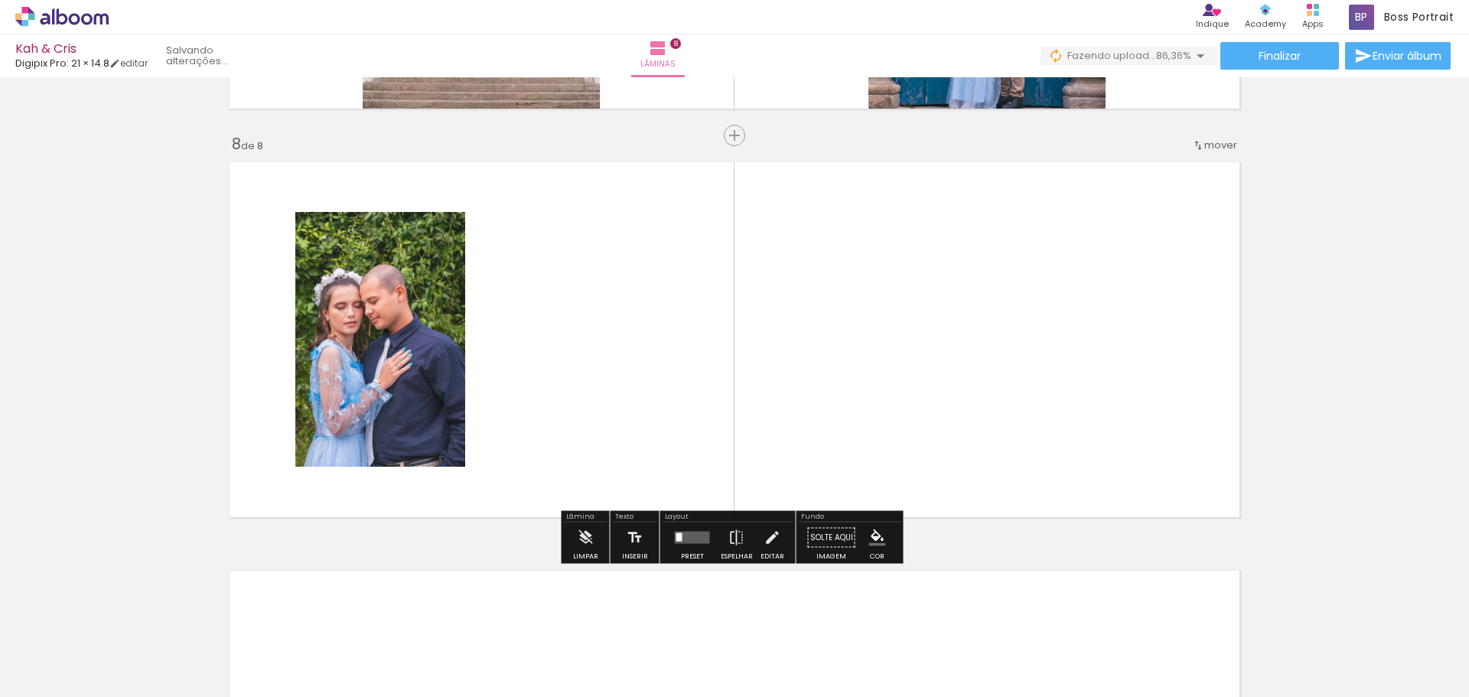
scroll to position [2828, 0]
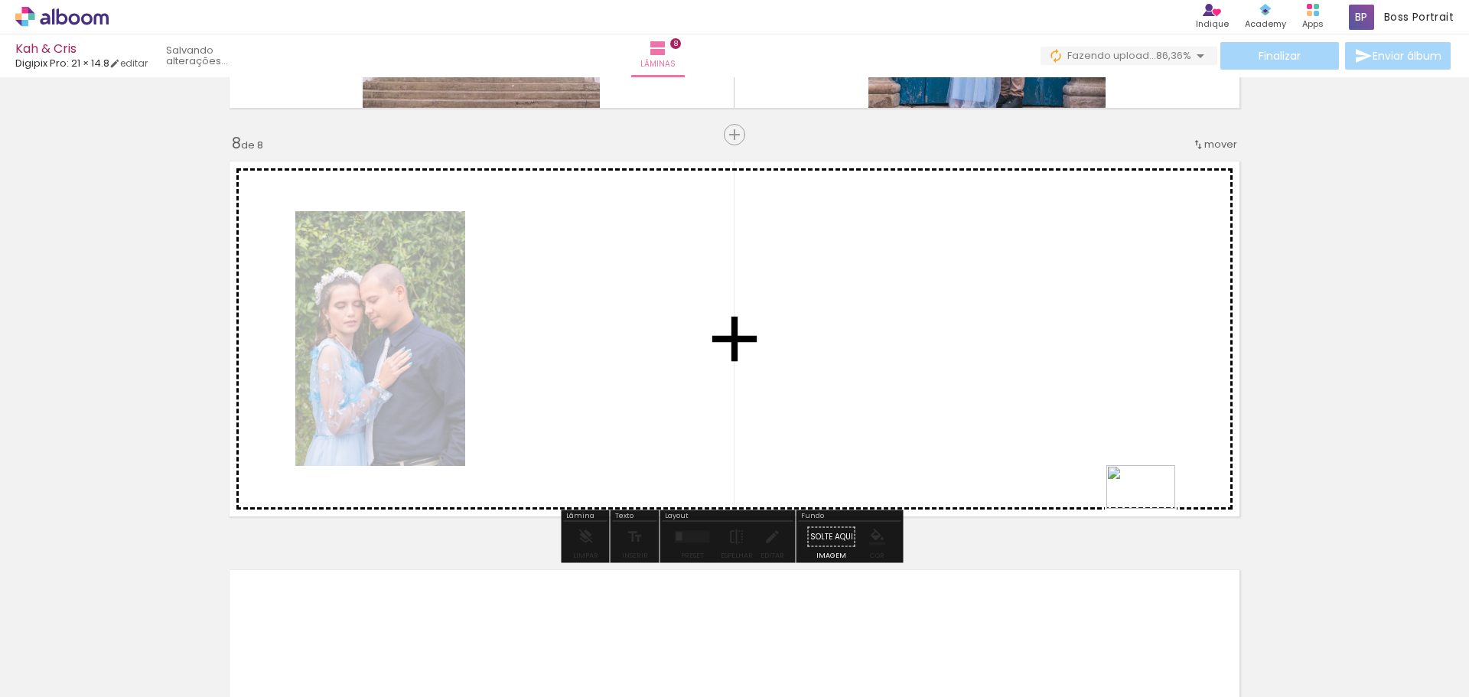
drag, startPoint x: 1326, startPoint y: 646, endPoint x: 1051, endPoint y: 431, distance: 348.8
click at [1051, 431] on quentale-workspace at bounding box center [734, 348] width 1469 height 697
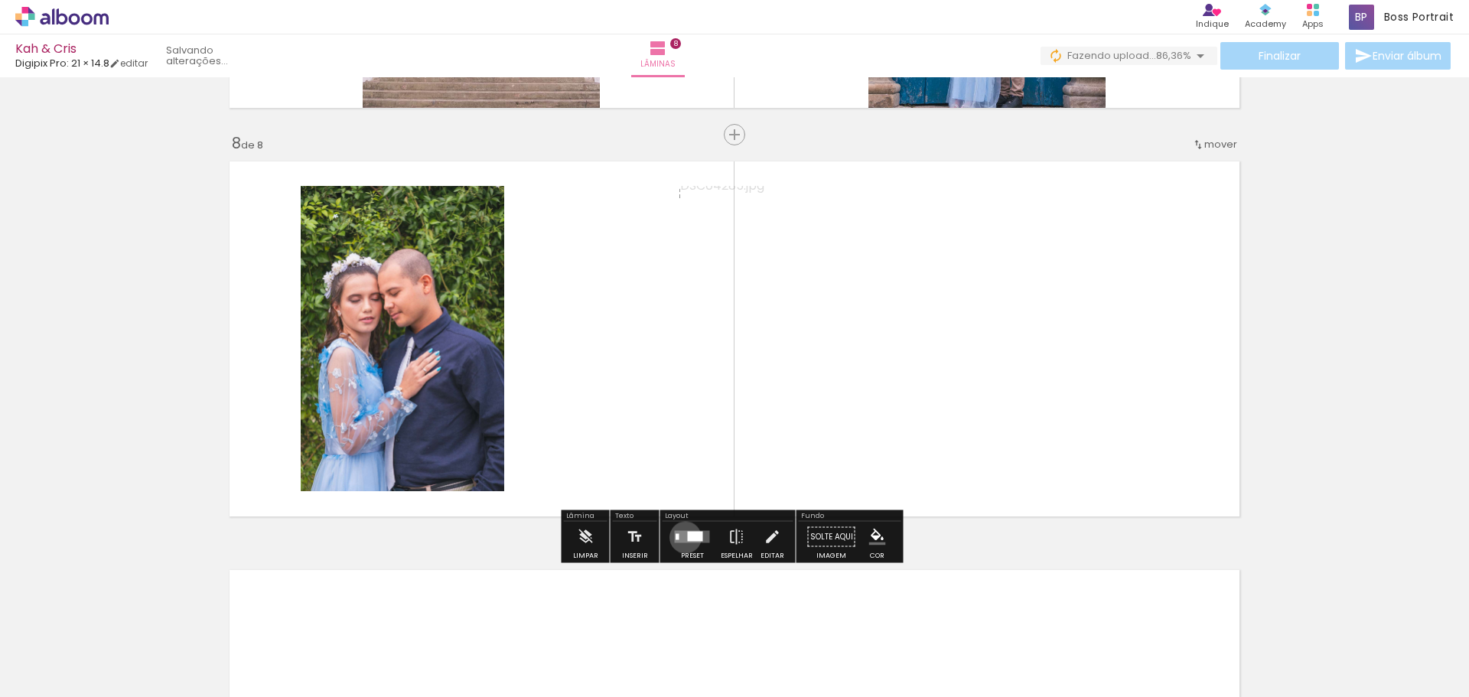
click at [680, 537] on quentale-layouter at bounding box center [692, 537] width 35 height 12
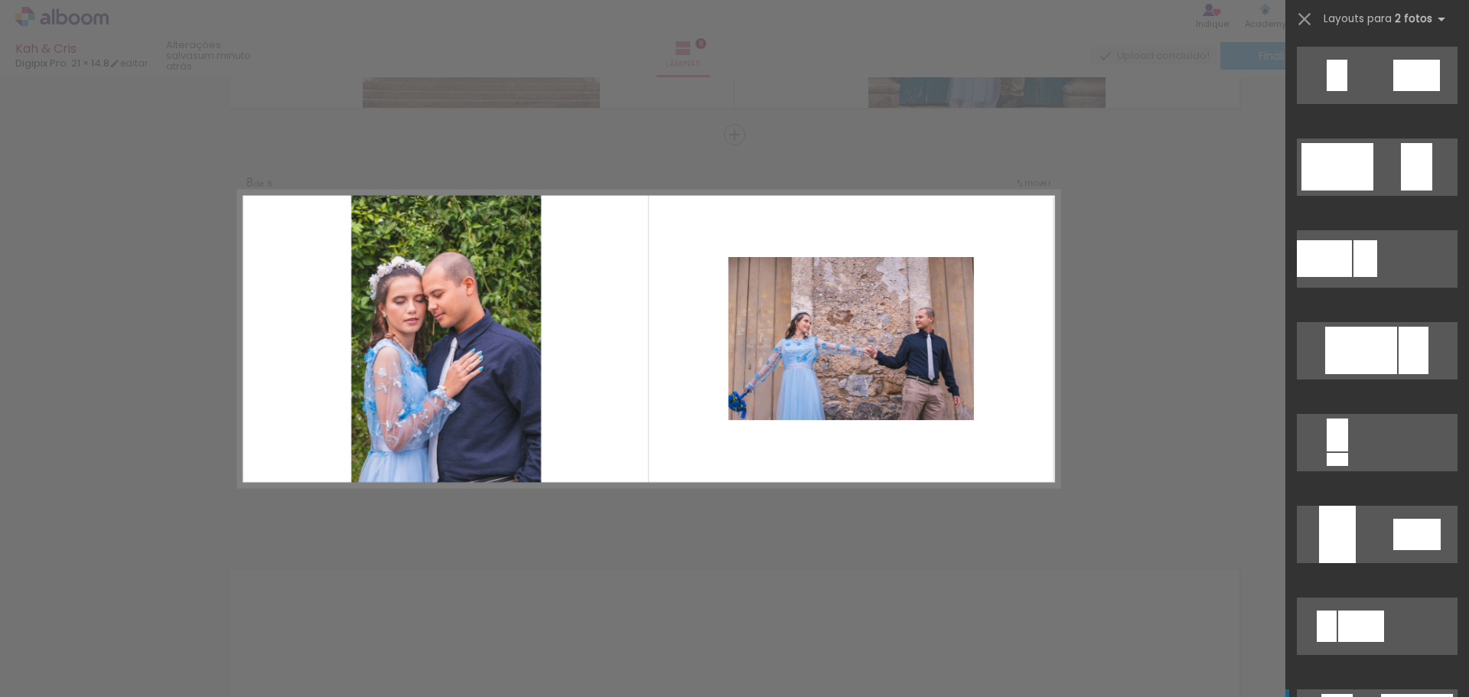
scroll to position [612, 0]
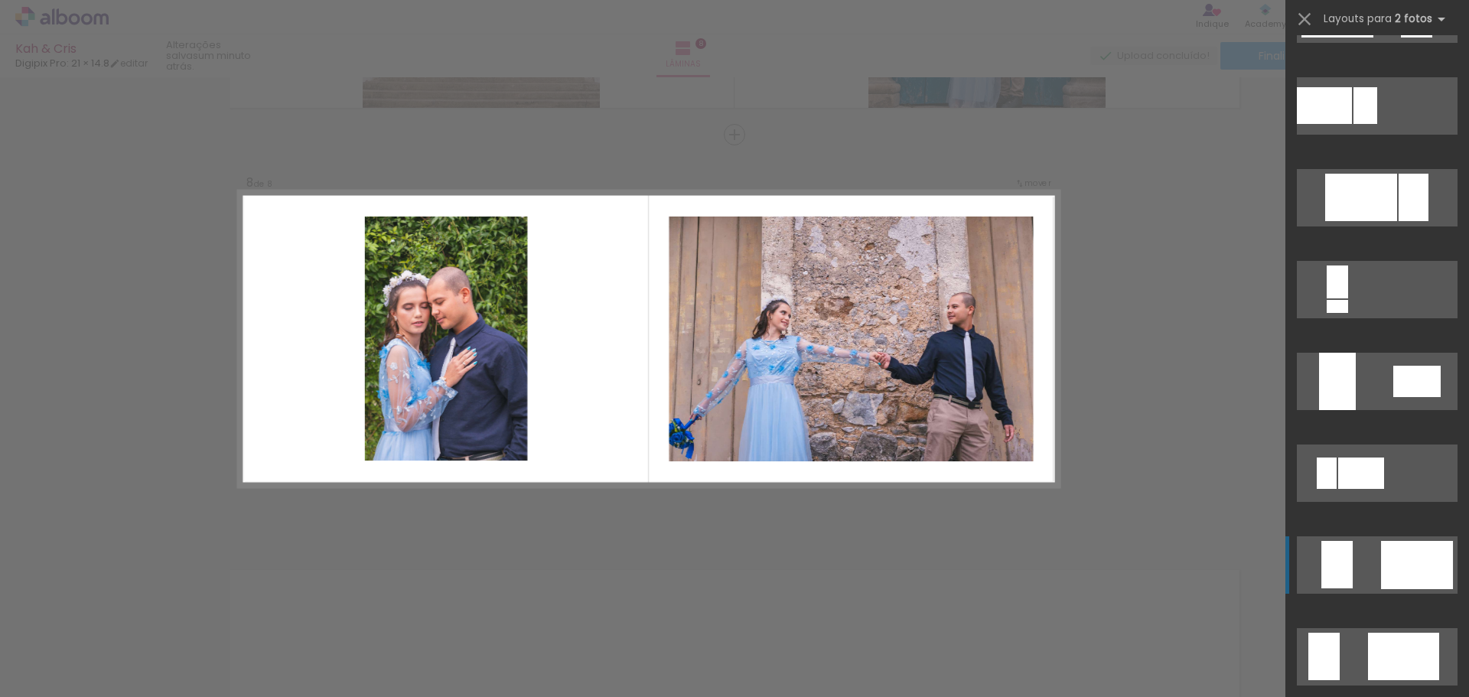
click at [1328, 565] on div at bounding box center [1336, 564] width 31 height 47
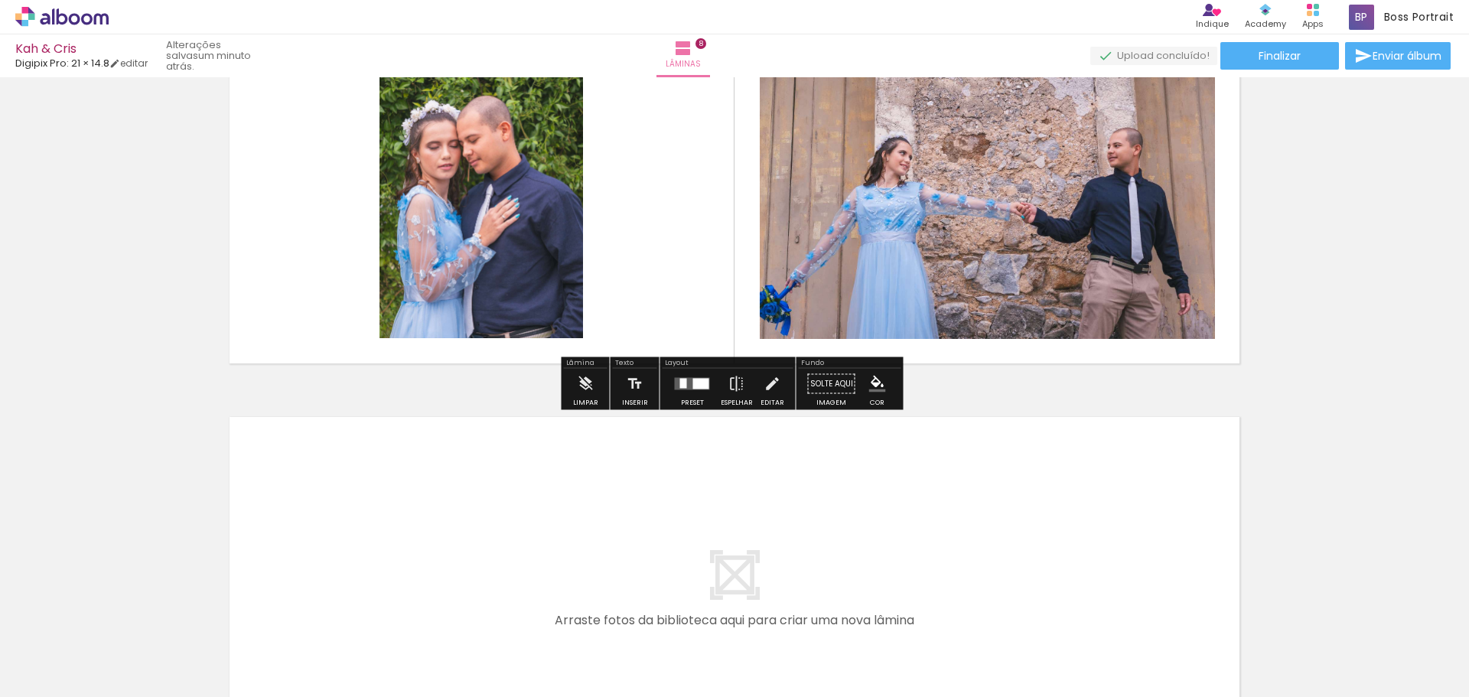
scroll to position [3210, 0]
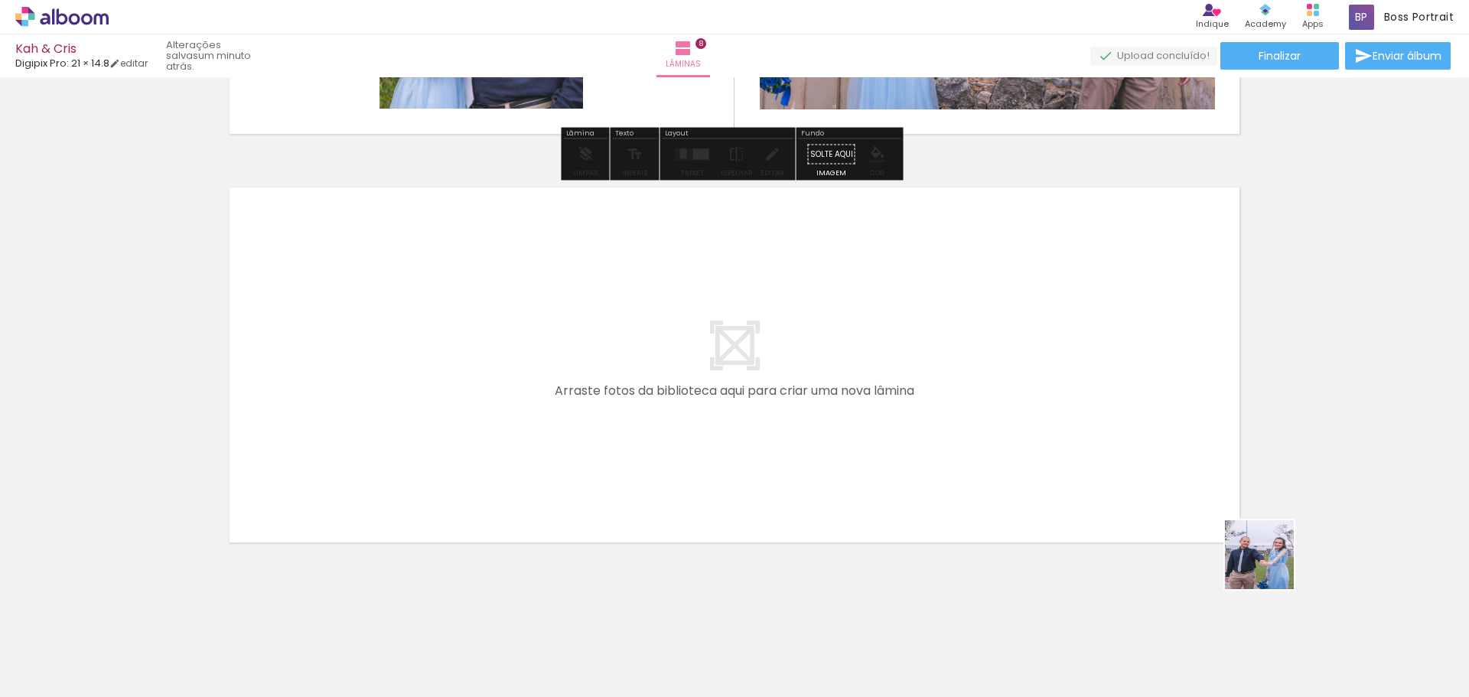
drag, startPoint x: 1360, startPoint y: 607, endPoint x: 1148, endPoint y: 465, distance: 254.8
click at [1148, 465] on quentale-workspace at bounding box center [734, 348] width 1469 height 697
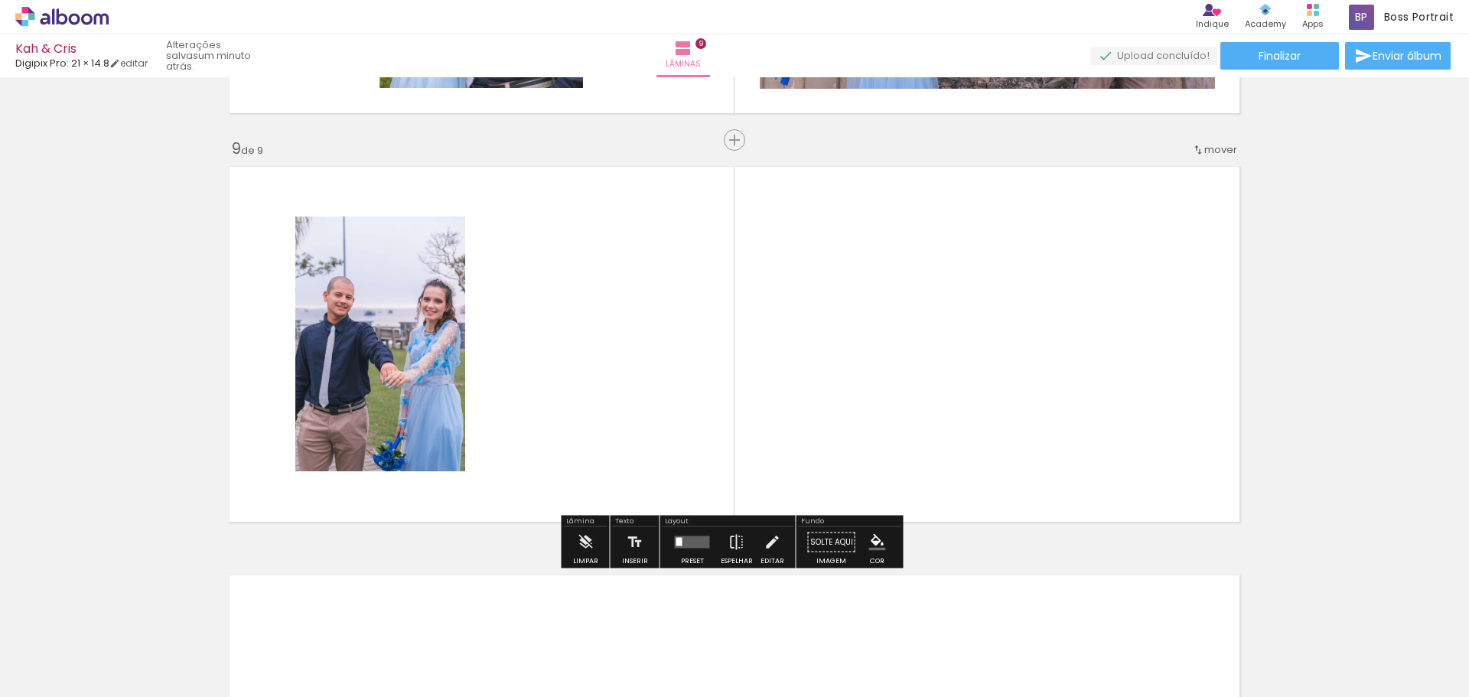
scroll to position [3236, 0]
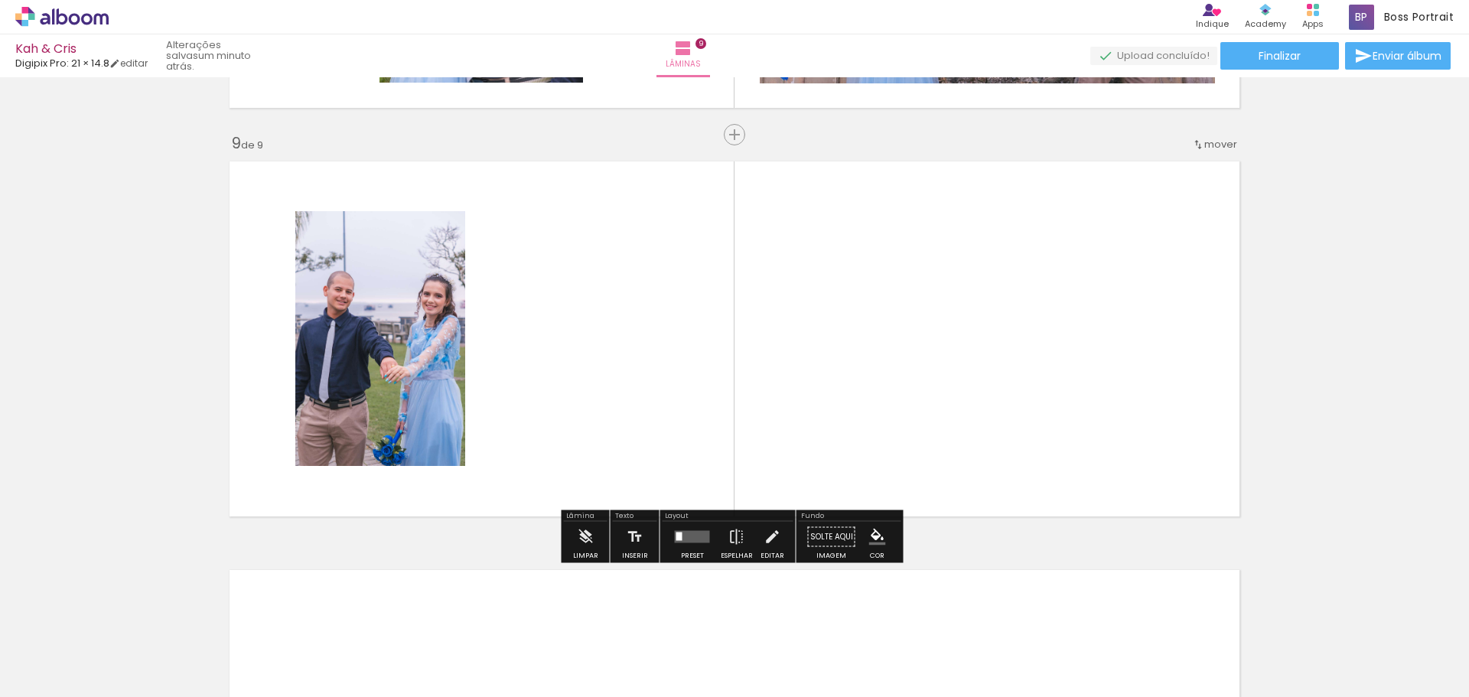
click at [68, 677] on span "Adicionar Fotos" at bounding box center [54, 676] width 46 height 17
click at [0, 0] on input "file" at bounding box center [0, 0] width 0 height 0
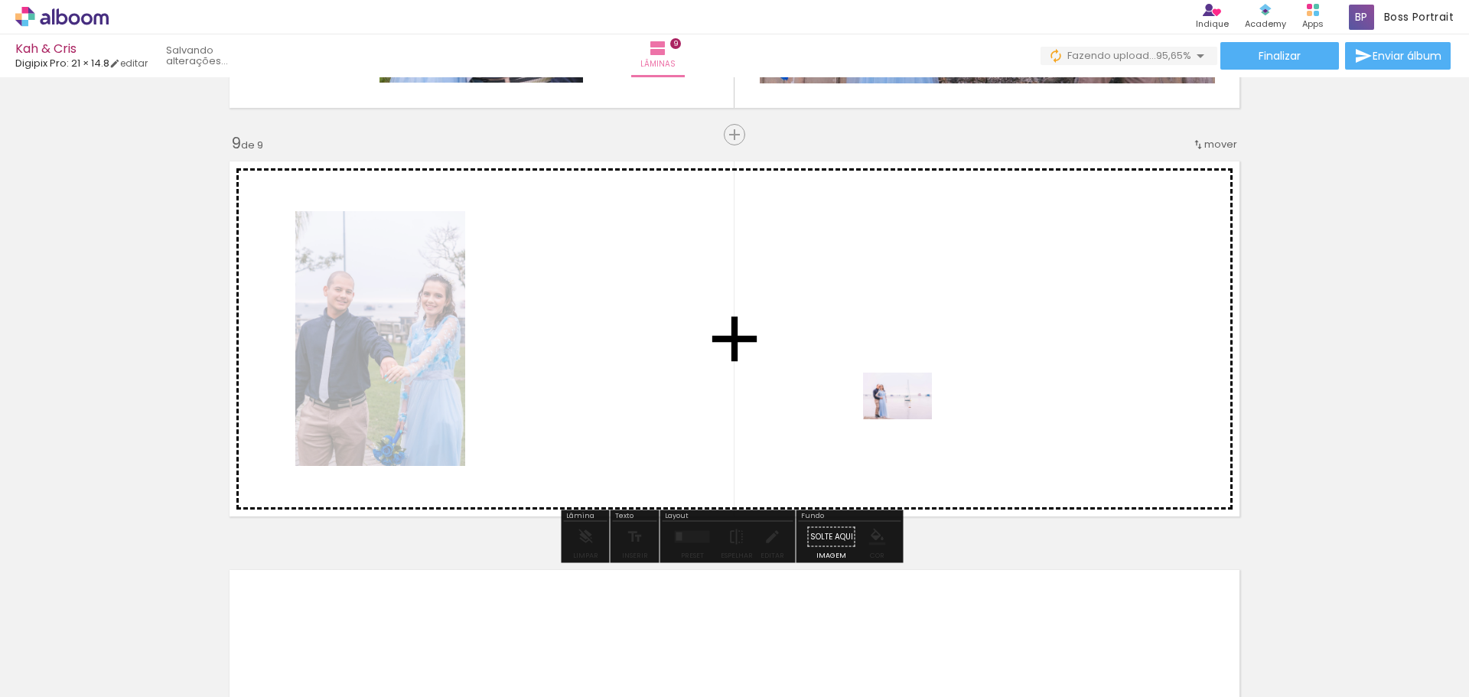
drag, startPoint x: 1403, startPoint y: 649, endPoint x: 907, endPoint y: 417, distance: 548.0
click at [907, 417] on quentale-workspace at bounding box center [734, 348] width 1469 height 697
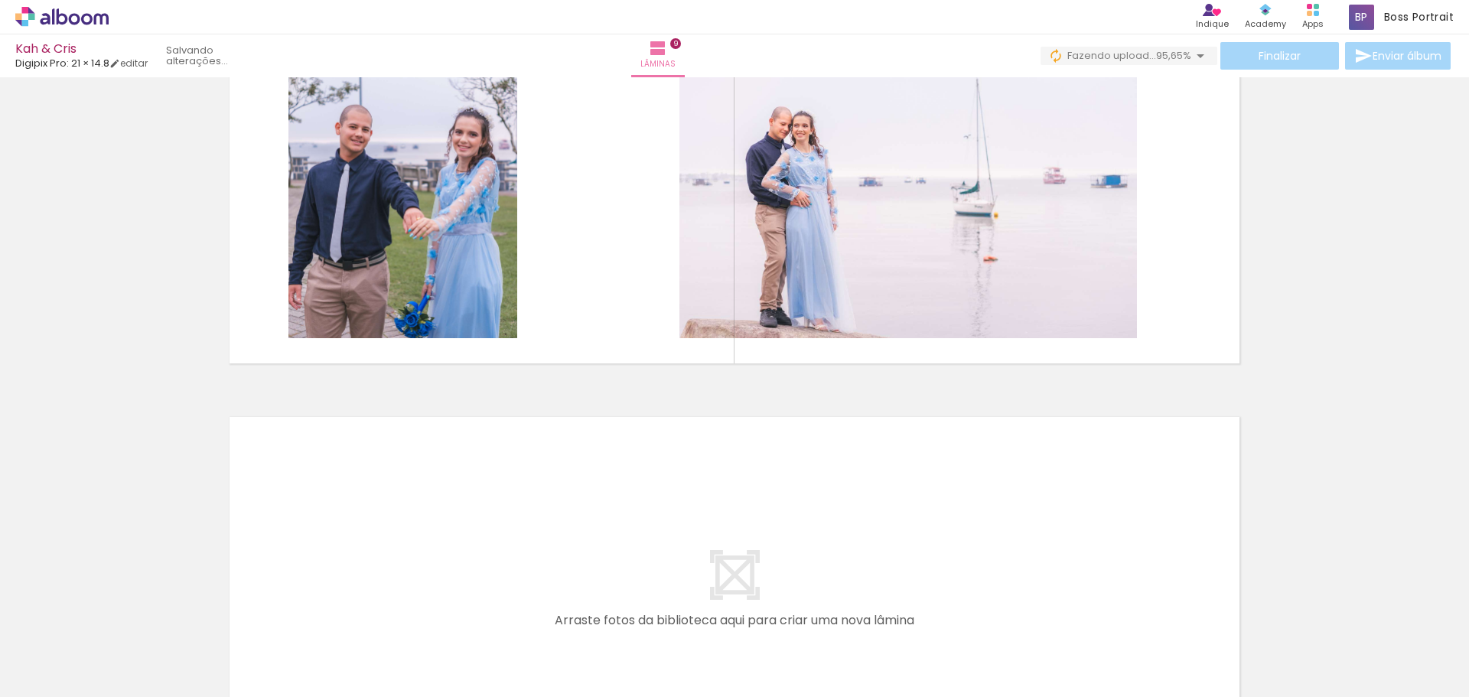
scroll to position [0, 0]
click at [41, 678] on span "Adicionar Fotos" at bounding box center [54, 676] width 46 height 17
click at [0, 0] on input "file" at bounding box center [0, 0] width 0 height 0
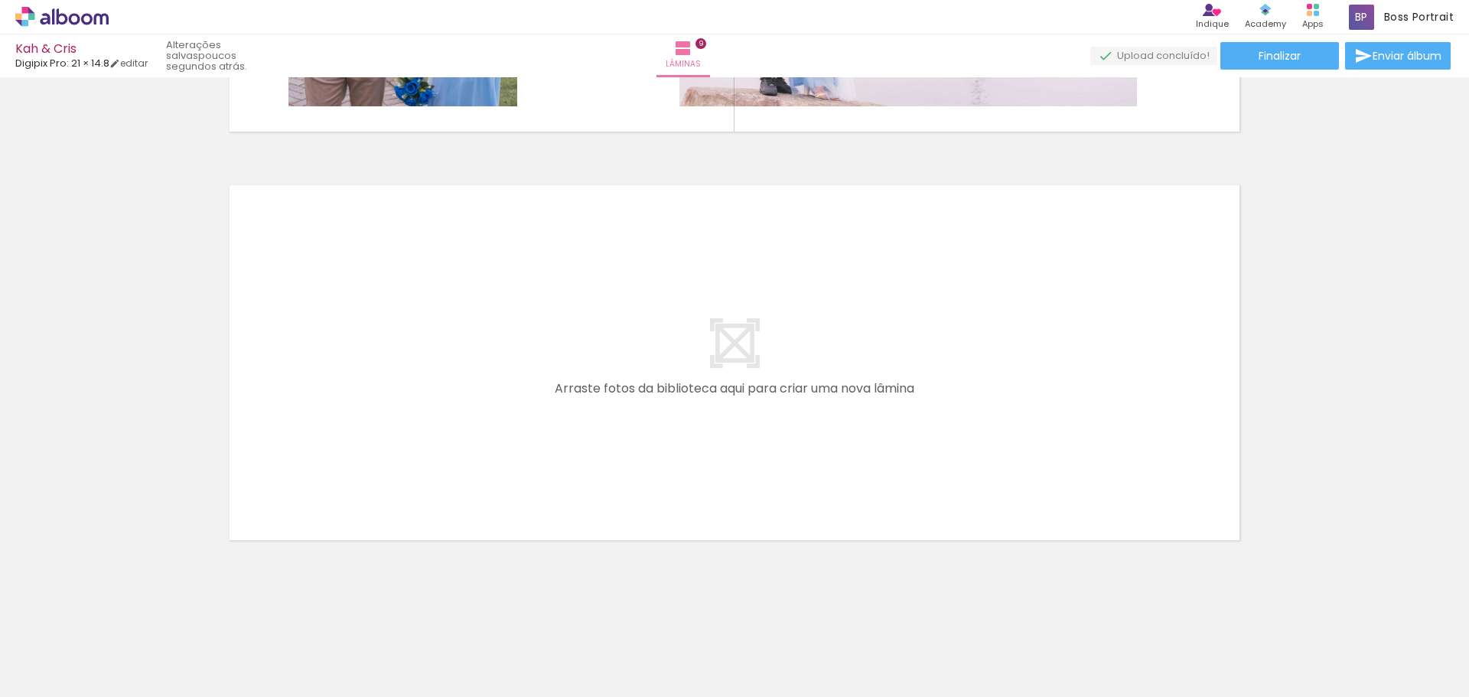
click at [60, 668] on span "Adicionar Fotos" at bounding box center [54, 676] width 46 height 17
click at [0, 0] on input "file" at bounding box center [0, 0] width 0 height 0
drag, startPoint x: 1421, startPoint y: 646, endPoint x: 1038, endPoint y: 441, distance: 435.1
click at [1038, 441] on quentale-workspace at bounding box center [734, 348] width 1469 height 697
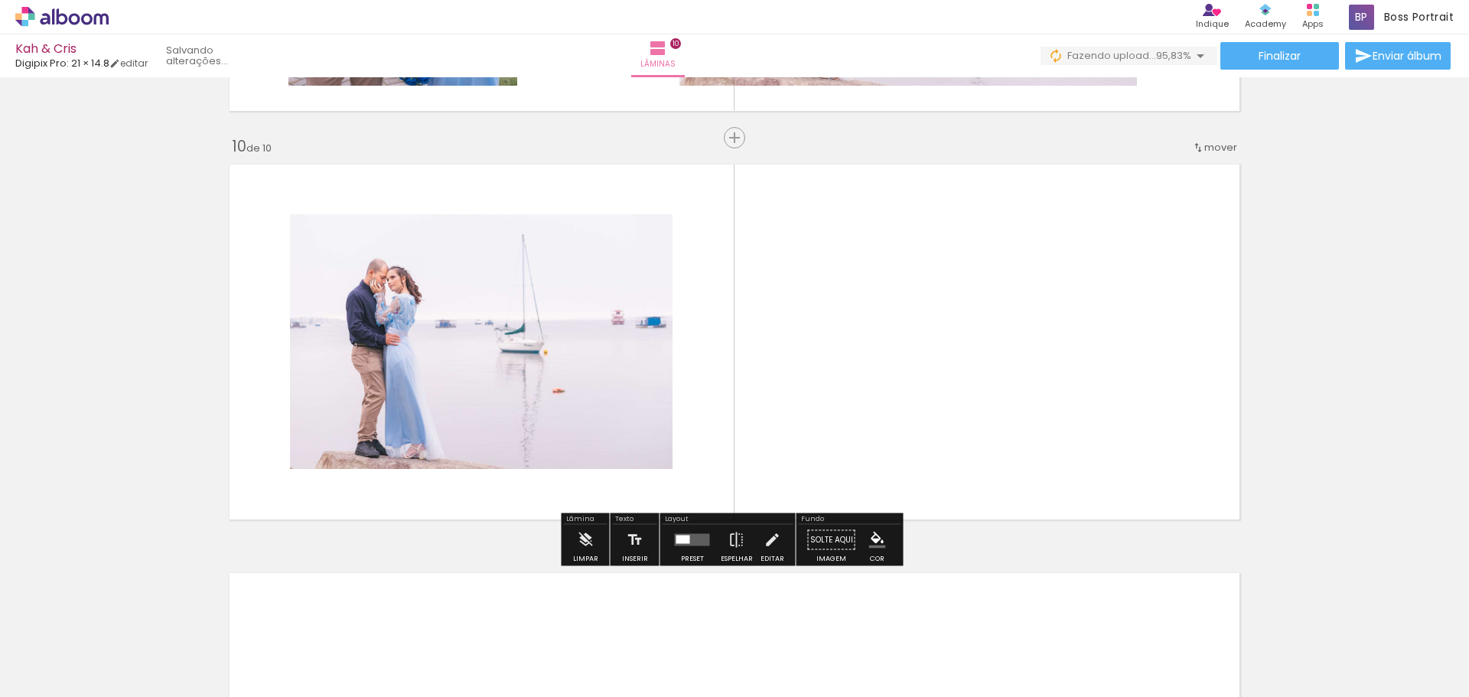
scroll to position [3645, 0]
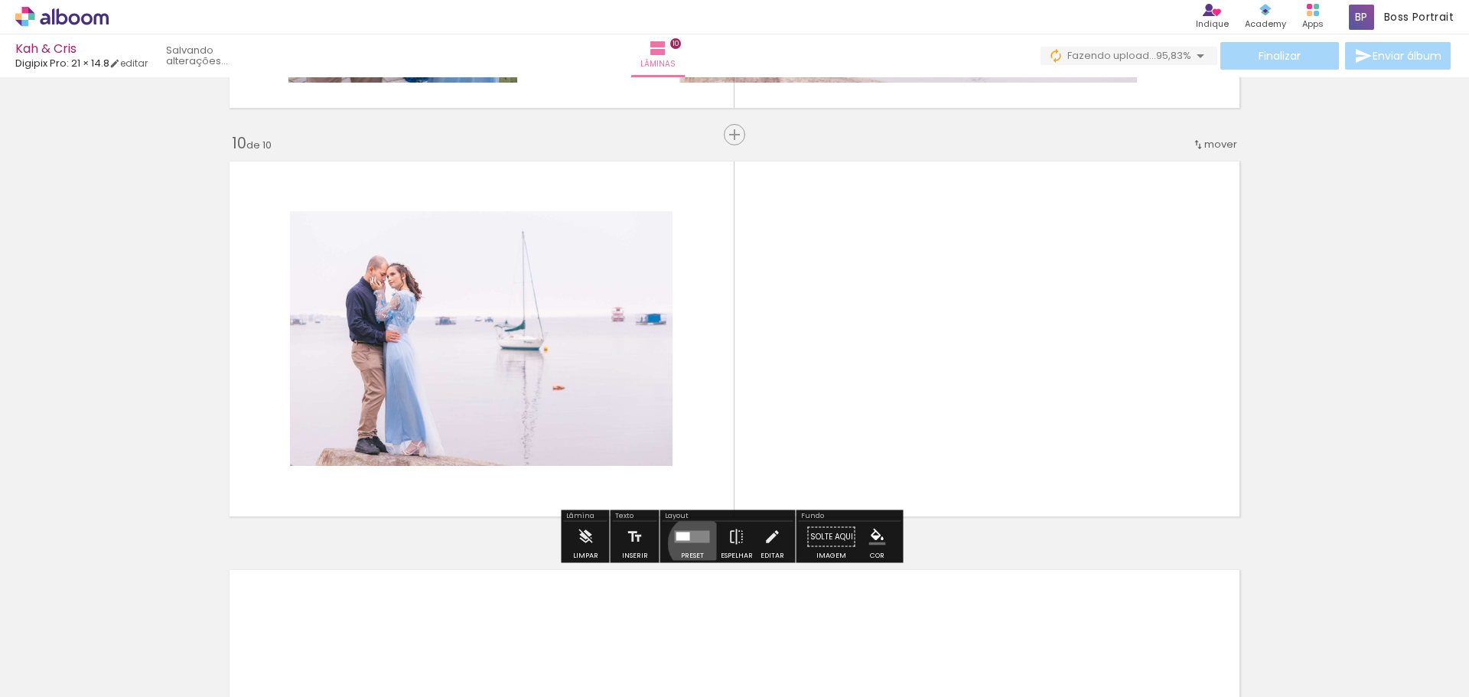
click at [691, 543] on div at bounding box center [692, 537] width 41 height 31
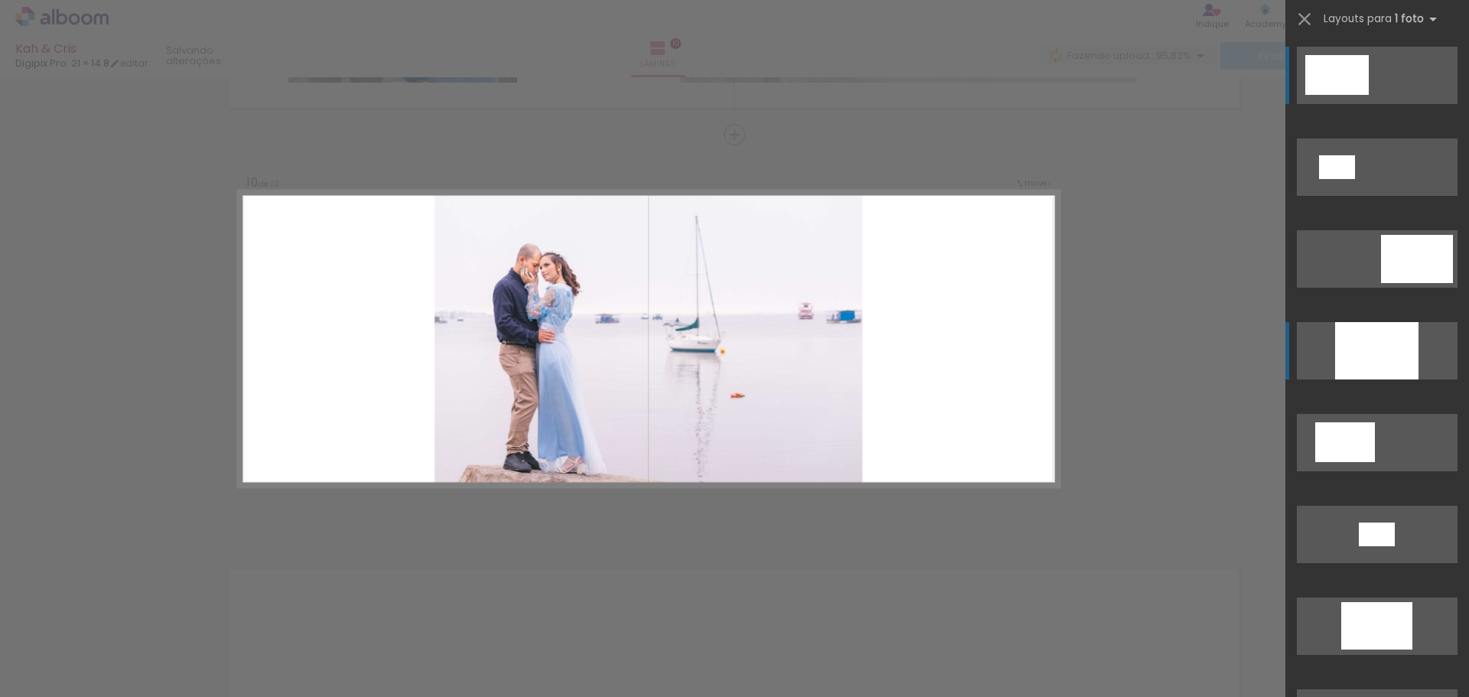
click at [1358, 361] on div at bounding box center [1376, 350] width 83 height 57
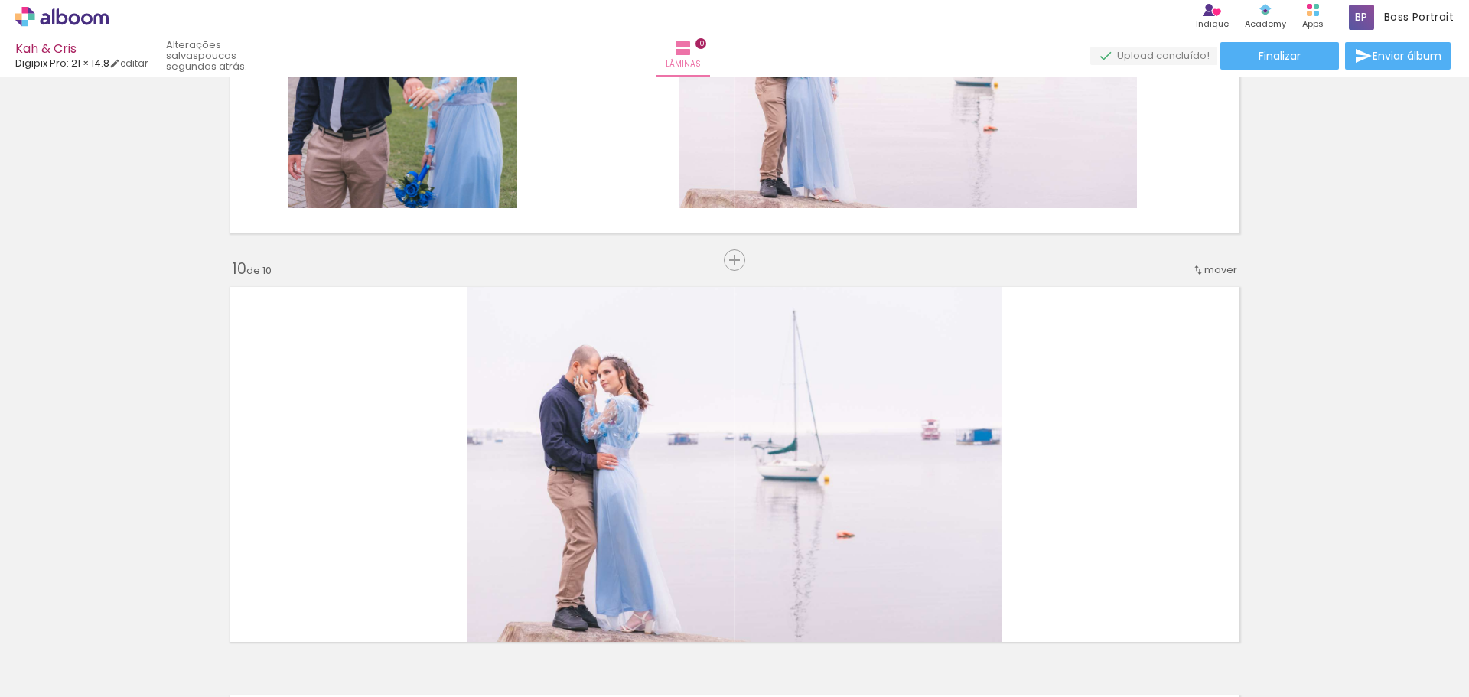
scroll to position [3213, 0]
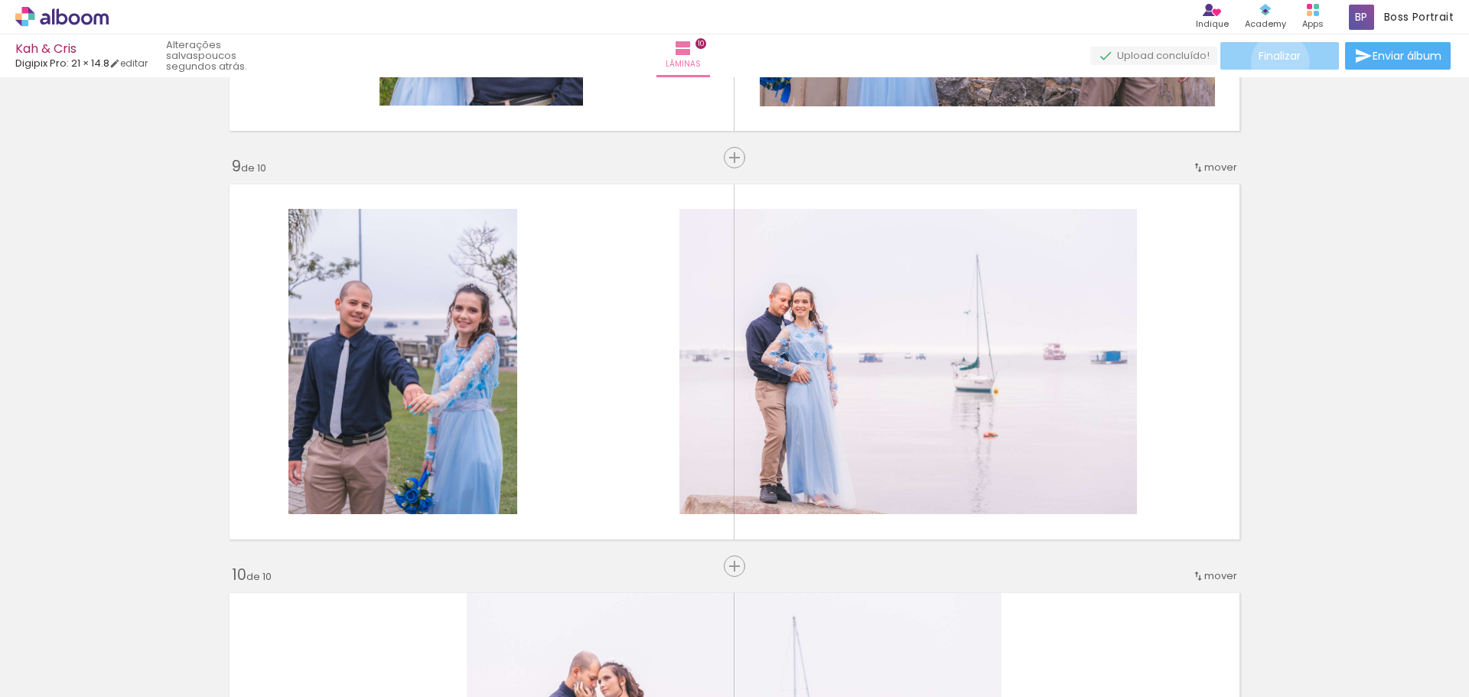
click at [1278, 61] on span "Finalizar" at bounding box center [1280, 55] width 42 height 11
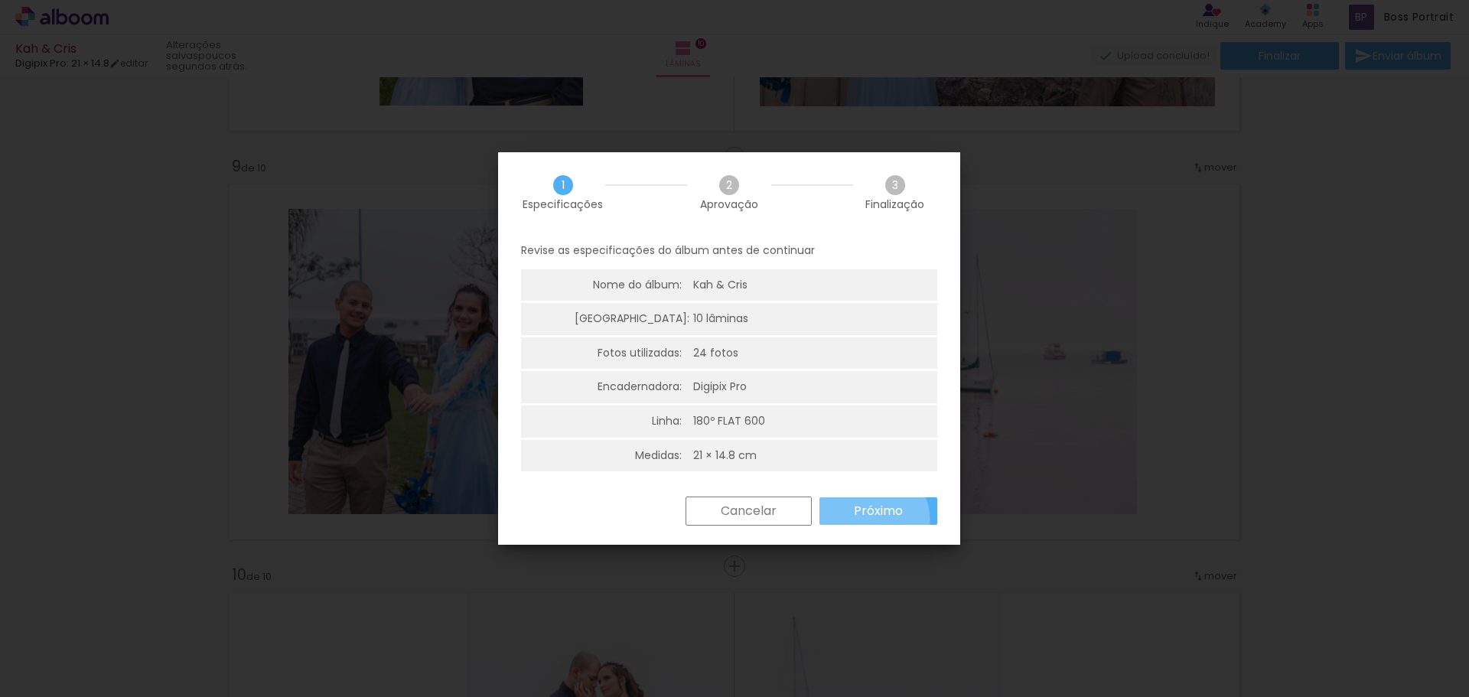
click at [871, 519] on paper-button "Próximo" at bounding box center [878, 511] width 118 height 28
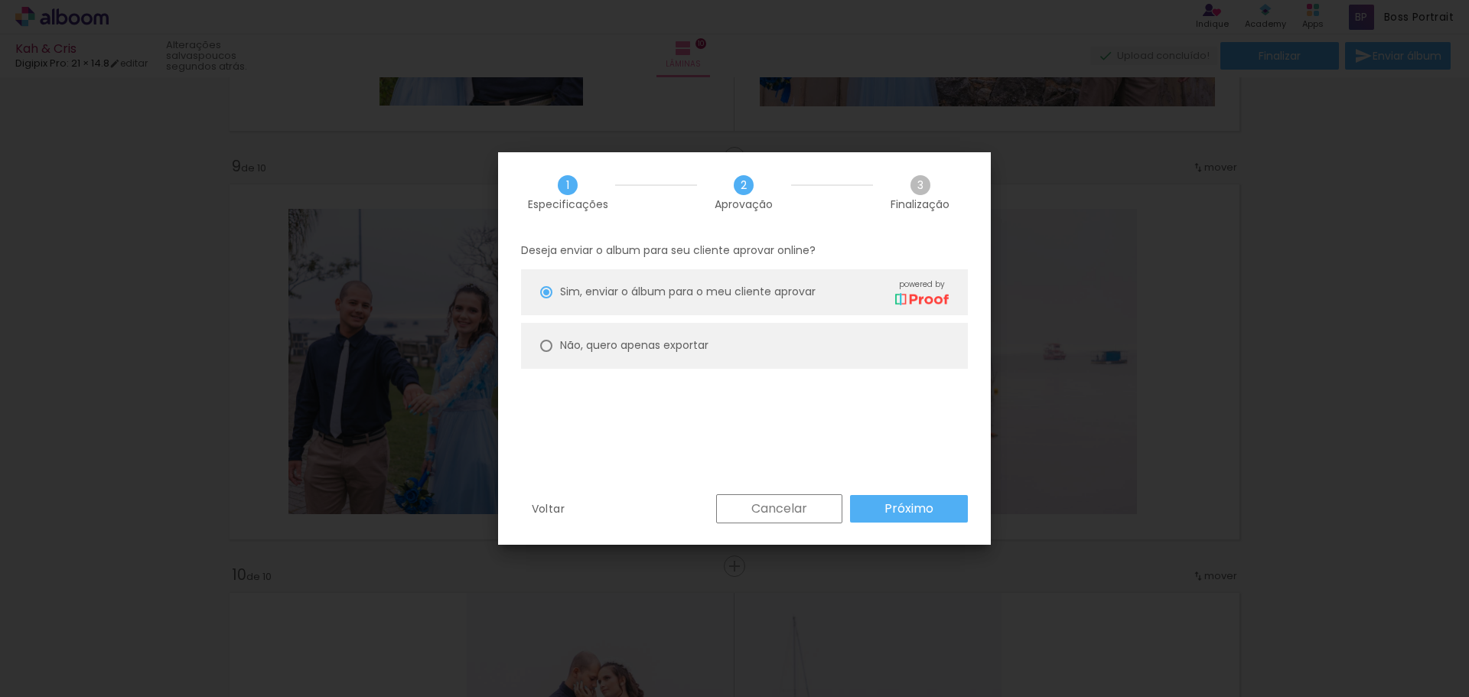
click at [0, 0] on slot "Não, quero apenas exportar" at bounding box center [0, 0] width 0 height 0
type paper-radio-button "on"
click at [949, 506] on paper-button "Próximo" at bounding box center [909, 509] width 118 height 28
type input "Alta, 300 DPI"
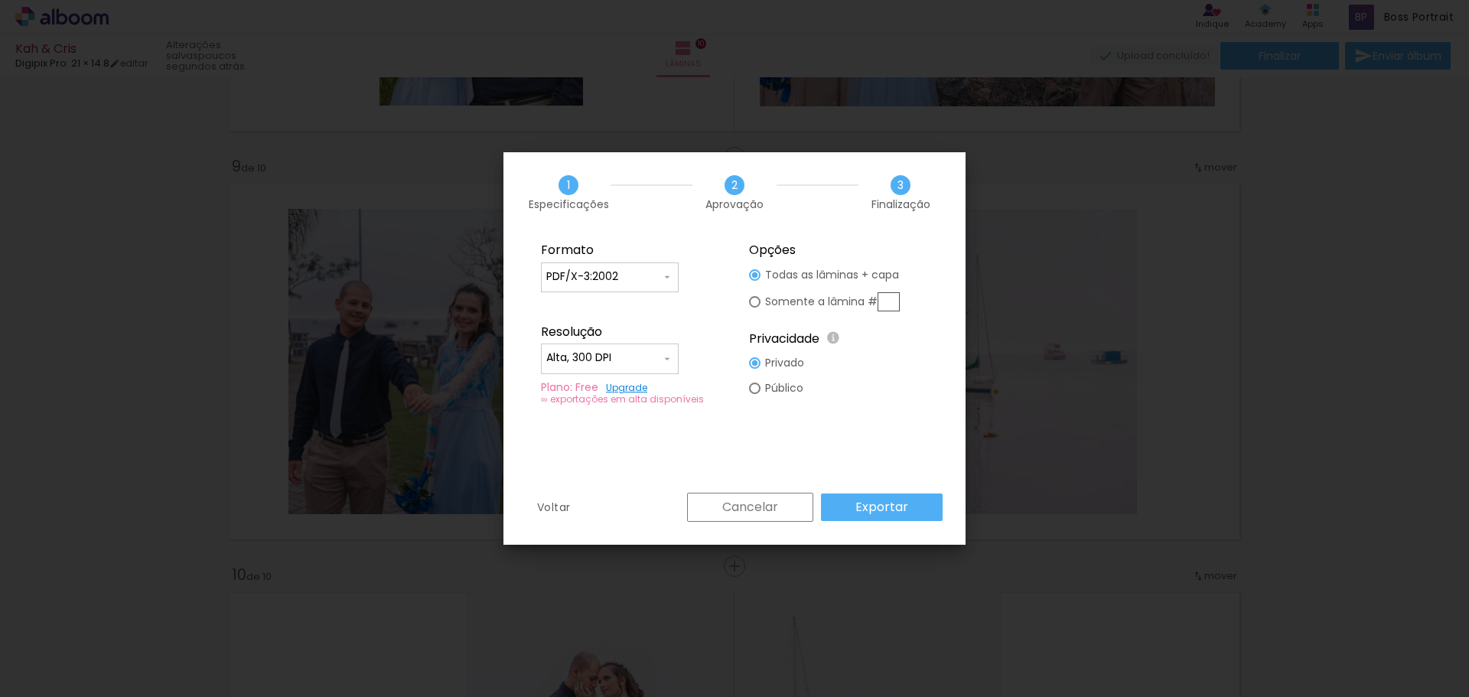
click at [0, 0] on slot "Exportar" at bounding box center [0, 0] width 0 height 0
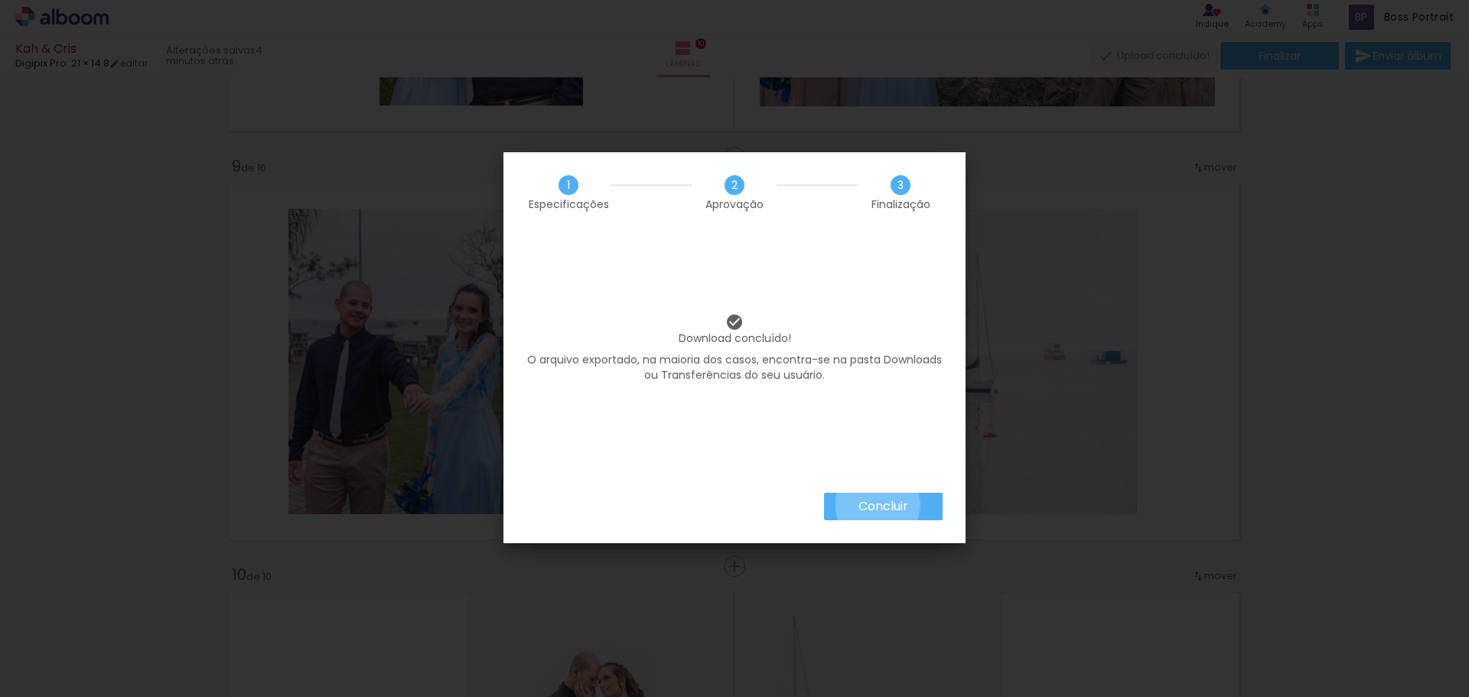
click at [0, 0] on slot "Concluir" at bounding box center [0, 0] width 0 height 0
